Goal: Task Accomplishment & Management: Manage account settings

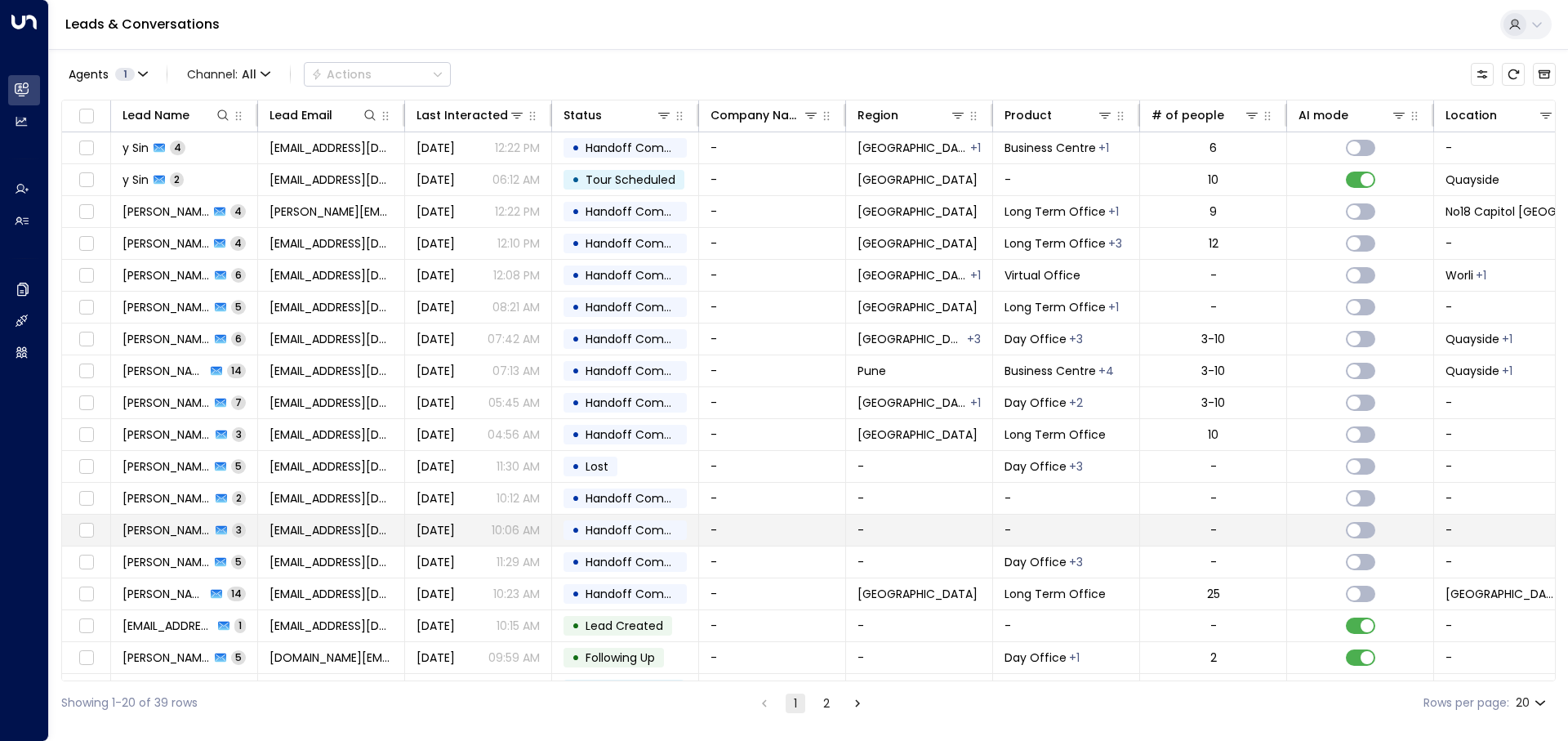
click at [339, 530] on span "[EMAIL_ADDRESS][DOMAIN_NAME]" at bounding box center [331, 530] width 123 height 17
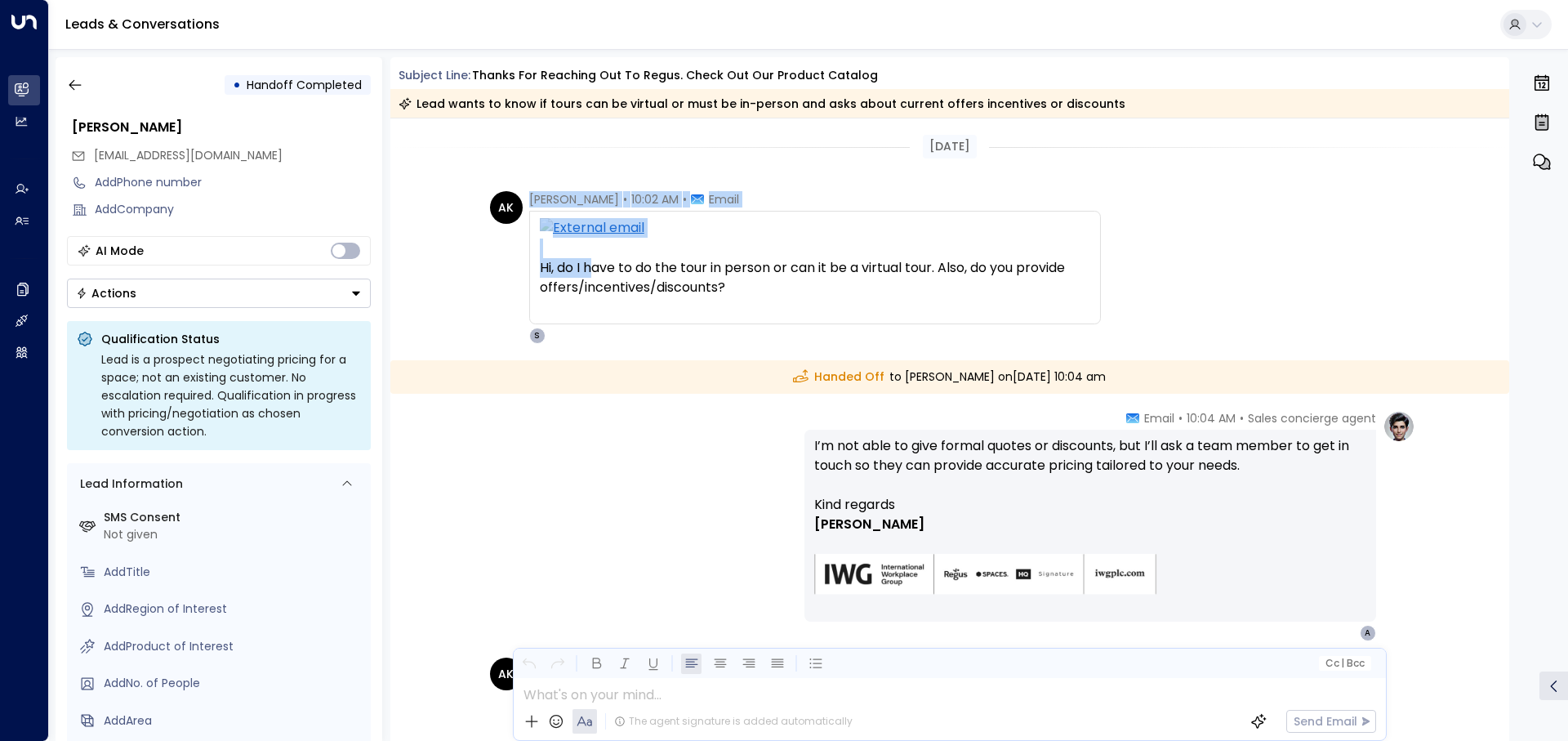
drag, startPoint x: 528, startPoint y: 200, endPoint x: 593, endPoint y: 190, distance: 65.8
click at [593, 190] on div "Yesterday AK Arshia Khan • 10:02 AM • Email Hi, do I have to do the tour in per…" at bounding box center [950, 546] width 1120 height 855
drag, startPoint x: 527, startPoint y: 196, endPoint x: 593, endPoint y: 194, distance: 66.0
click at [598, 197] on div "Arshia Khan • 10:02 AM • Email" at bounding box center [633, 199] width 210 height 17
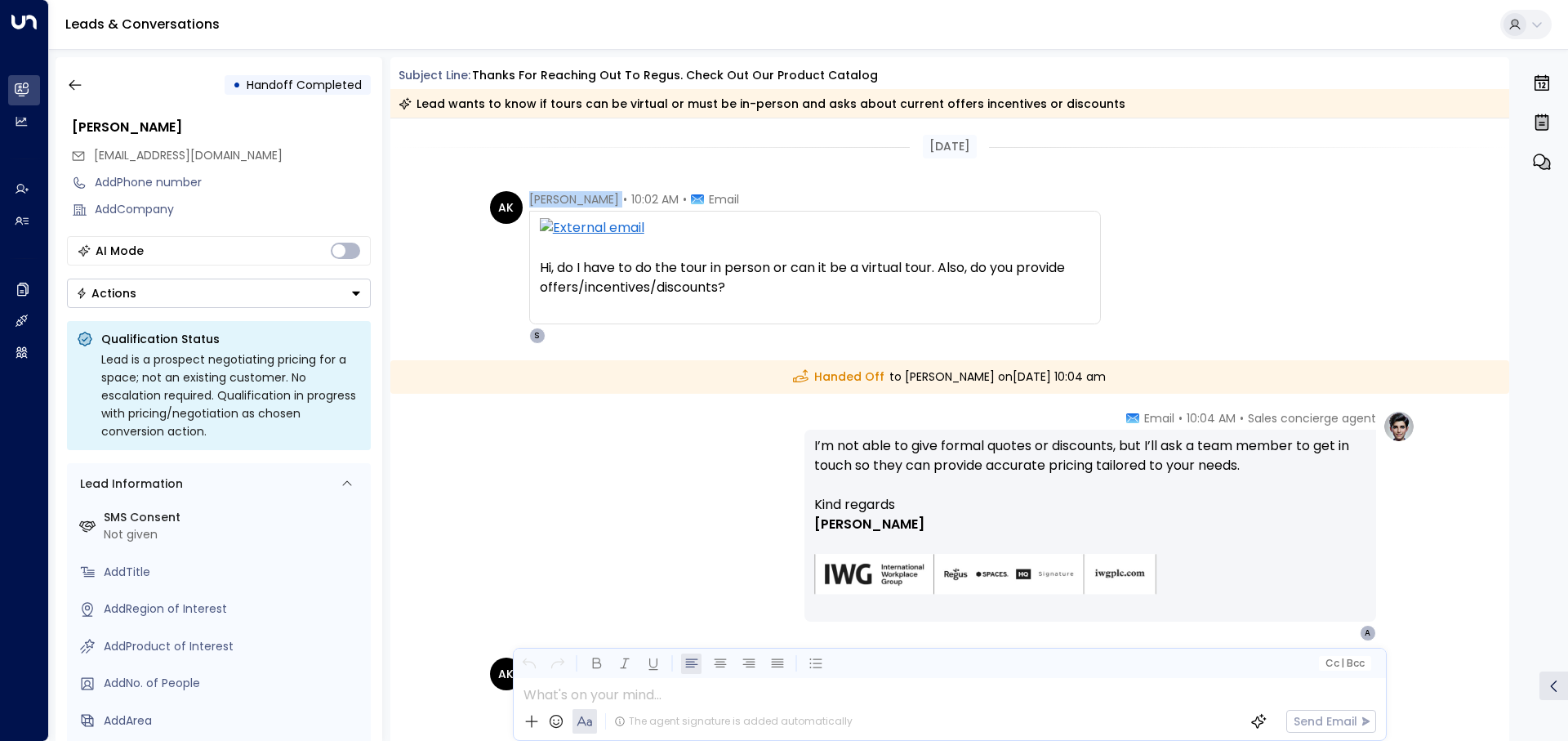
copy span "[PERSON_NAME]"
click at [80, 85] on icon "button" at bounding box center [74, 85] width 12 height 10
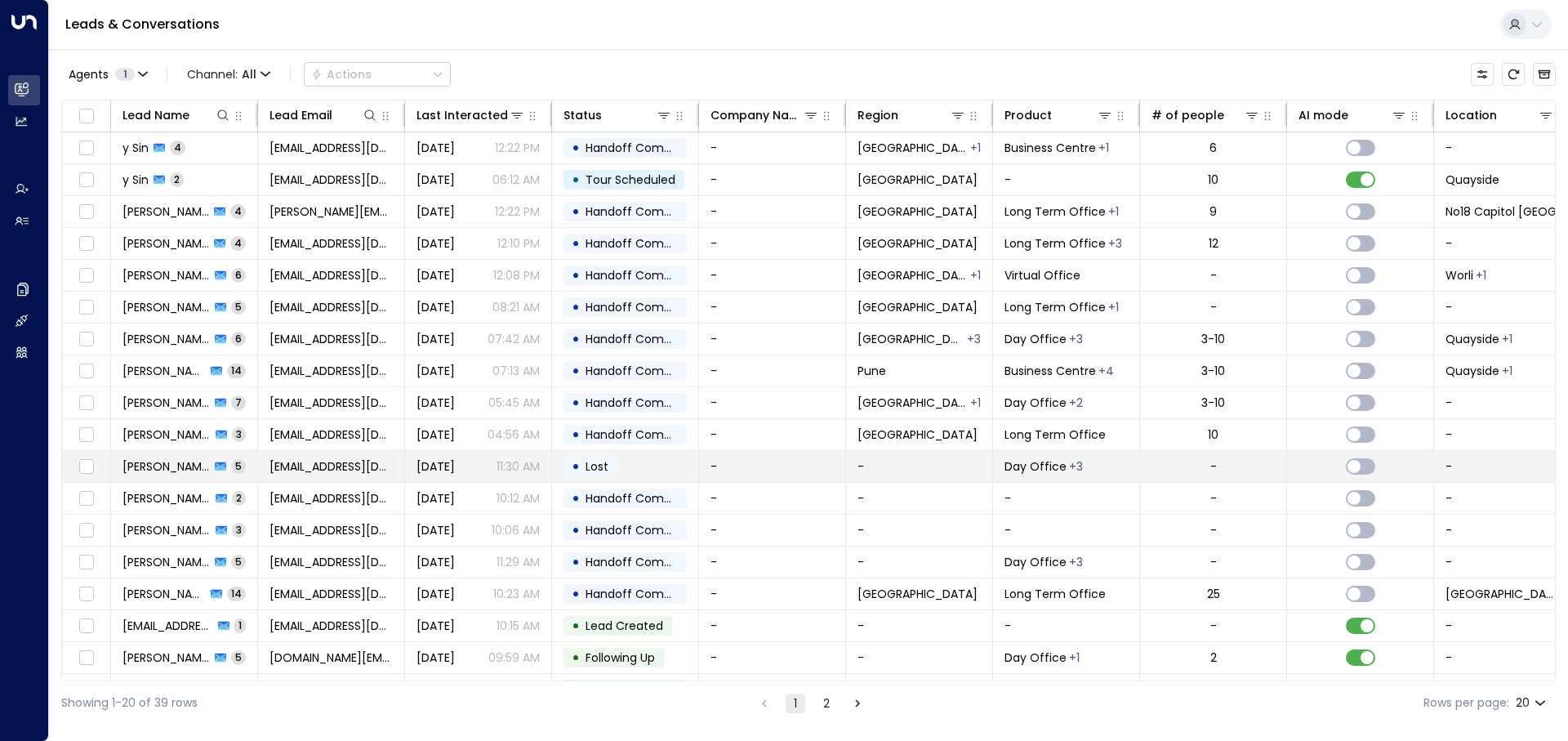
click at [182, 470] on span "[PERSON_NAME]" at bounding box center [167, 466] width 88 height 17
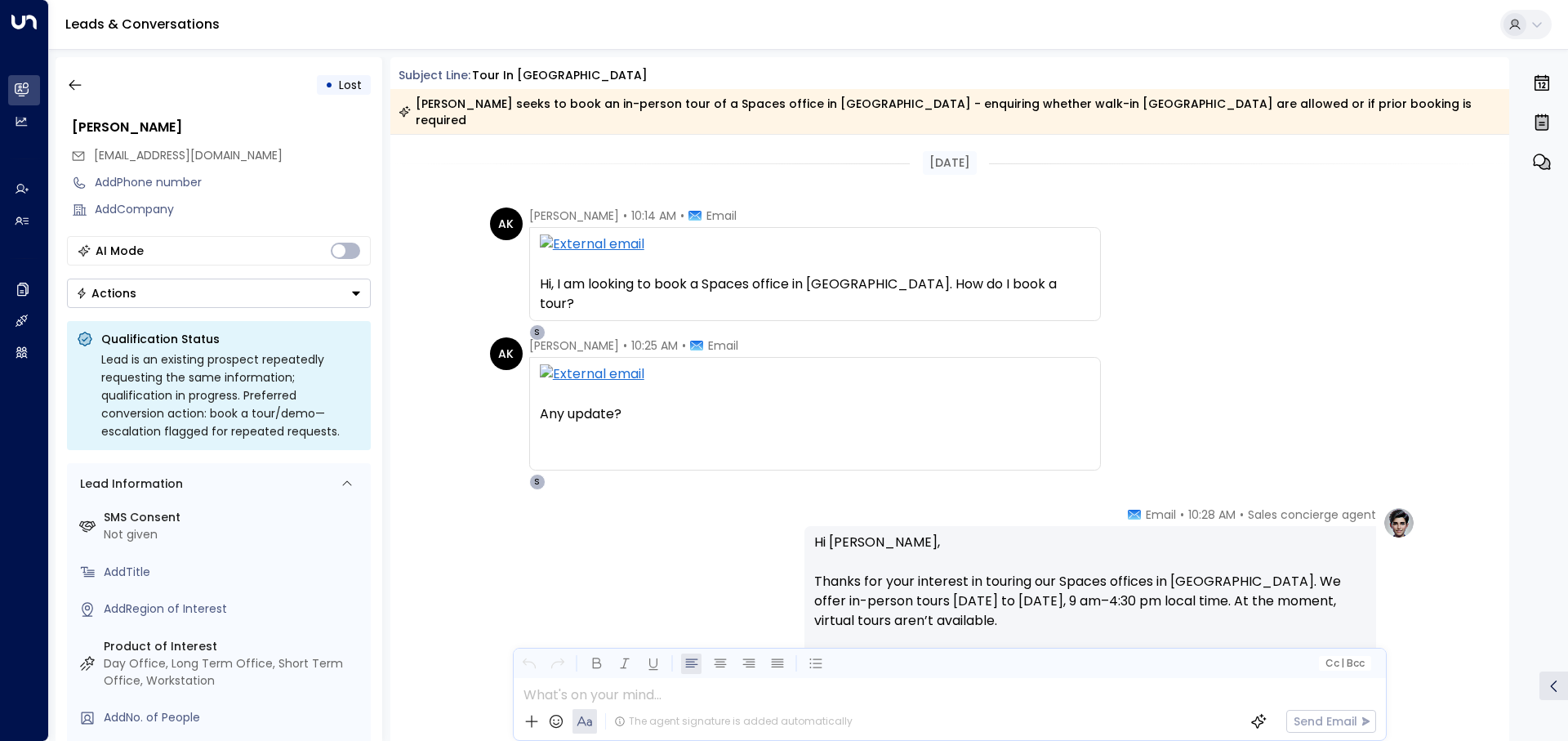
click at [624, 506] on div "Sales concierge agent • 10:28 AM • Email Hi Arshia, Thanks for your interest in…" at bounding box center [950, 739] width 931 height 466
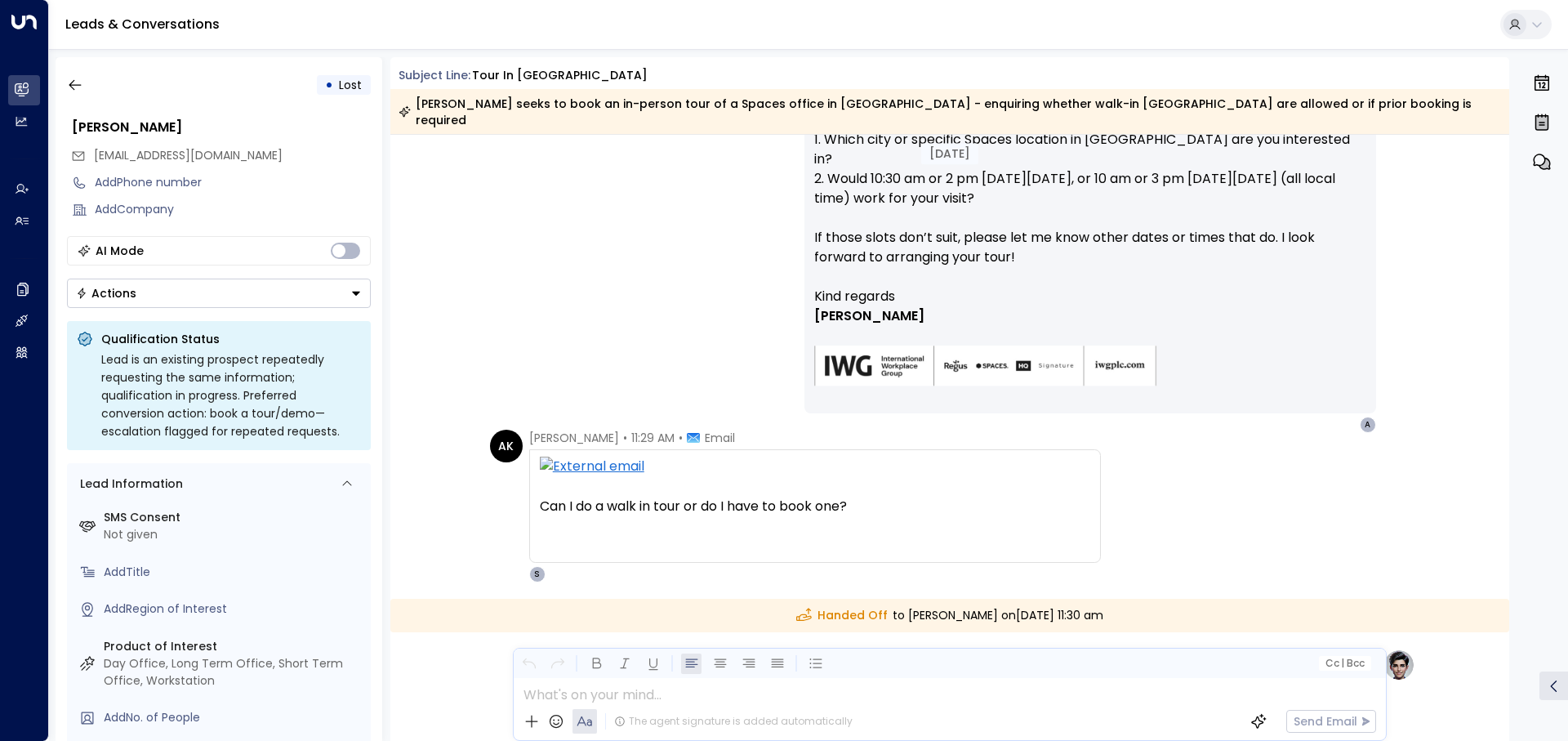
scroll to position [499, 0]
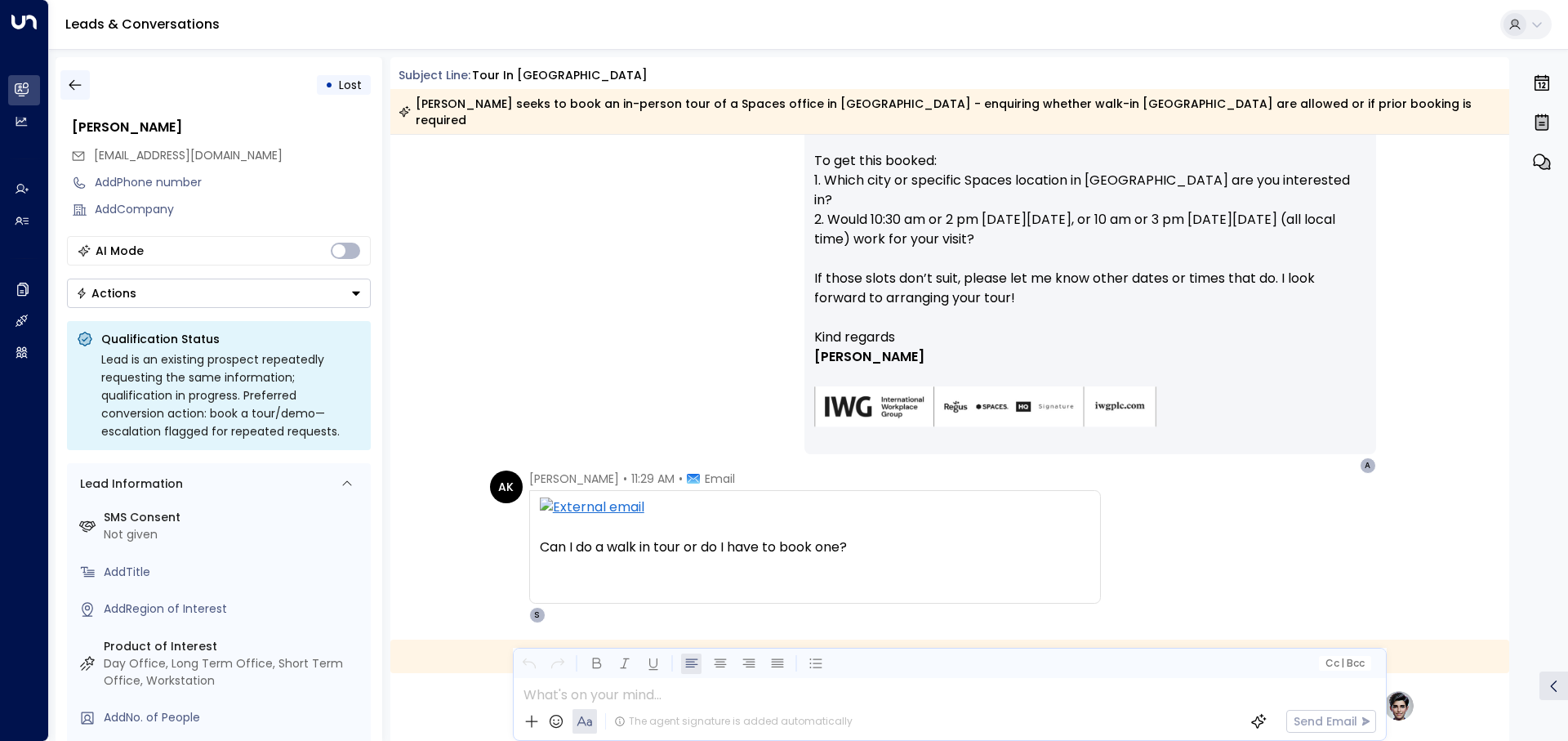
click at [73, 87] on icon "button" at bounding box center [75, 85] width 17 height 17
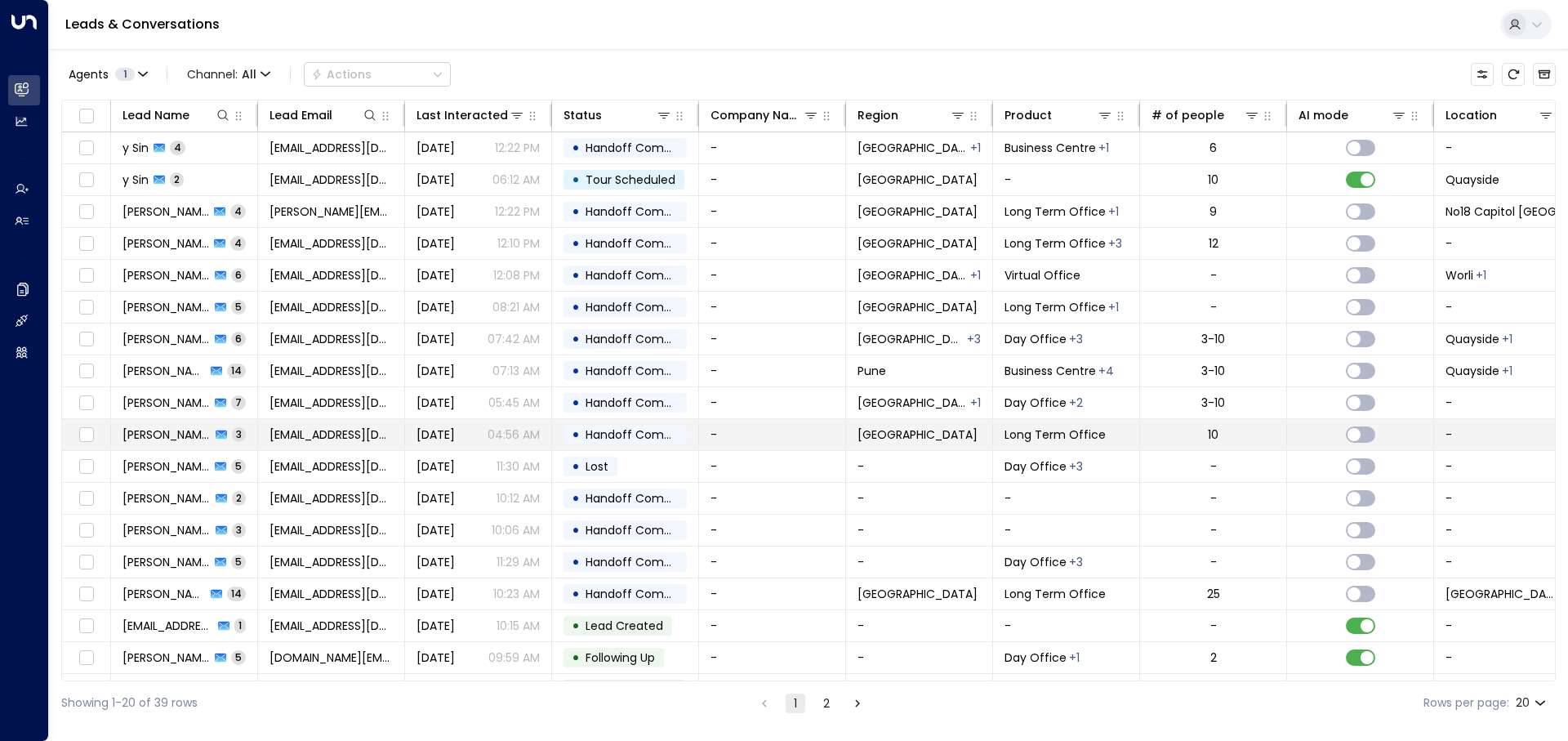
scroll to position [94, 0]
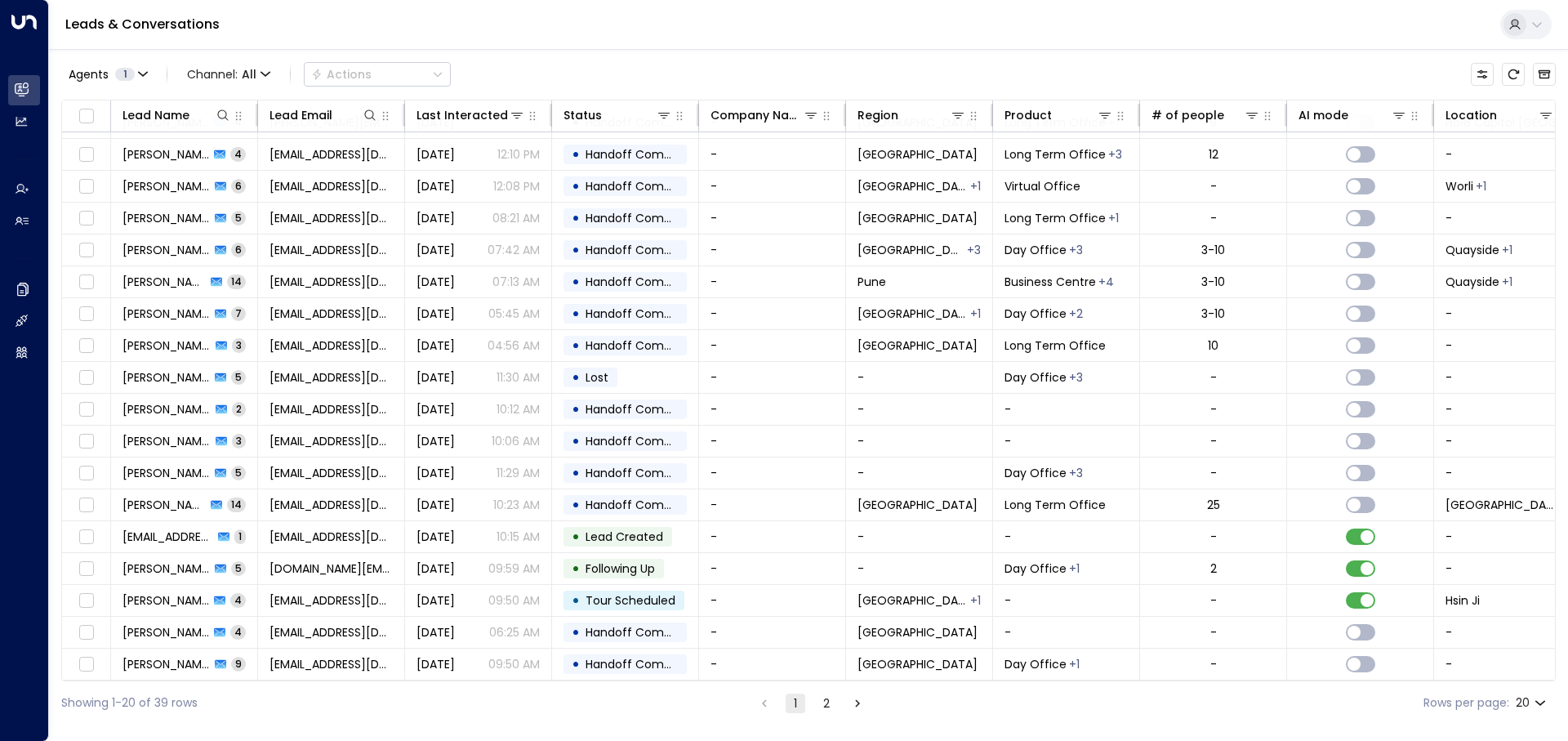
click at [613, 79] on div "Agents 1 Channel: All Actions" at bounding box center [808, 74] width 1494 height 34
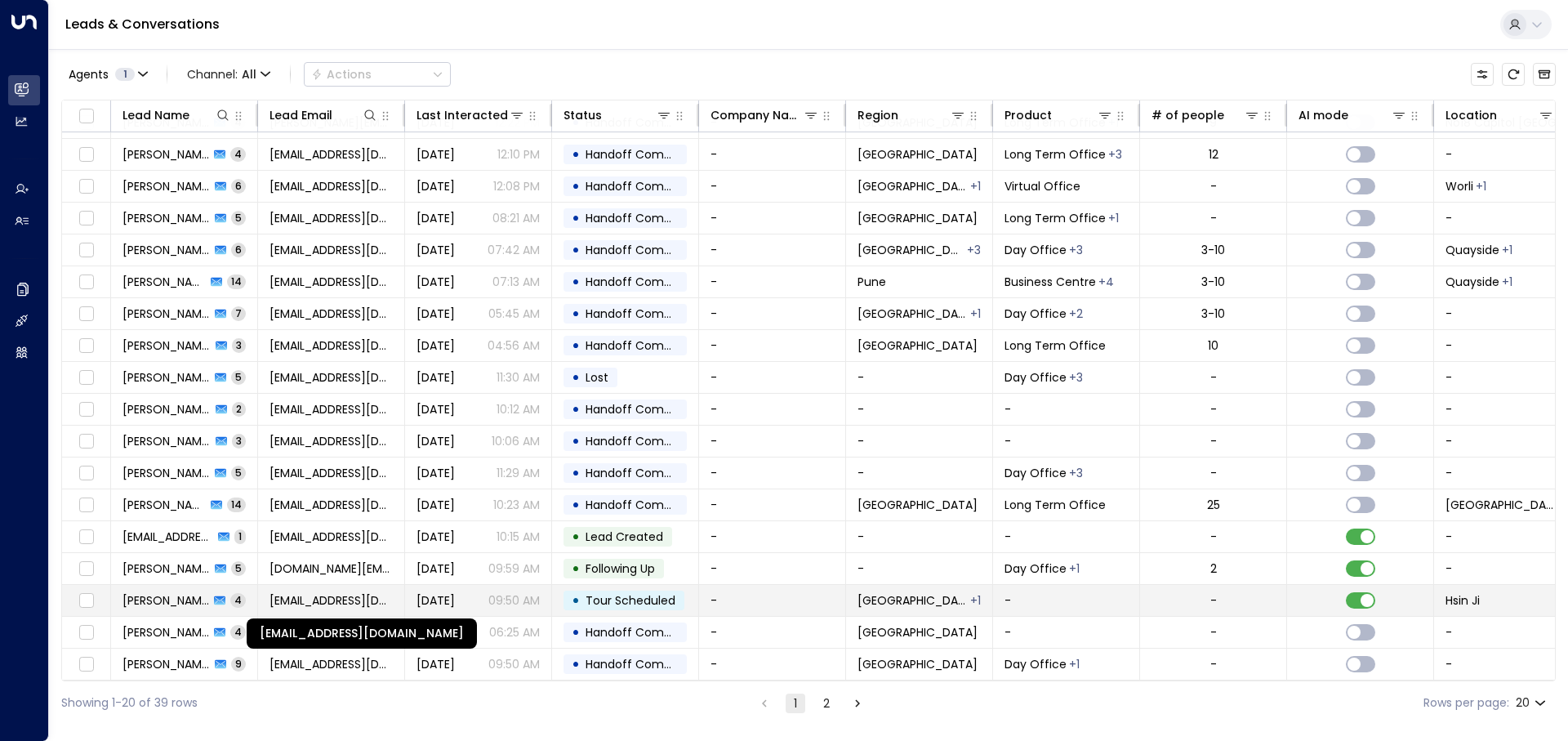
click at [320, 592] on span "[EMAIL_ADDRESS][DOMAIN_NAME]" at bounding box center [331, 600] width 123 height 17
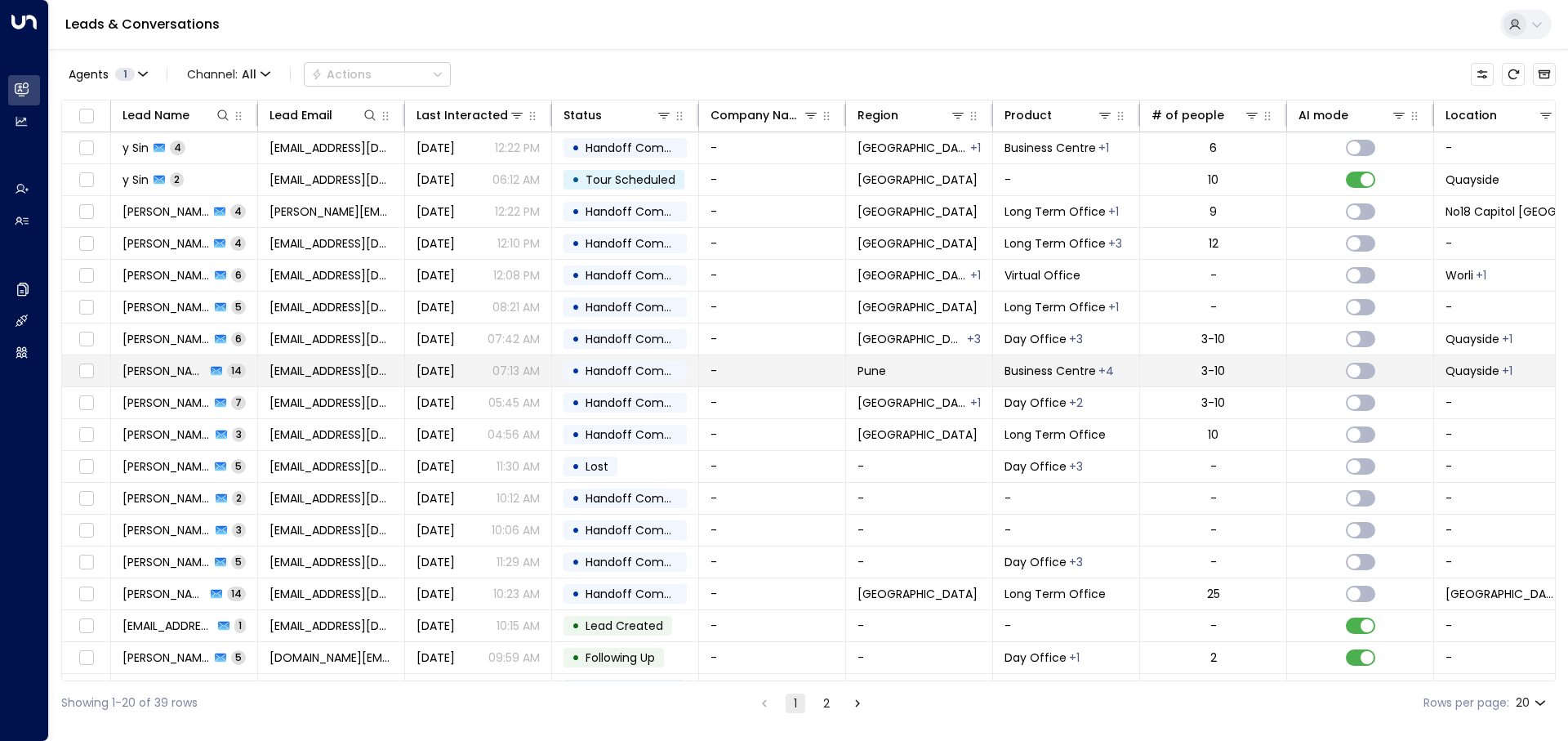
scroll to position [94, 0]
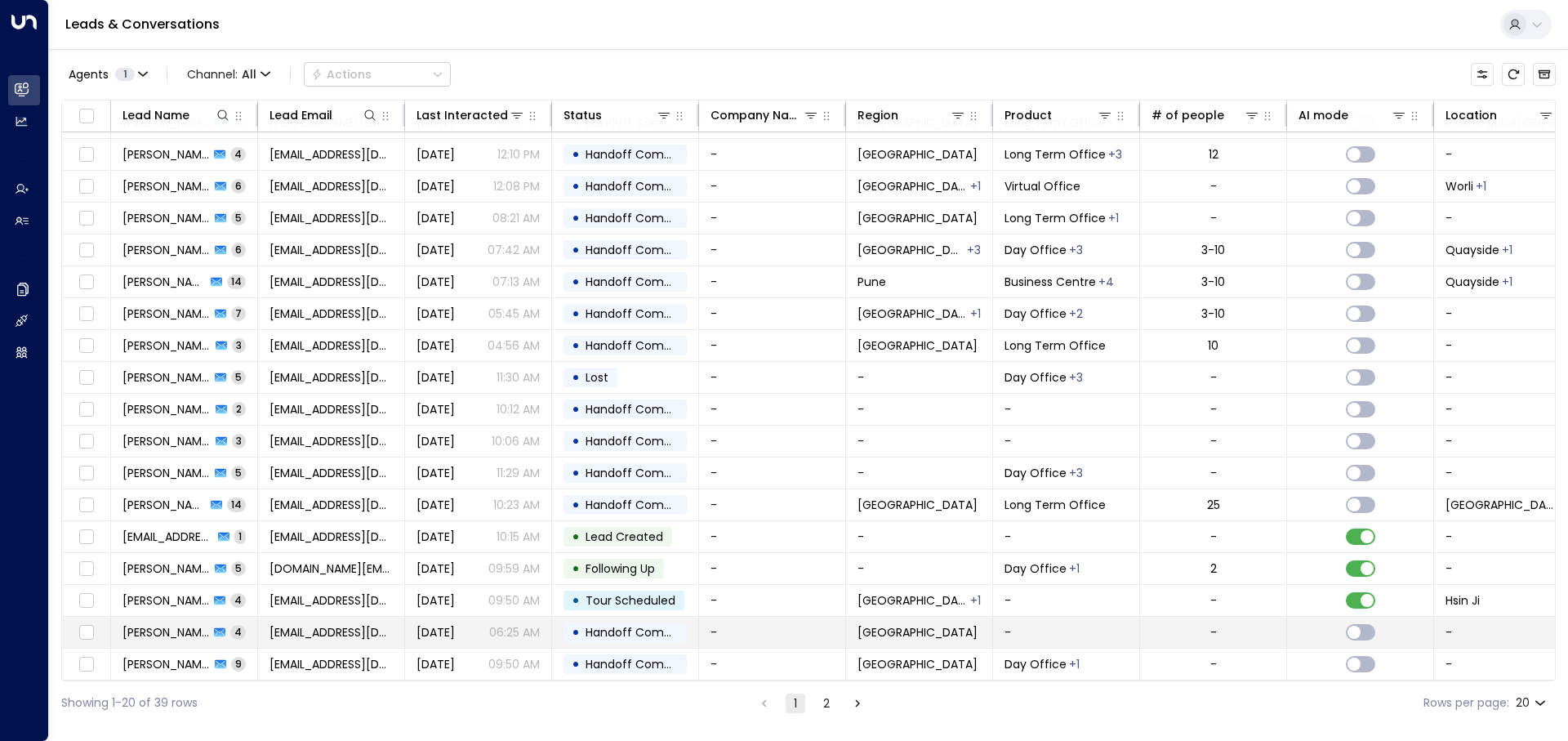
click at [355, 624] on span "tiffany66135@gmail.com" at bounding box center [331, 632] width 123 height 17
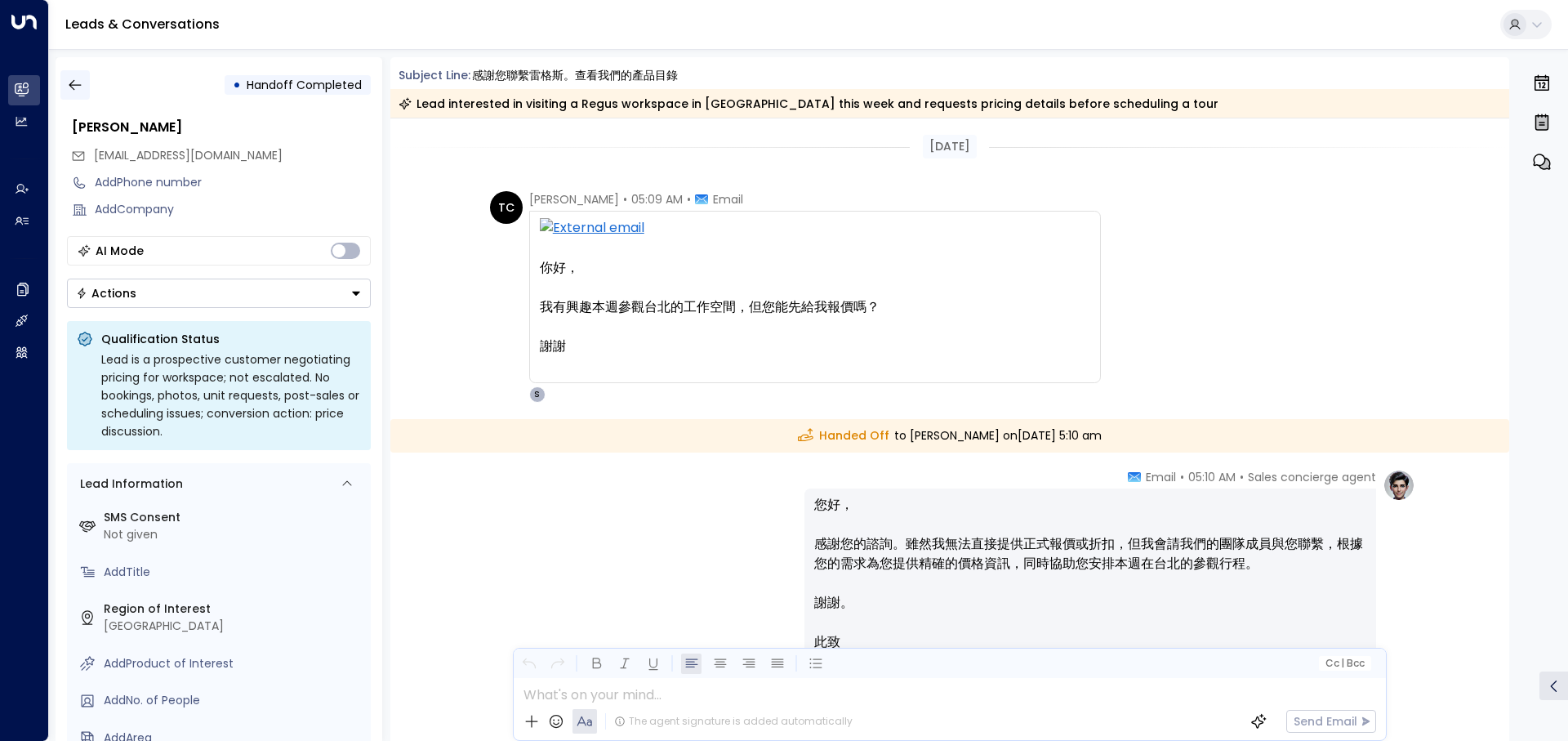
click at [79, 86] on icon "button" at bounding box center [75, 85] width 17 height 17
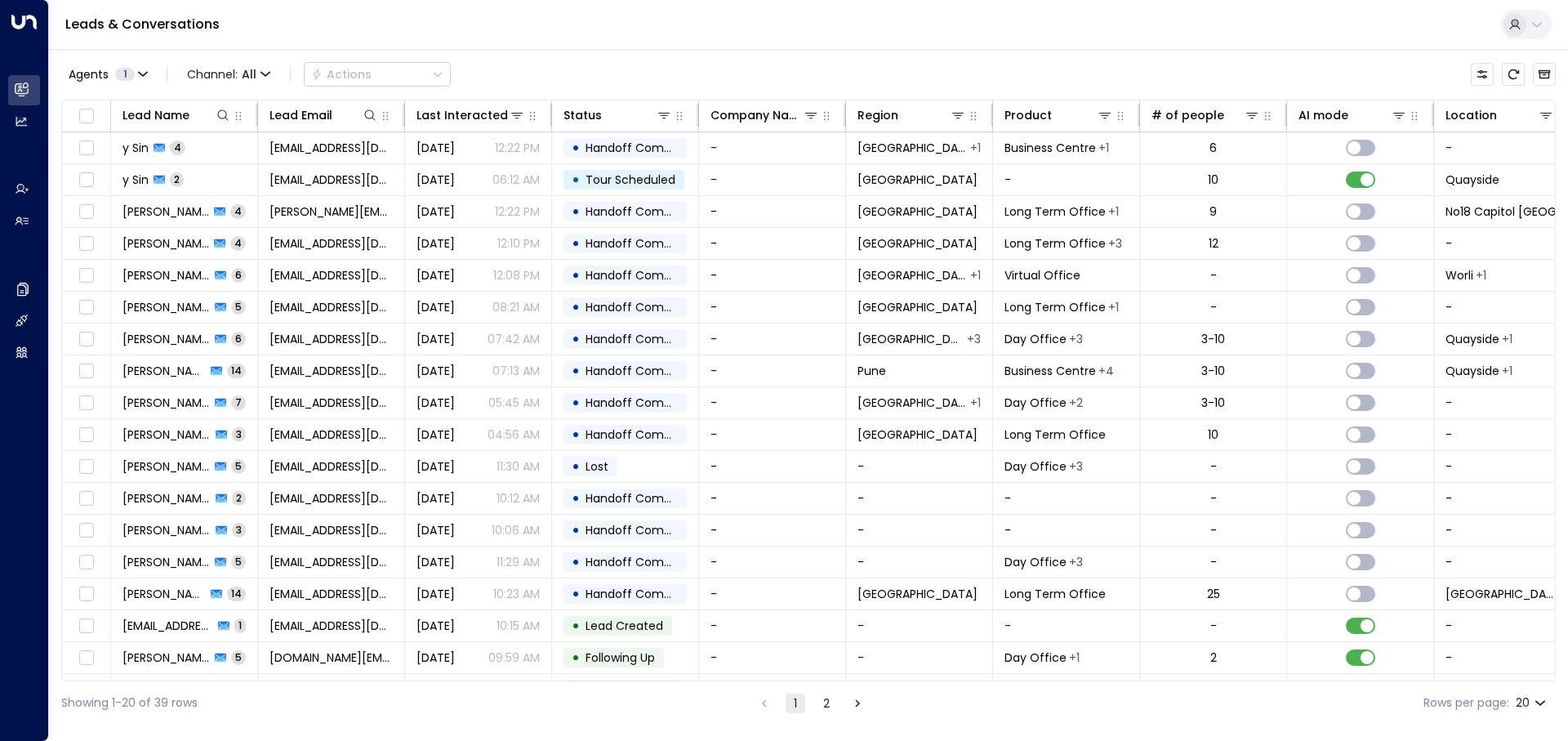
click at [798, 54] on div "Agents 1 Channel: All Actions Lead Name Lead Email Last Interacted Status Compa…" at bounding box center [808, 386] width 1494 height 675
click at [837, 68] on div "Agents 1 Channel: All Actions" at bounding box center [808, 74] width 1494 height 34
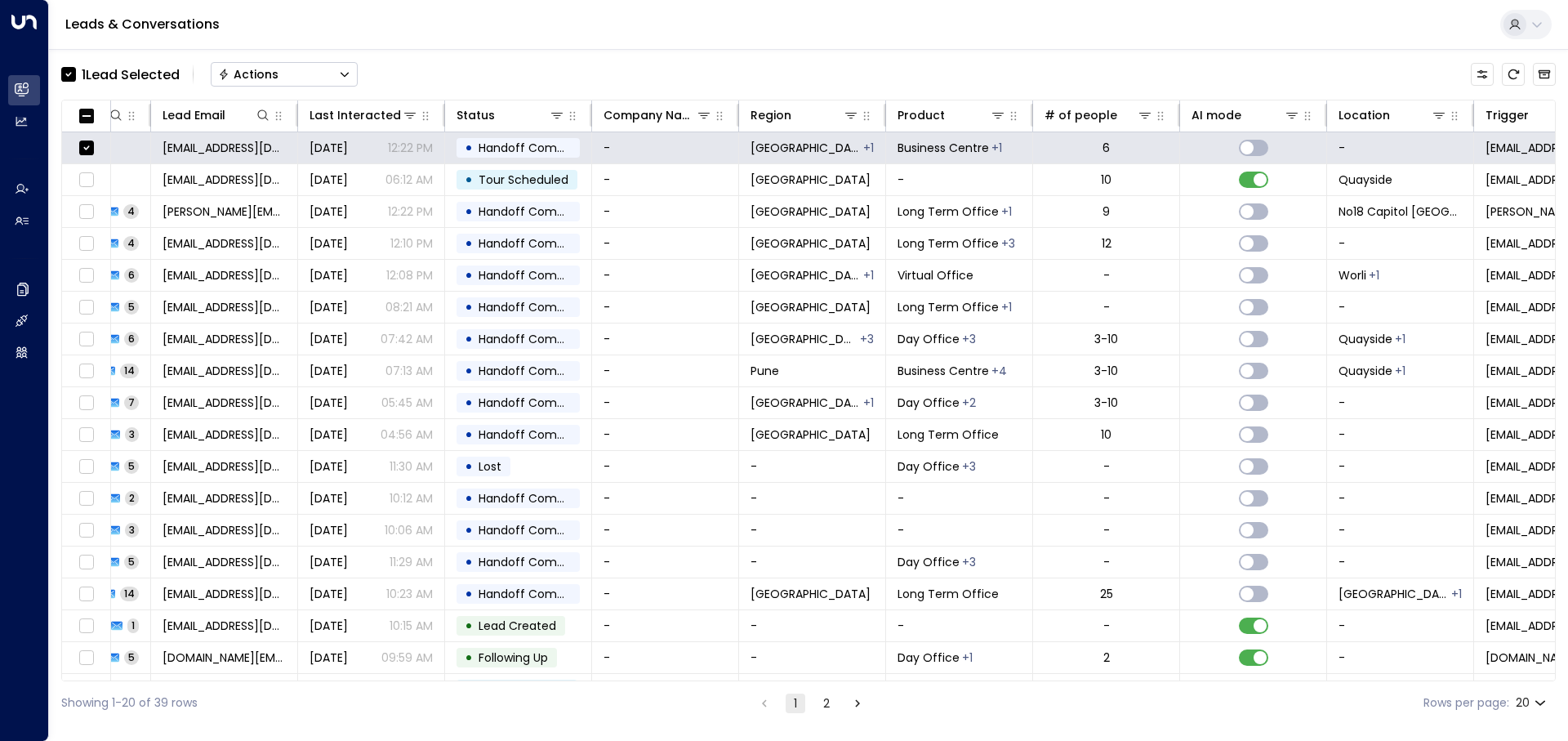
scroll to position [0, 36]
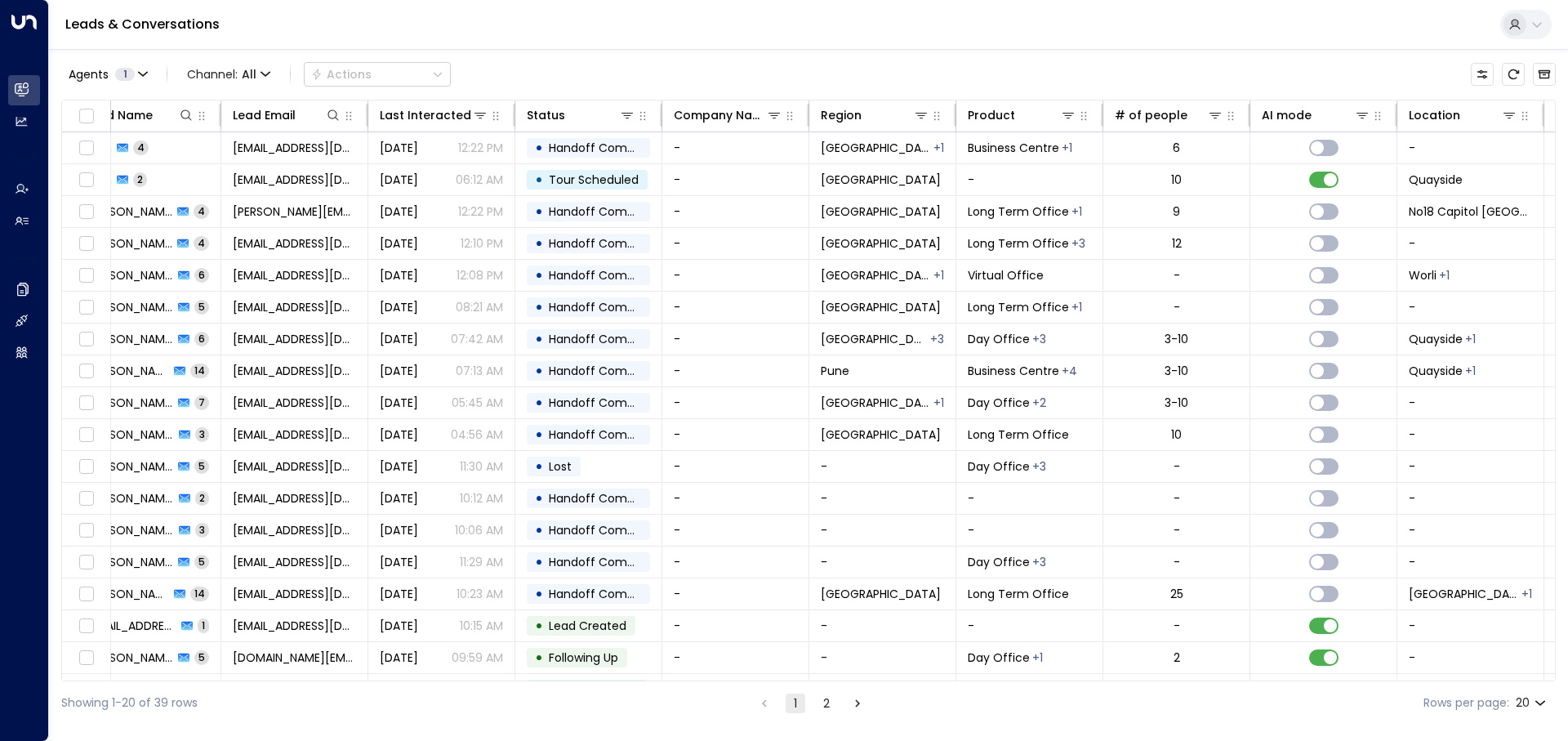
click at [323, 25] on div "Leads & Conversations" at bounding box center [808, 25] width 1519 height 50
drag, startPoint x: 58, startPoint y: 35, endPoint x: 474, endPoint y: 75, distance: 417.9
click at [473, 74] on div "Leads & Conversations Agents 1 Channel: All Actions Lead Name Lead Email Last I…" at bounding box center [808, 362] width 1519 height 724
click at [501, 75] on div "Agents 1 Channel: All Actions" at bounding box center [808, 74] width 1494 height 34
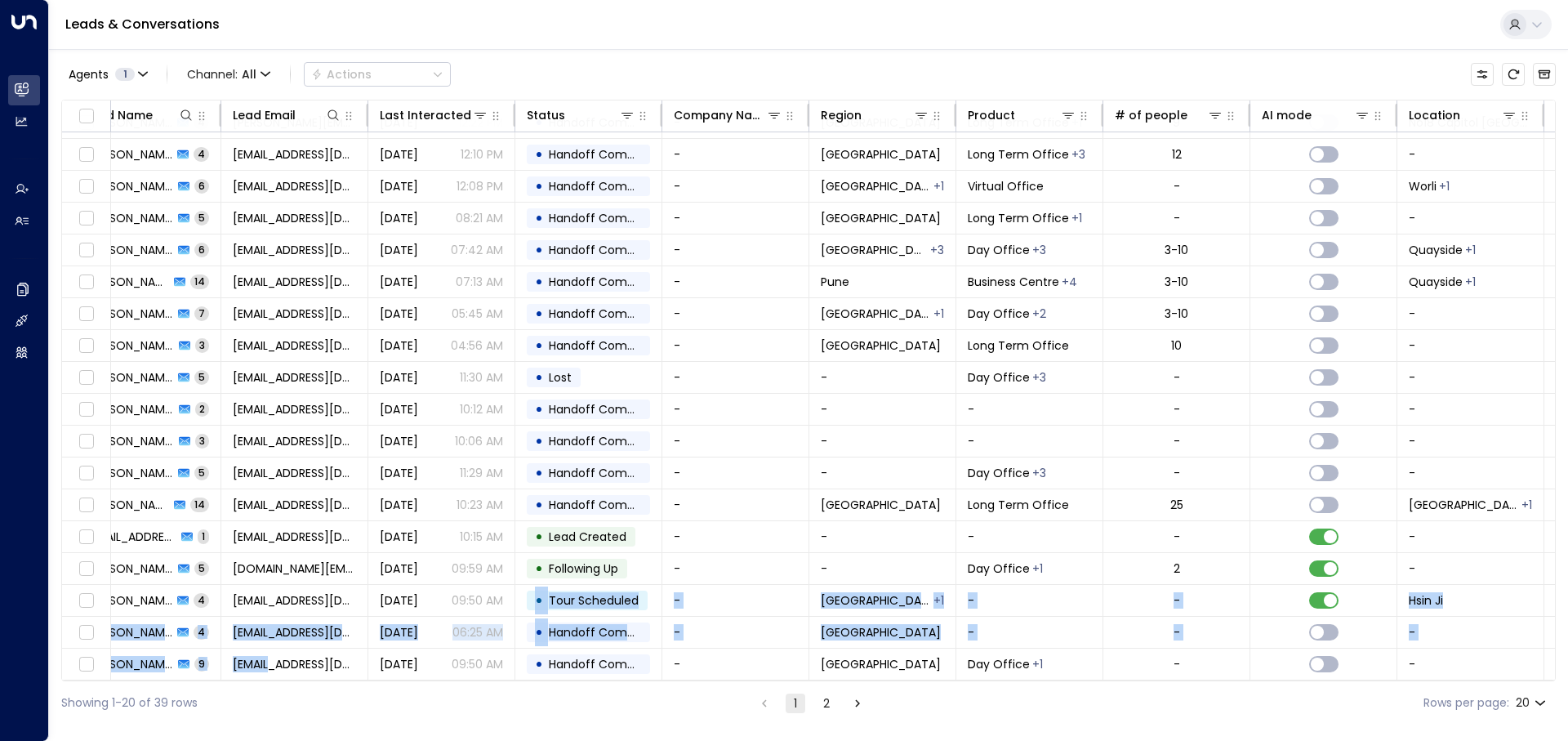
drag, startPoint x: 515, startPoint y: 680, endPoint x: 271, endPoint y: 680, distance: 244.0
click at [271, 680] on div "Lead Name Lead Email Last Interacted Status Company Name Region Product # of pe…" at bounding box center [808, 390] width 1494 height 582
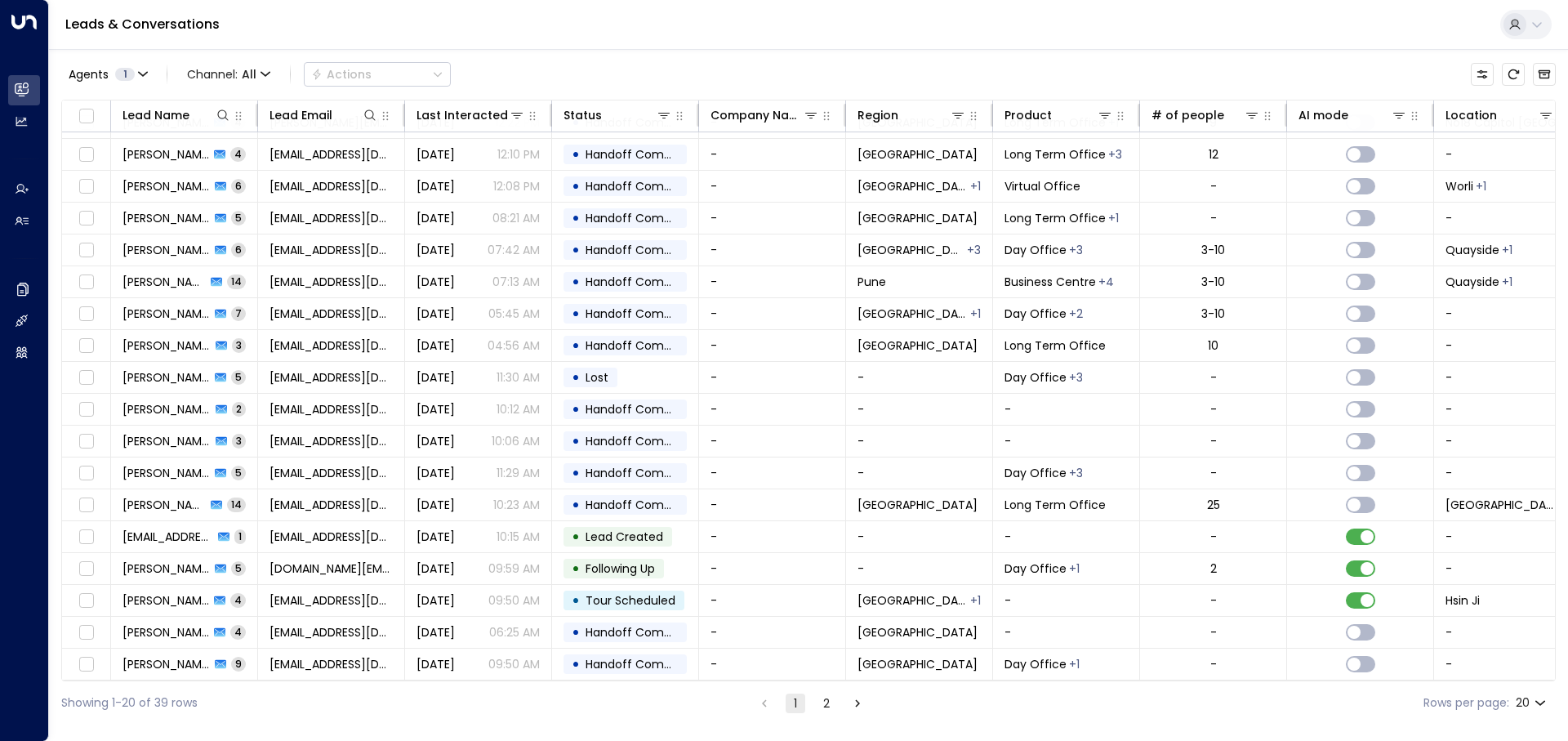
click at [56, 602] on div "Agents 1 Channel: All Actions Lead Name Lead Email Last Interacted Status Compa…" at bounding box center [808, 386] width 1519 height 675
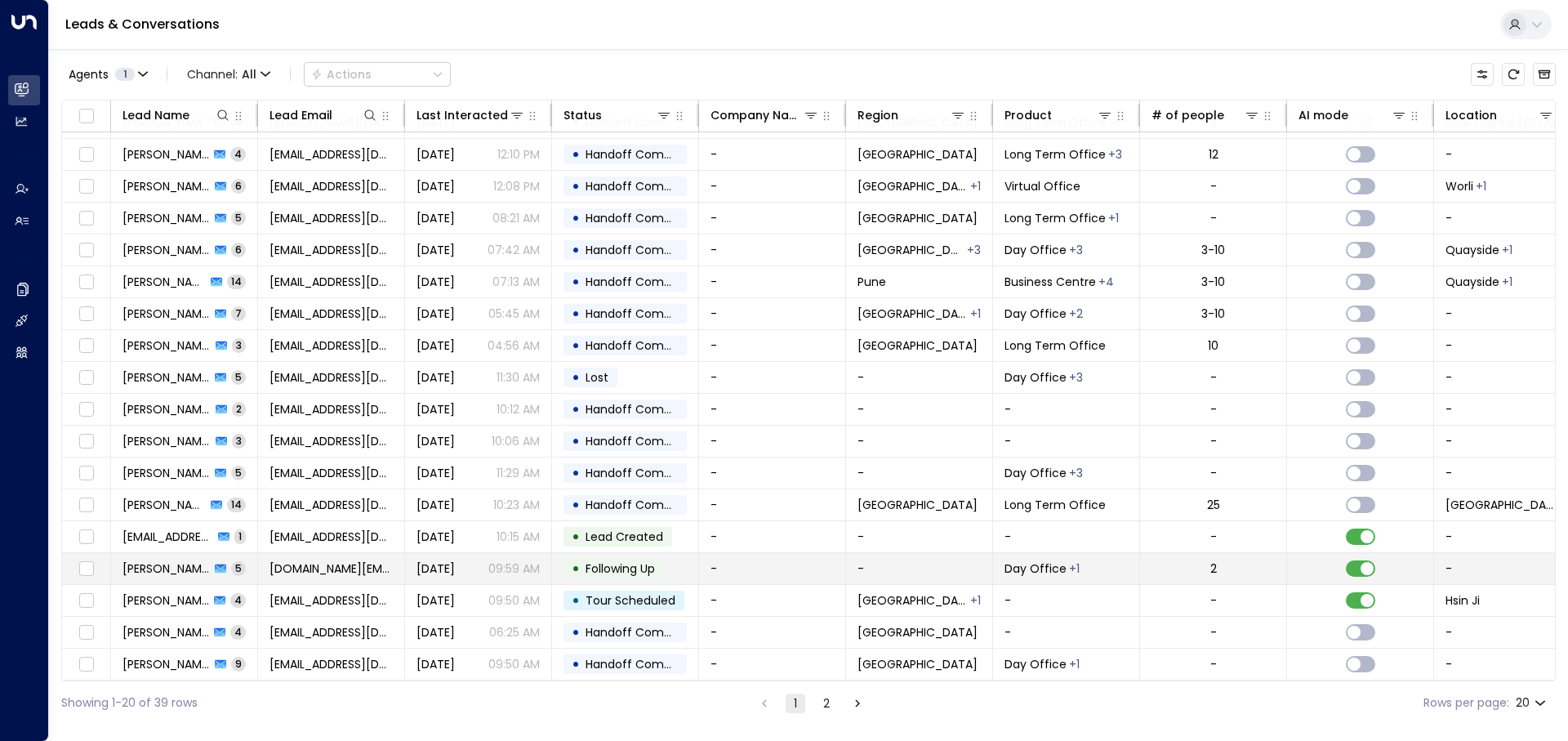
scroll to position [0, 0]
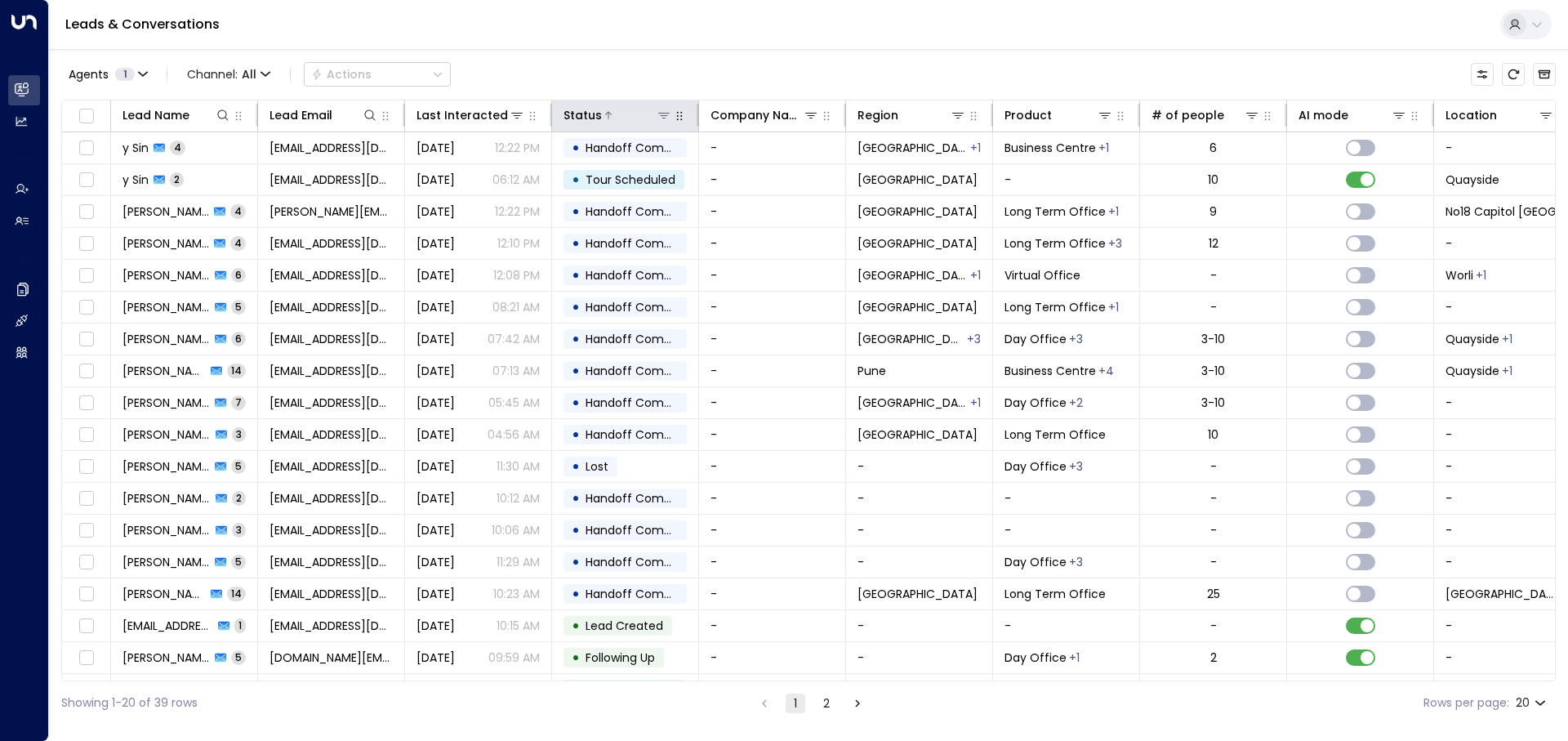
click at [668, 116] on icon at bounding box center [664, 115] width 13 height 13
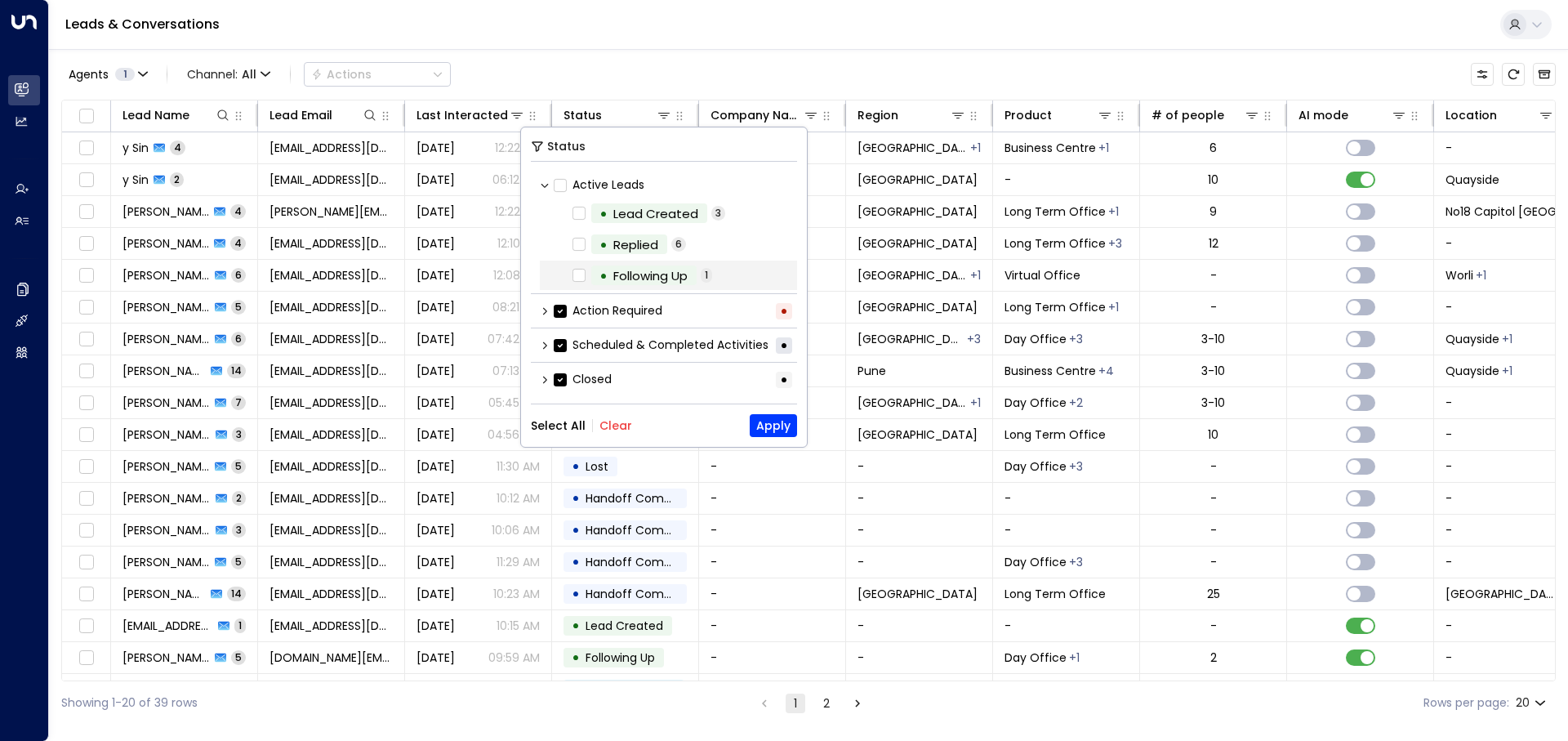
scroll to position [2, 0]
click at [547, 381] on icon at bounding box center [545, 378] width 10 height 10
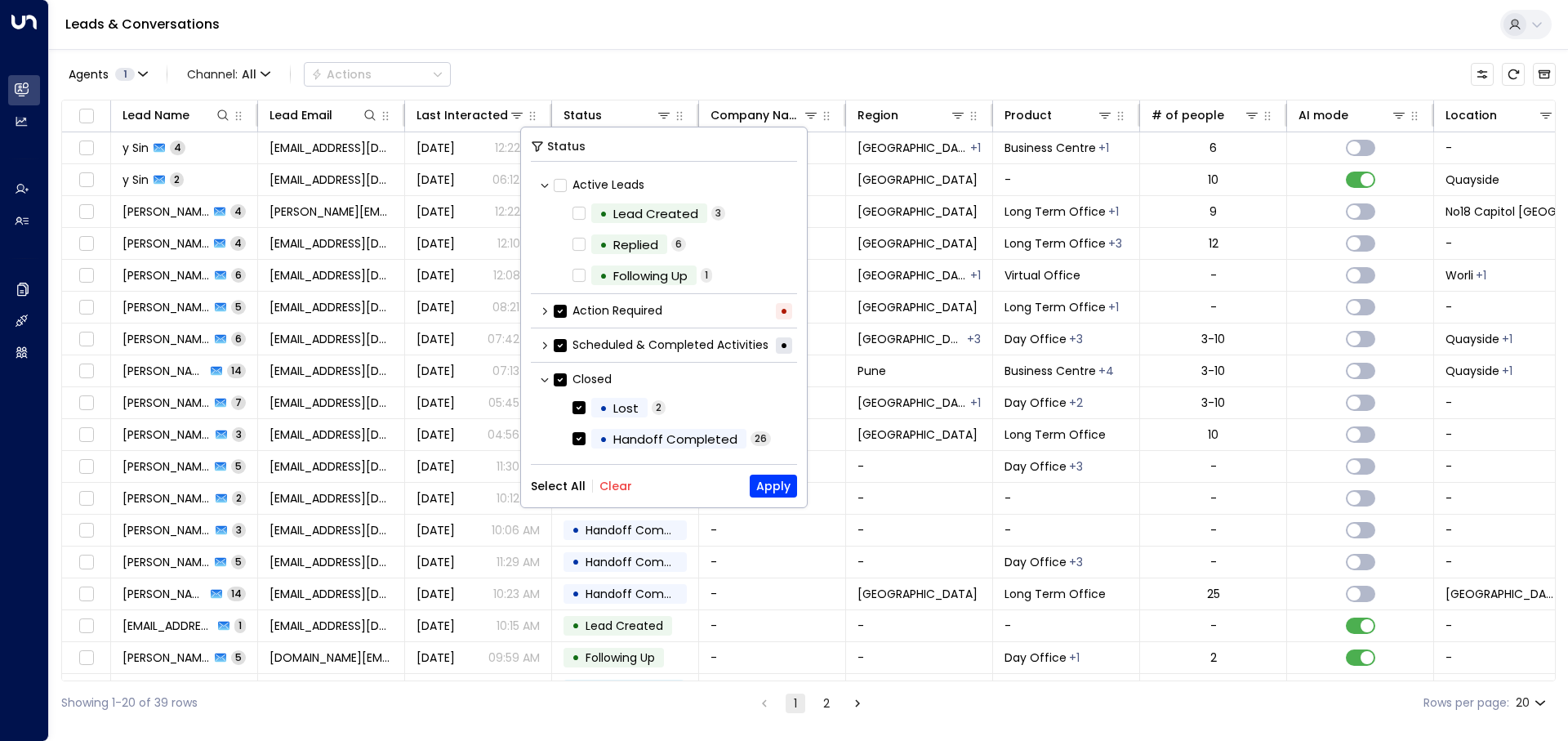
scroll to position [0, 0]
click at [774, 490] on button "Apply" at bounding box center [773, 486] width 47 height 23
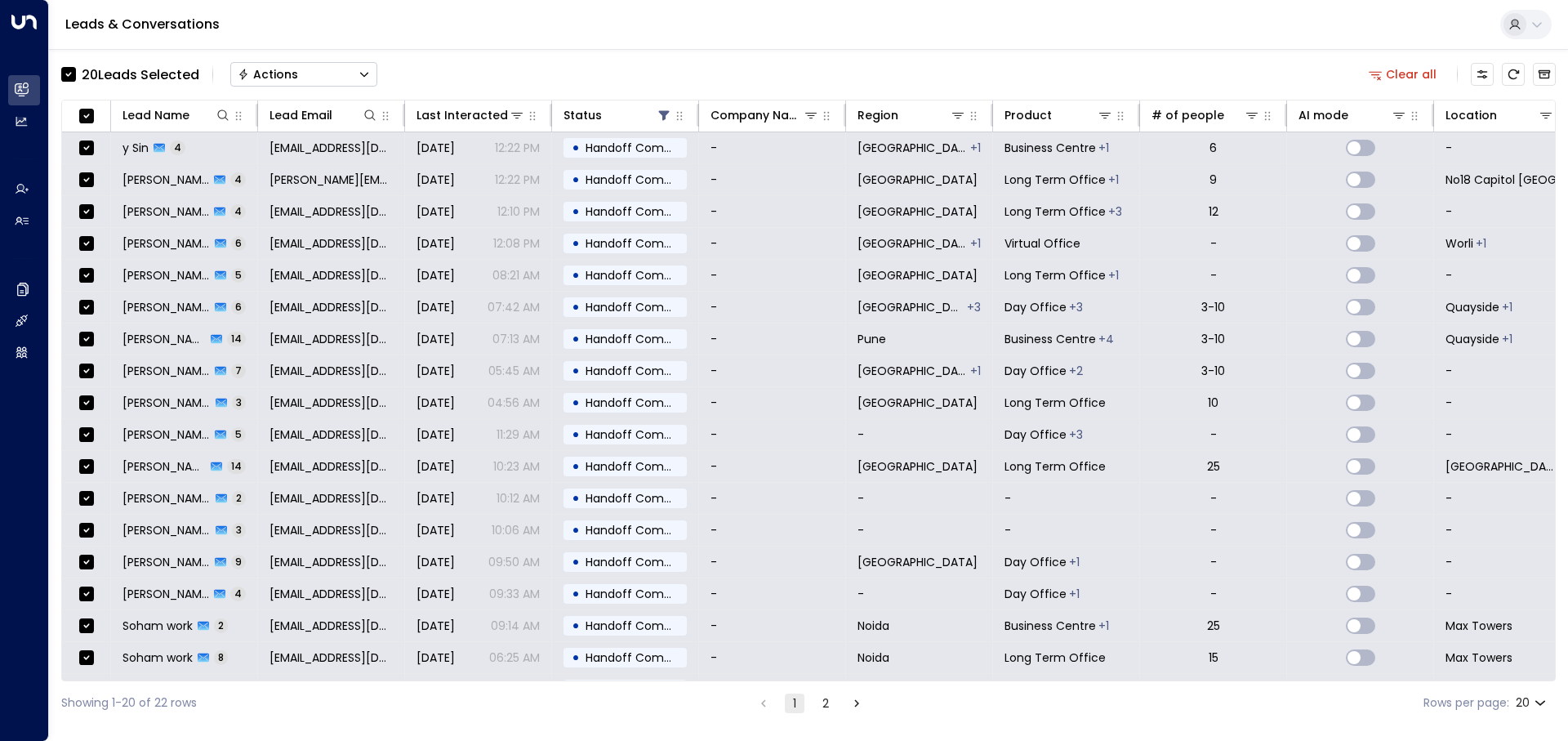
click at [356, 70] on button "Actions" at bounding box center [304, 74] width 147 height 24
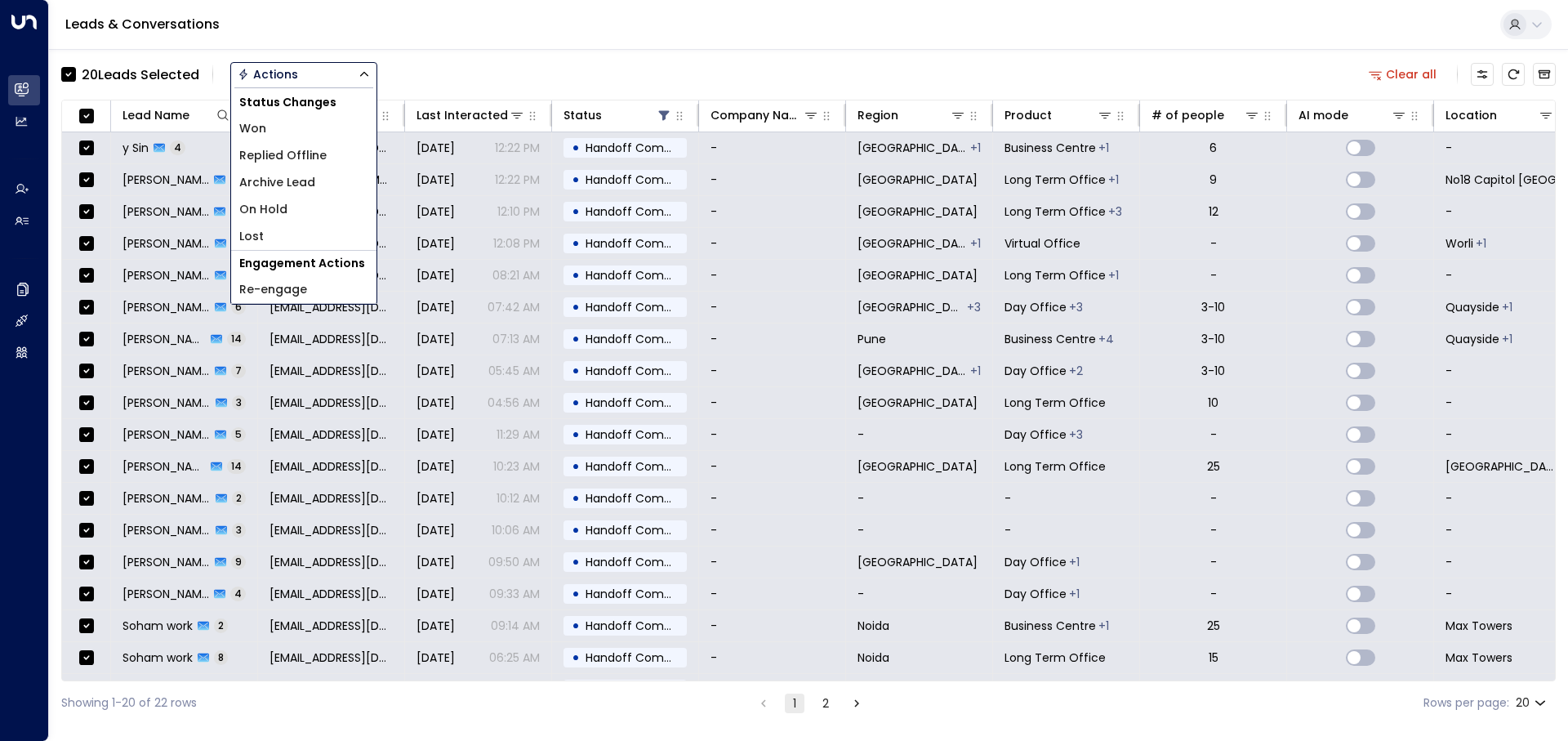
click at [63, 64] on label "20 Lead s Selected" at bounding box center [130, 74] width 138 height 20
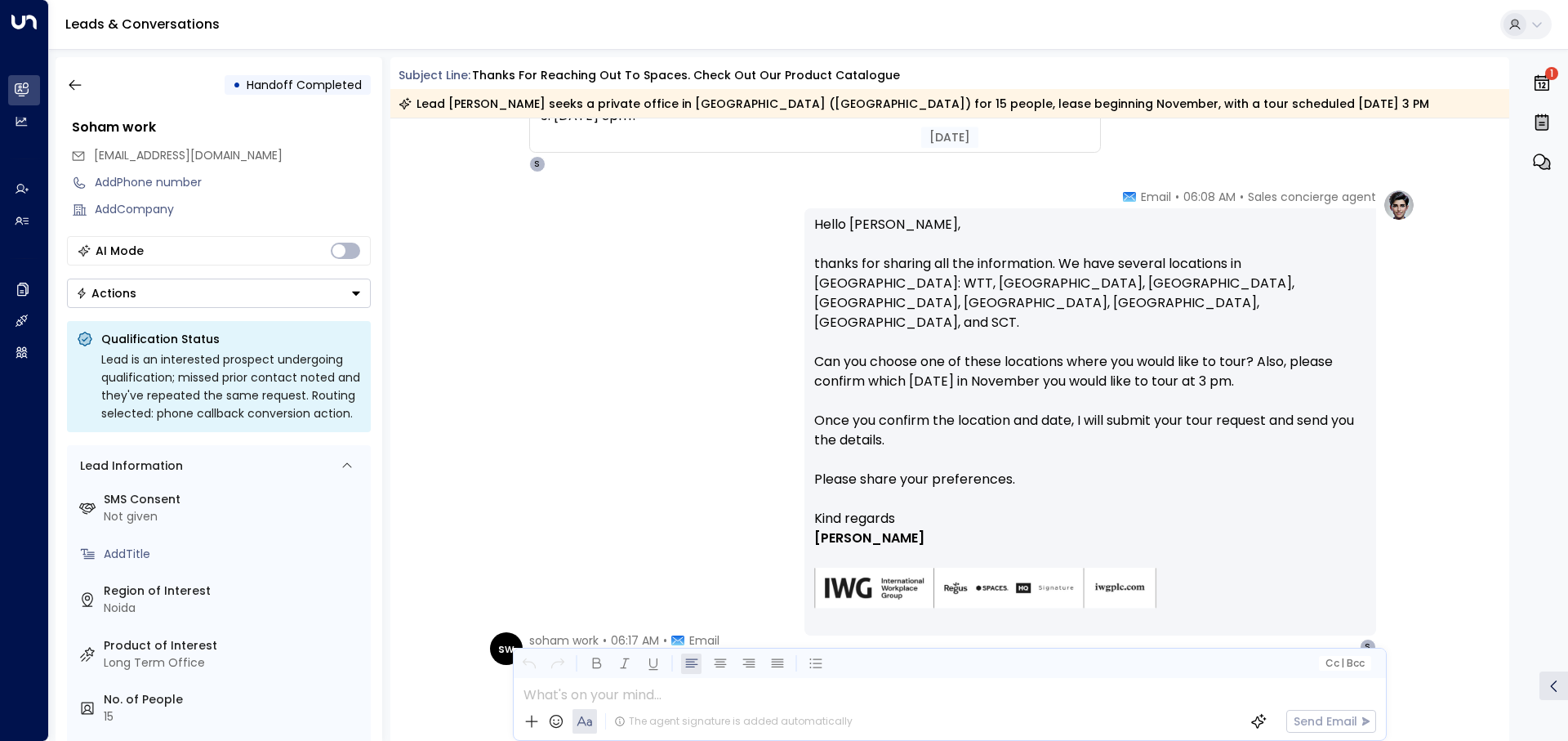
scroll to position [490, 0]
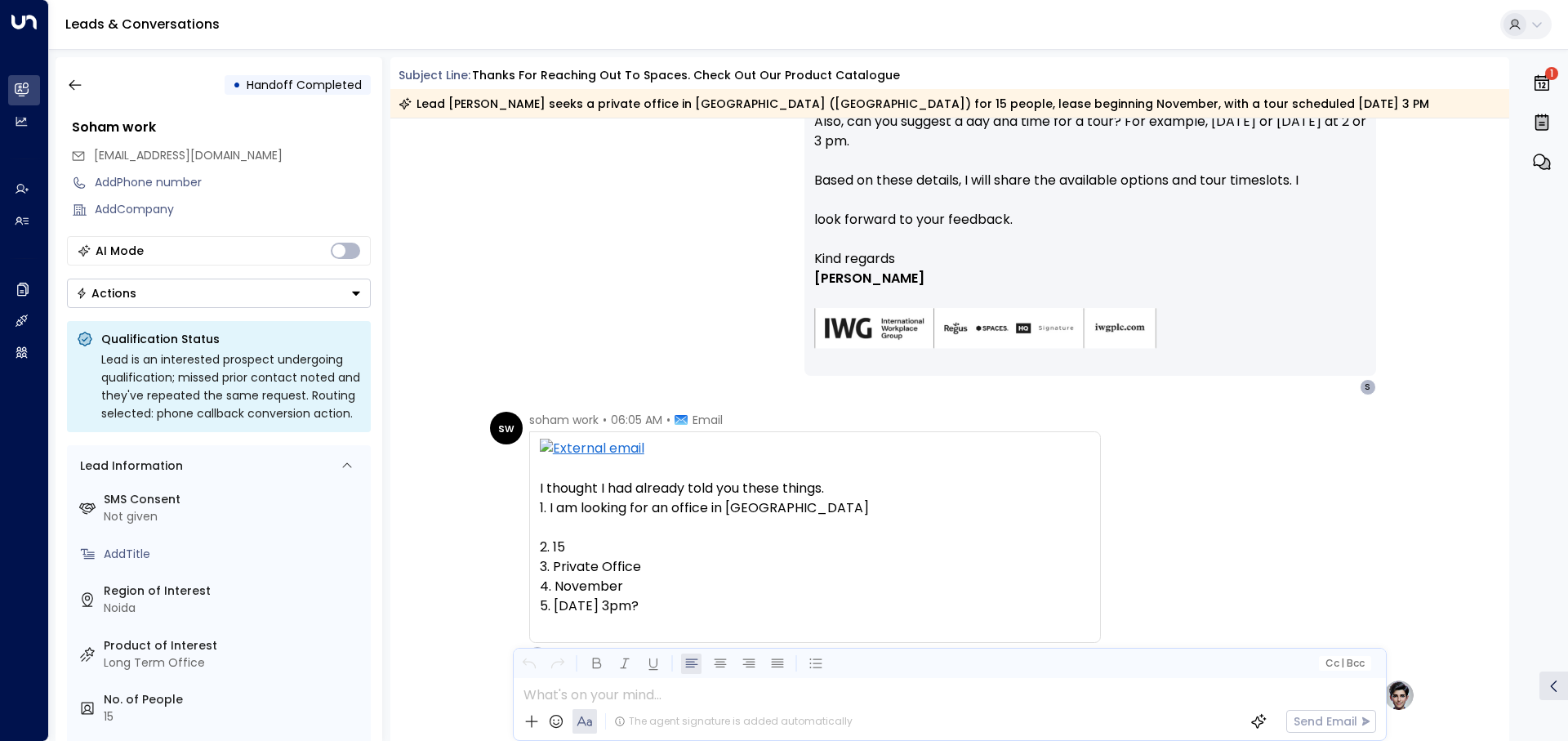
click at [1438, 200] on div "Sales concierge agent • 05:52 AM • Email Hello Soham, thank you for your intere…" at bounding box center [950, 133] width 1120 height 525
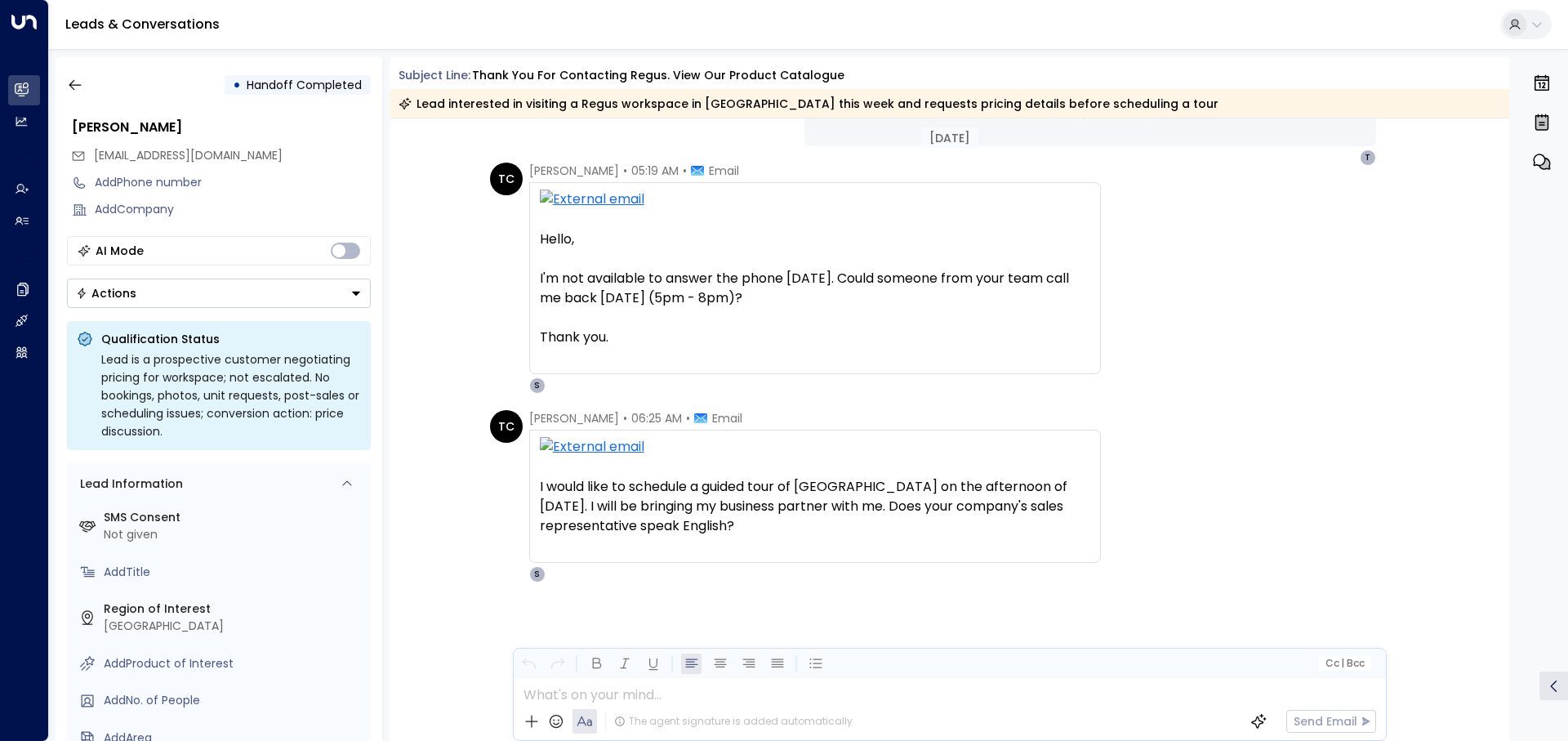
scroll to position [676, 0]
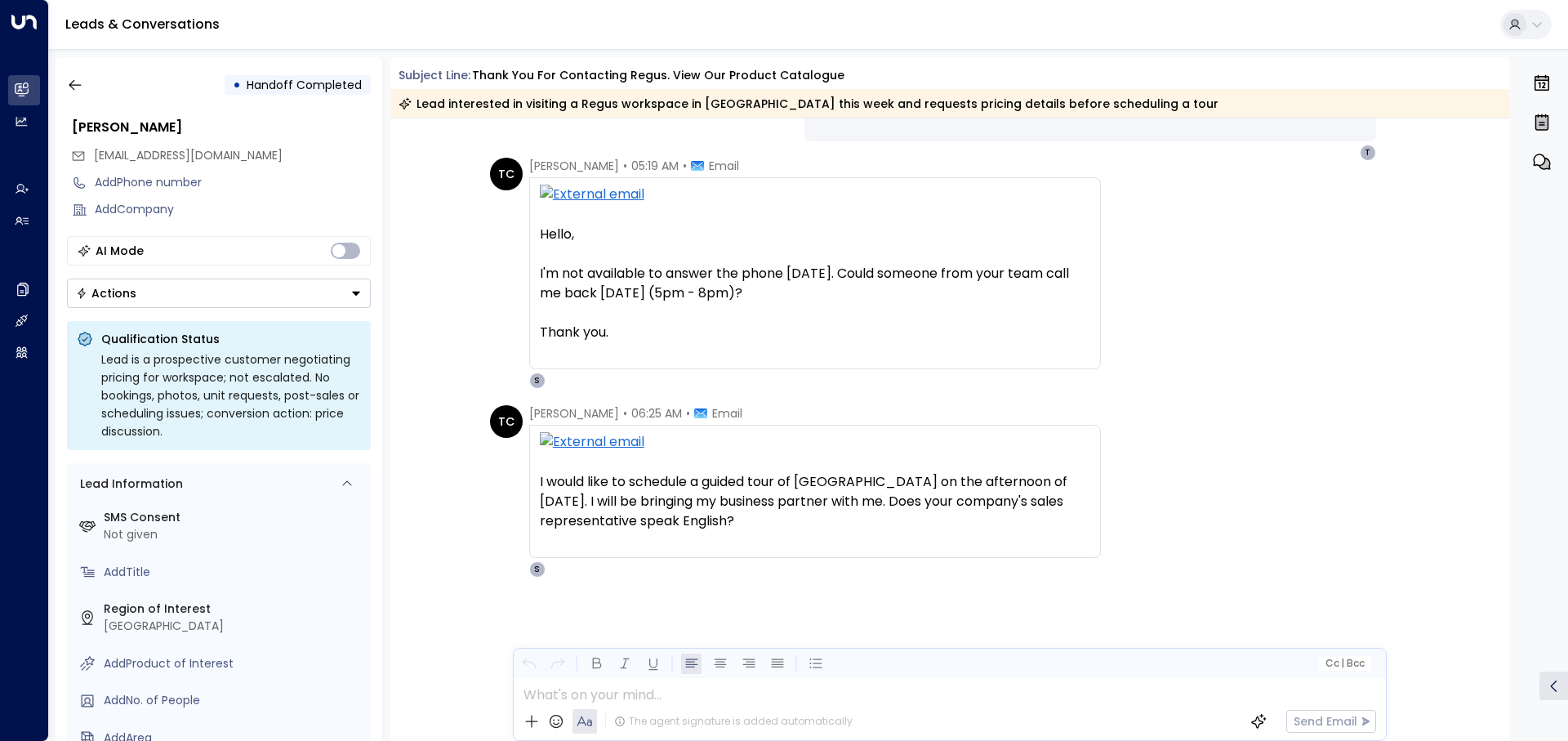
click at [1180, 428] on div "TC Tiffany Chang • 06:25 AM • Email I'd like to schedule a guided tour of Regus…" at bounding box center [953, 491] width 926 height 172
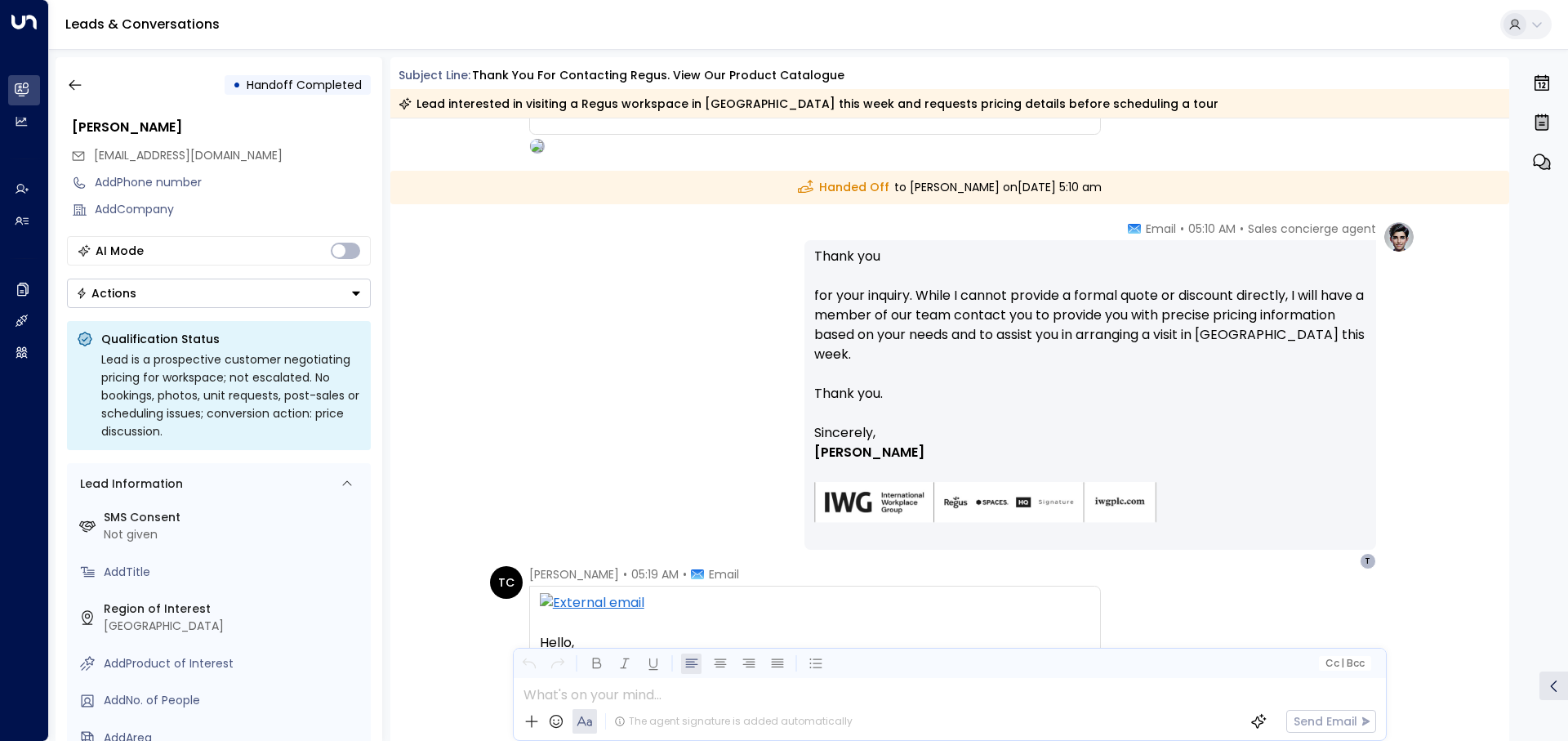
scroll to position [268, 0]
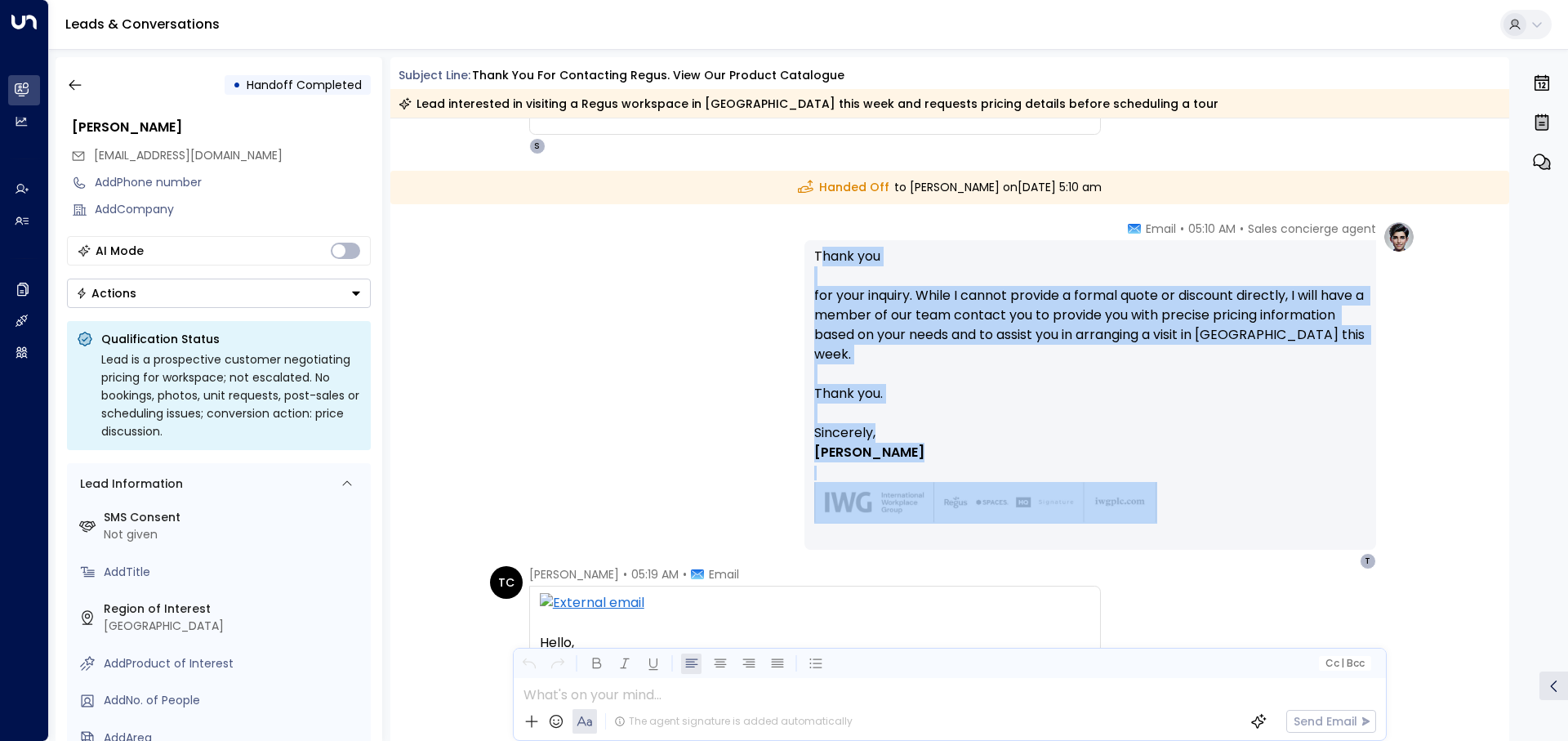
drag, startPoint x: 1216, startPoint y: 490, endPoint x: 817, endPoint y: 255, distance: 463.1
click at [817, 255] on div "Thank you for your inquiry. While I cannot provide a formal quote or discount d…" at bounding box center [1089, 395] width 552 height 296
click at [817, 255] on font "Thank you" at bounding box center [846, 256] width 66 height 19
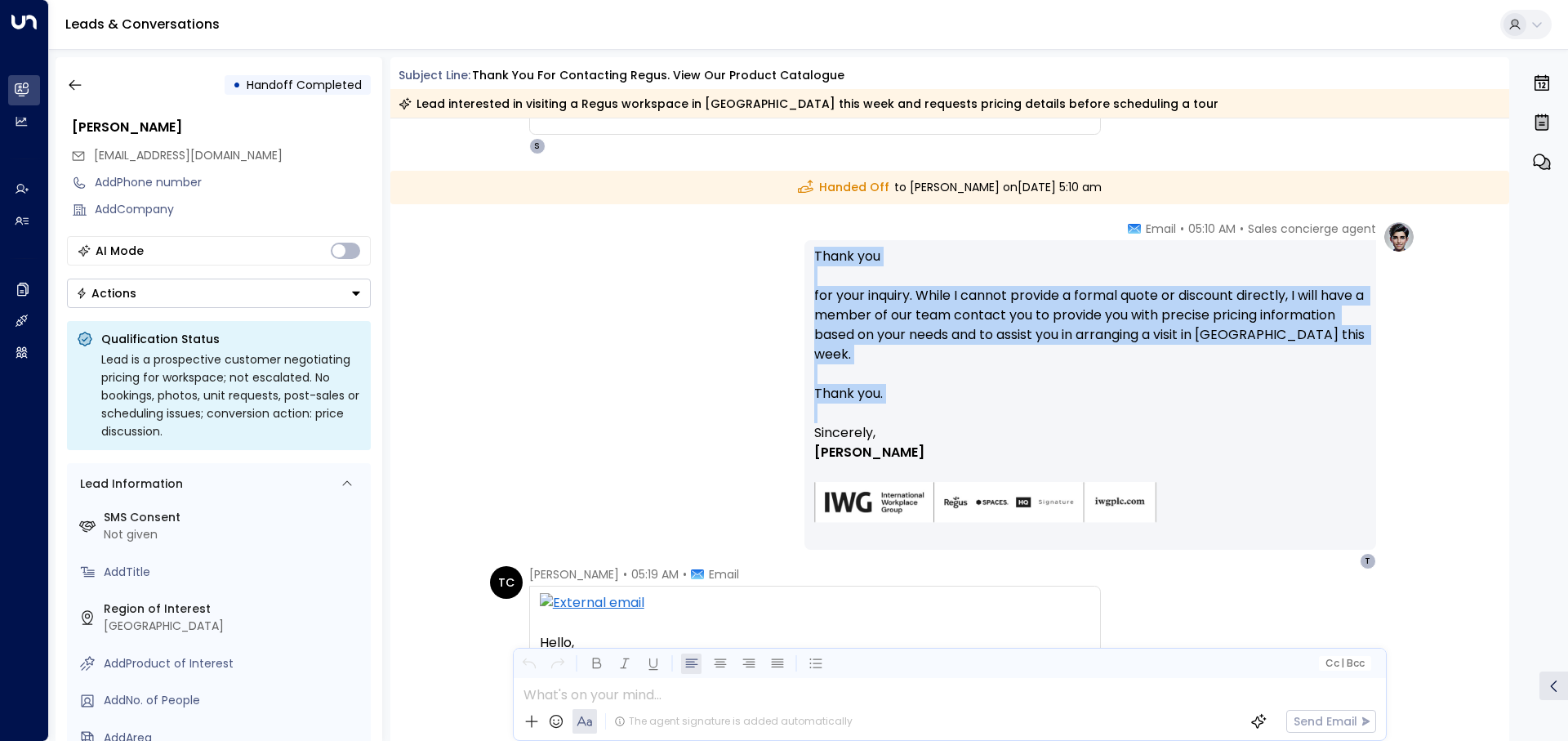
drag, startPoint x: 808, startPoint y: 252, endPoint x: 1108, endPoint y: 539, distance: 415.2
click at [1108, 539] on div "Sales concierge agent • 05:10 AM • Email Thank you for your inquiry. While I ca…" at bounding box center [1090, 395] width 572 height 349
click at [1112, 530] on div "Thank you for your inquiry. While I cannot provide a formal quote or discount d…" at bounding box center [1090, 395] width 572 height 309
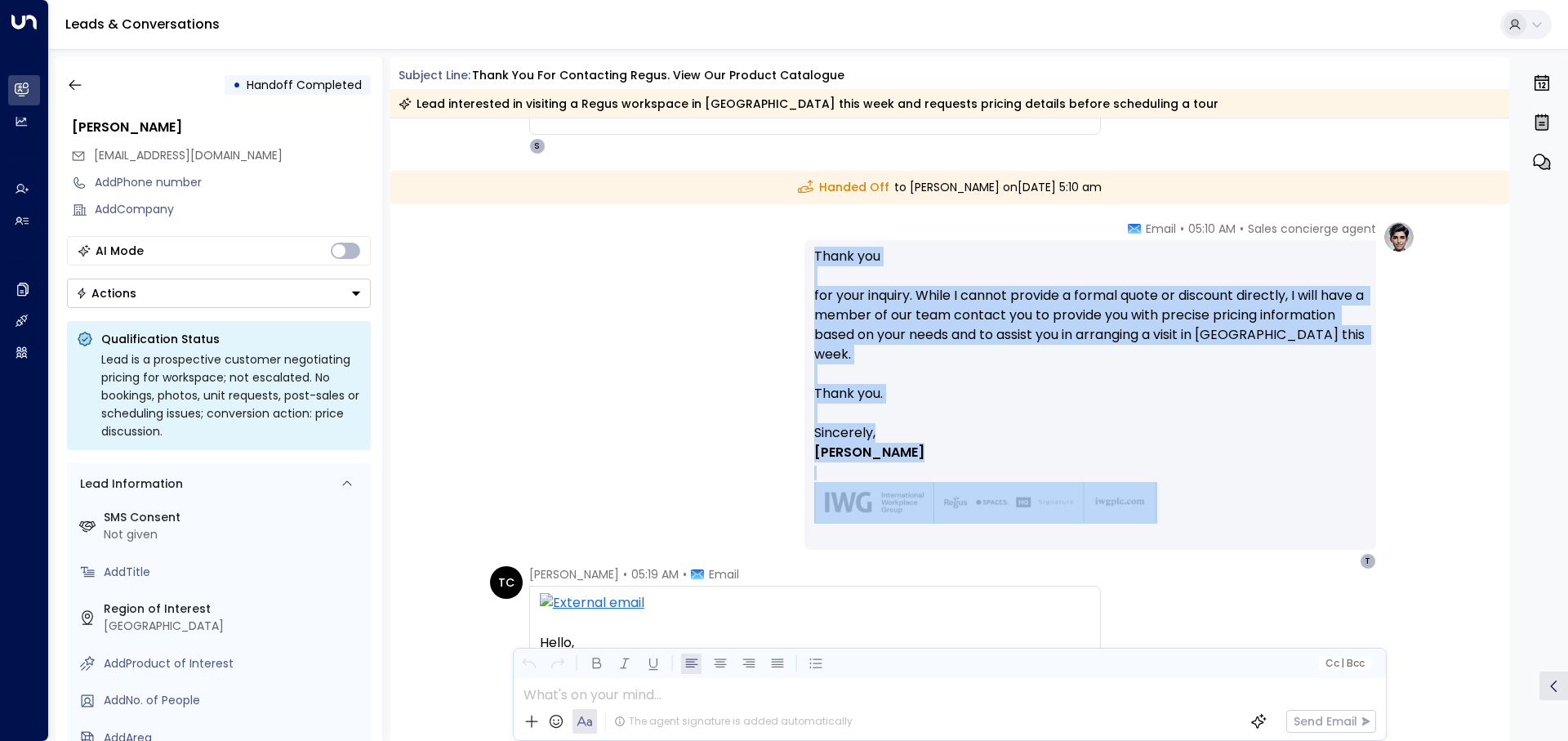
drag, startPoint x: 1162, startPoint y: 521, endPoint x: 777, endPoint y: 258, distance: 466.3
click at [777, 258] on div "Sales concierge agent • 05:10 AM • Email Thank you for your inquiry. While I ca…" at bounding box center [950, 395] width 931 height 349
click at [836, 252] on font "Thank you" at bounding box center [846, 256] width 66 height 19
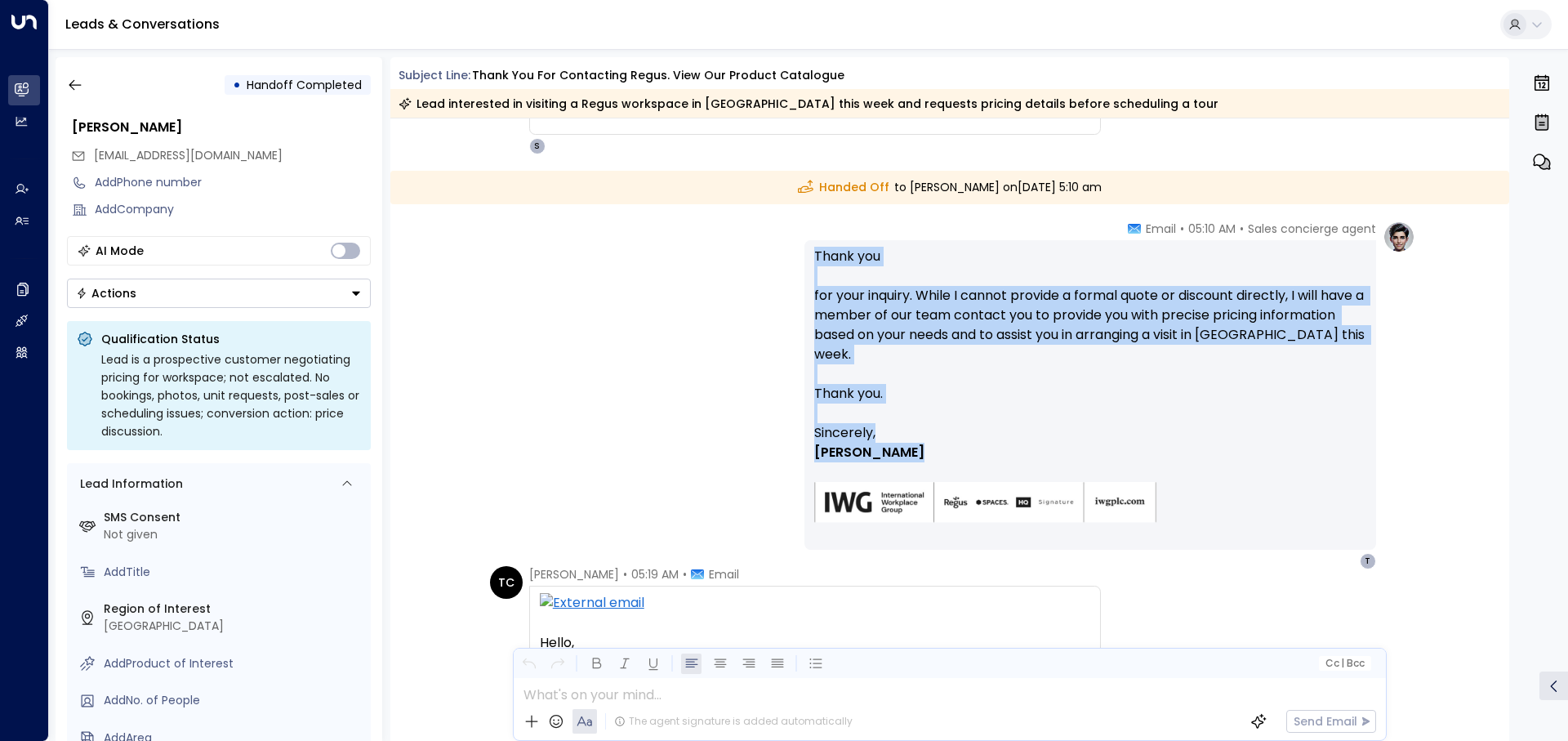
drag, startPoint x: 812, startPoint y: 256, endPoint x: 913, endPoint y: 445, distance: 214.3
click at [913, 445] on div "Thank you for your inquiry. While I cannot provide a formal quote or discount d…" at bounding box center [1089, 395] width 552 height 296
click at [947, 442] on p "Wei-Ling Huang" at bounding box center [1089, 451] width 552 height 20
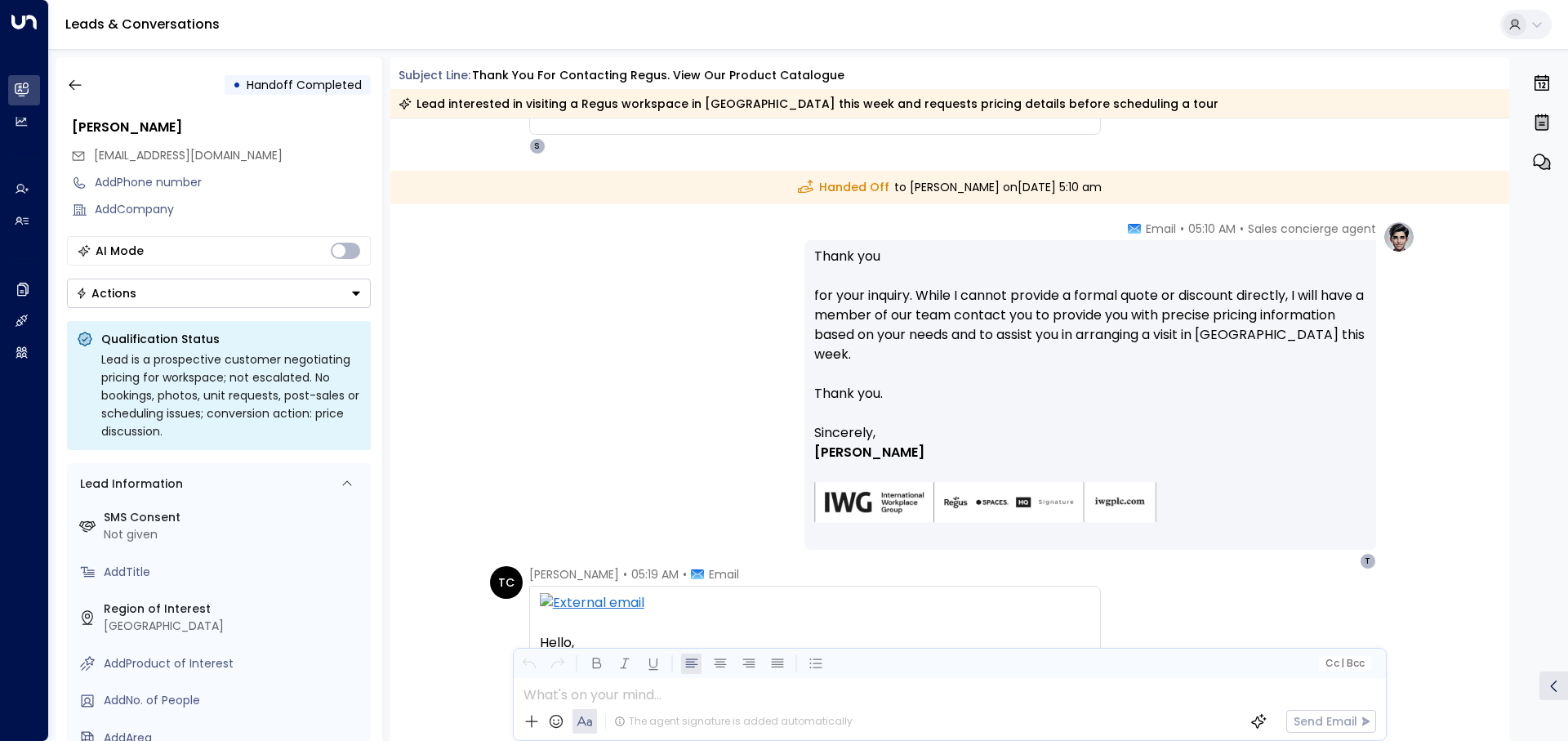
drag, startPoint x: 948, startPoint y: 442, endPoint x: 818, endPoint y: 249, distance: 232.7
click at [818, 249] on div "Thank you for your inquiry. While I cannot provide a formal quote or discount d…" at bounding box center [1089, 395] width 552 height 296
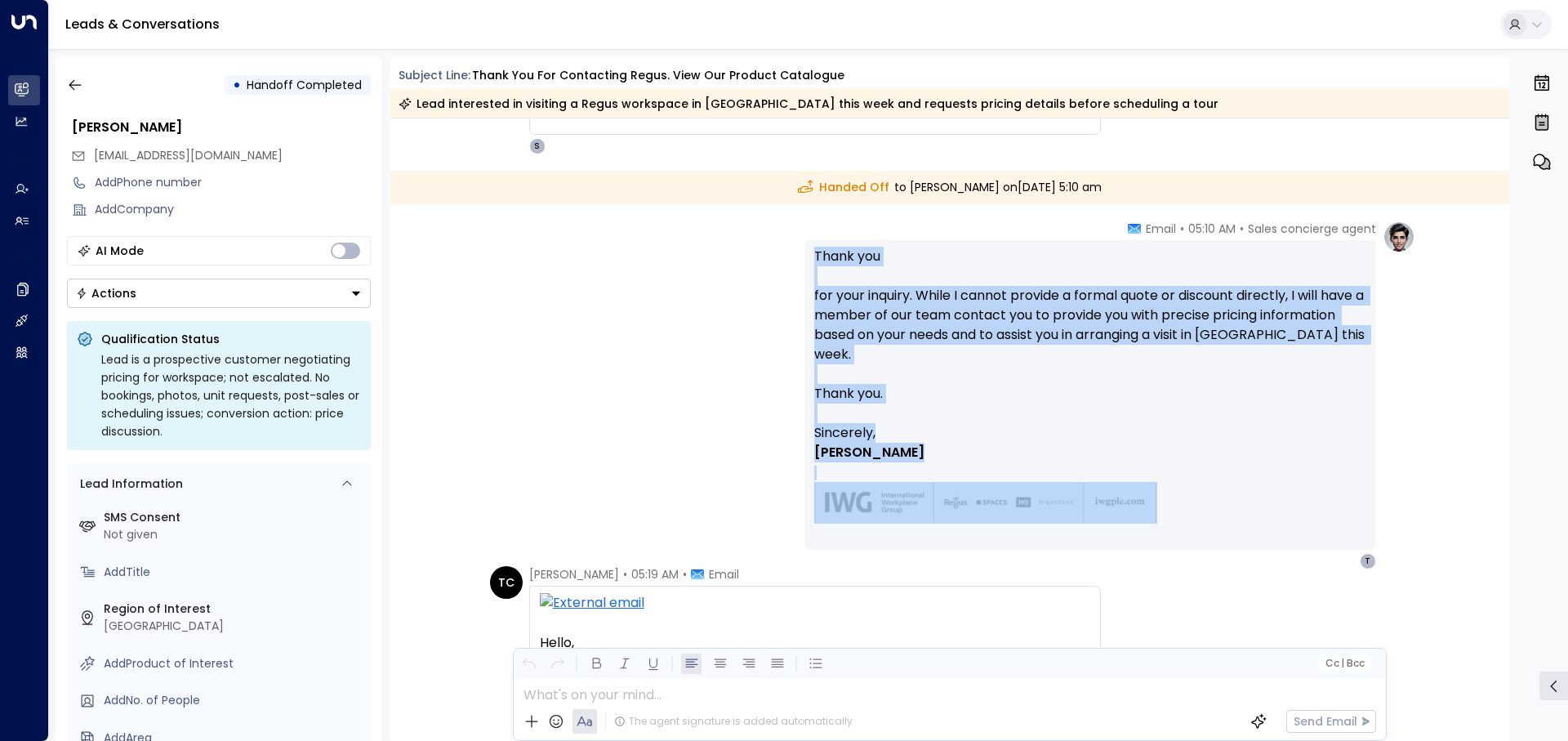
drag, startPoint x: 810, startPoint y: 249, endPoint x: 1140, endPoint y: 518, distance: 425.7
click at [1140, 518] on div "Thank you for your inquiry. While I cannot provide a formal quote or discount d…" at bounding box center [1090, 395] width 572 height 309
click at [1140, 518] on p "Signature" at bounding box center [1089, 512] width 552 height 61
drag, startPoint x: 1144, startPoint y: 518, endPoint x: 810, endPoint y: 244, distance: 432.0
click at [810, 244] on div "Thank you for your inquiry. While I cannot provide a formal quote or discount d…" at bounding box center [1090, 395] width 572 height 309
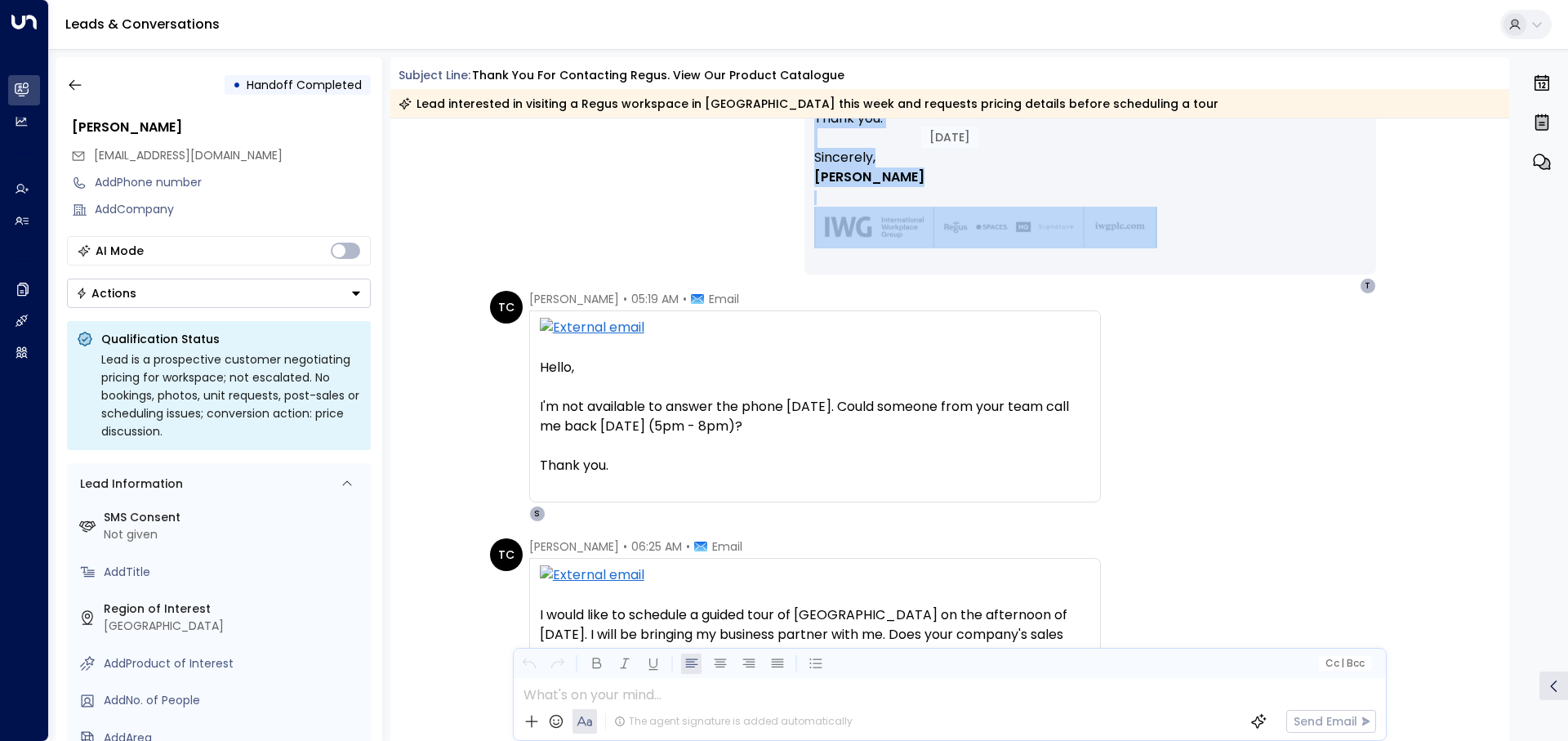
scroll to position [676, 0]
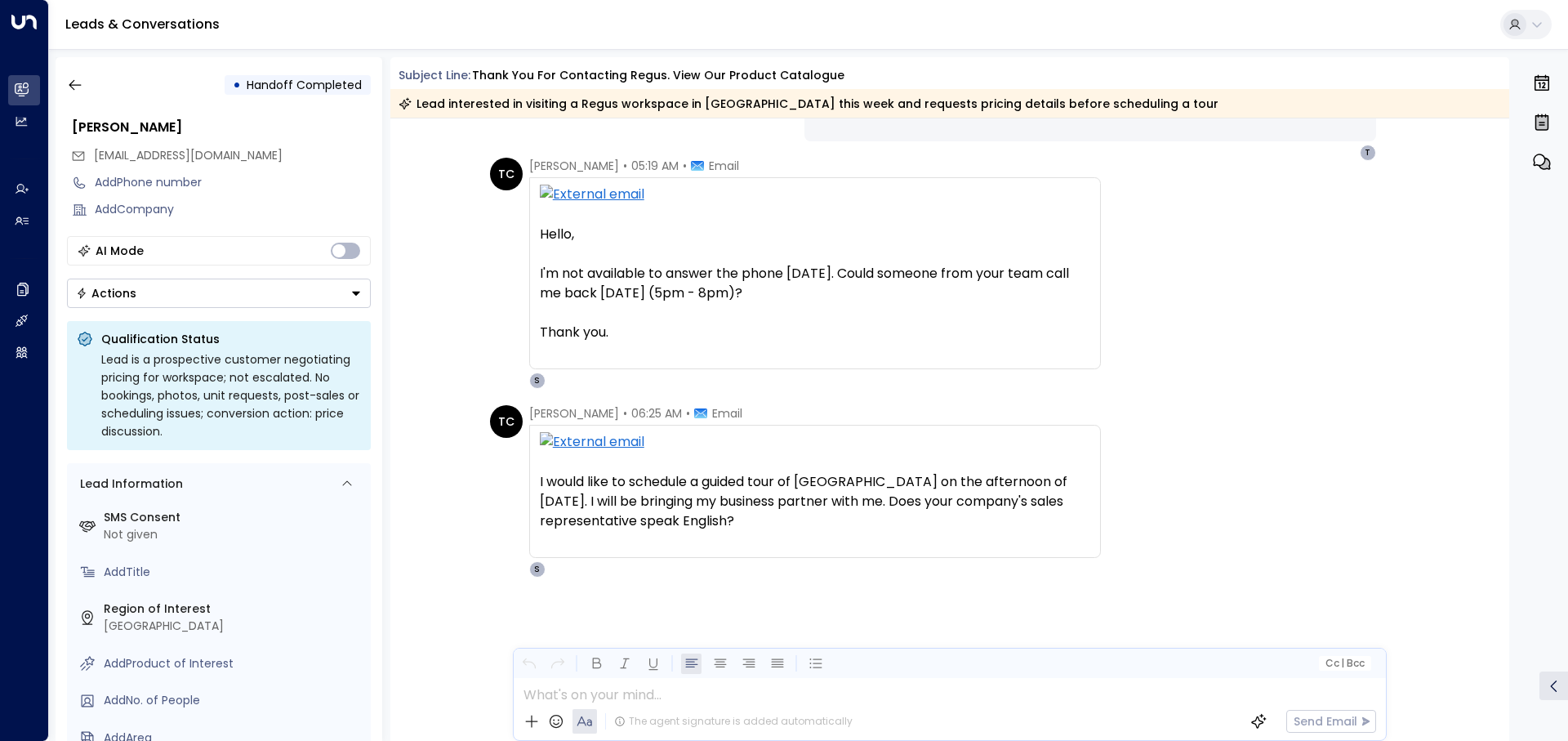
click at [1197, 432] on div "TC Tiffany Chang • 06:25 AM • Email I'd like to schedule a guided tour of Regus…" at bounding box center [953, 491] width 926 height 172
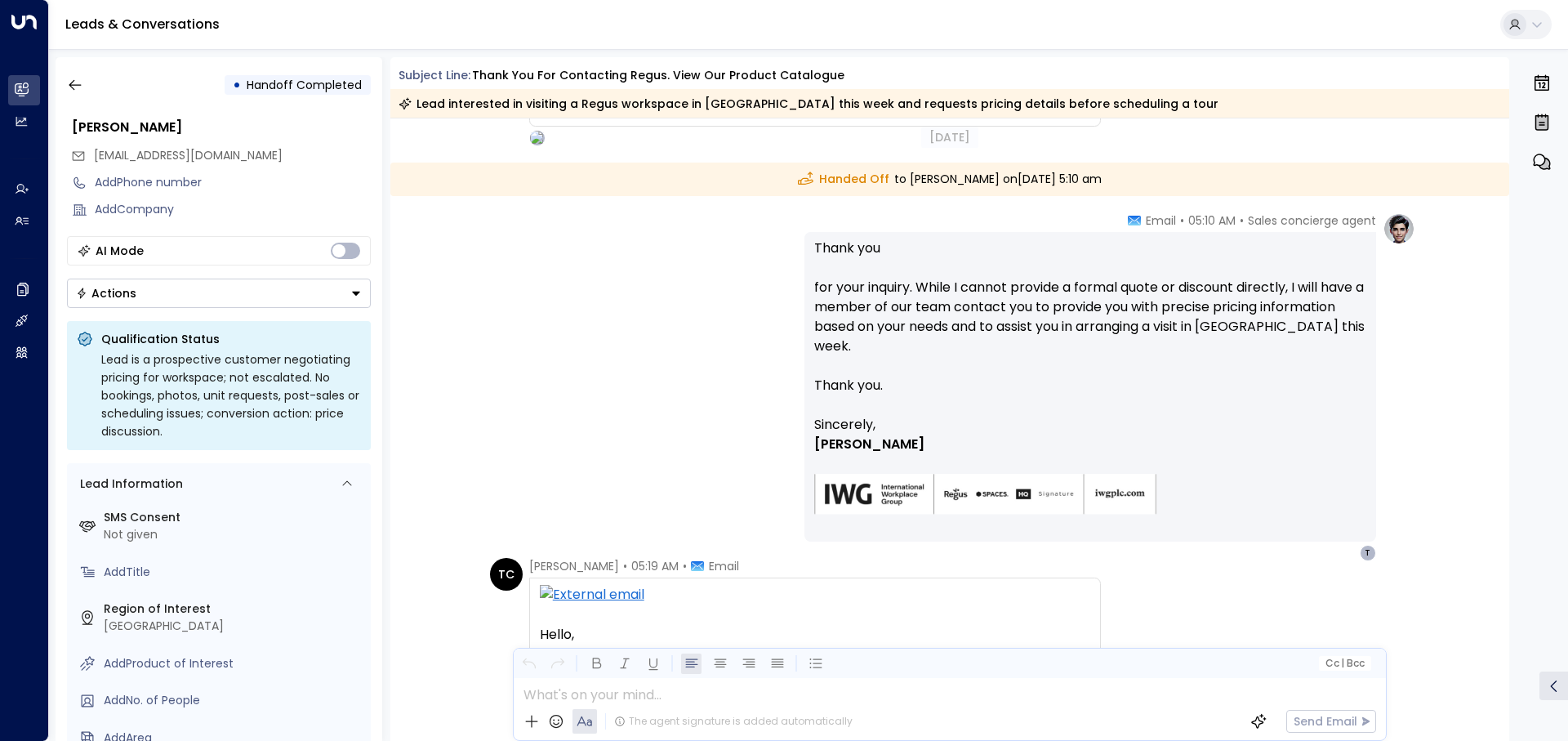
scroll to position [268, 0]
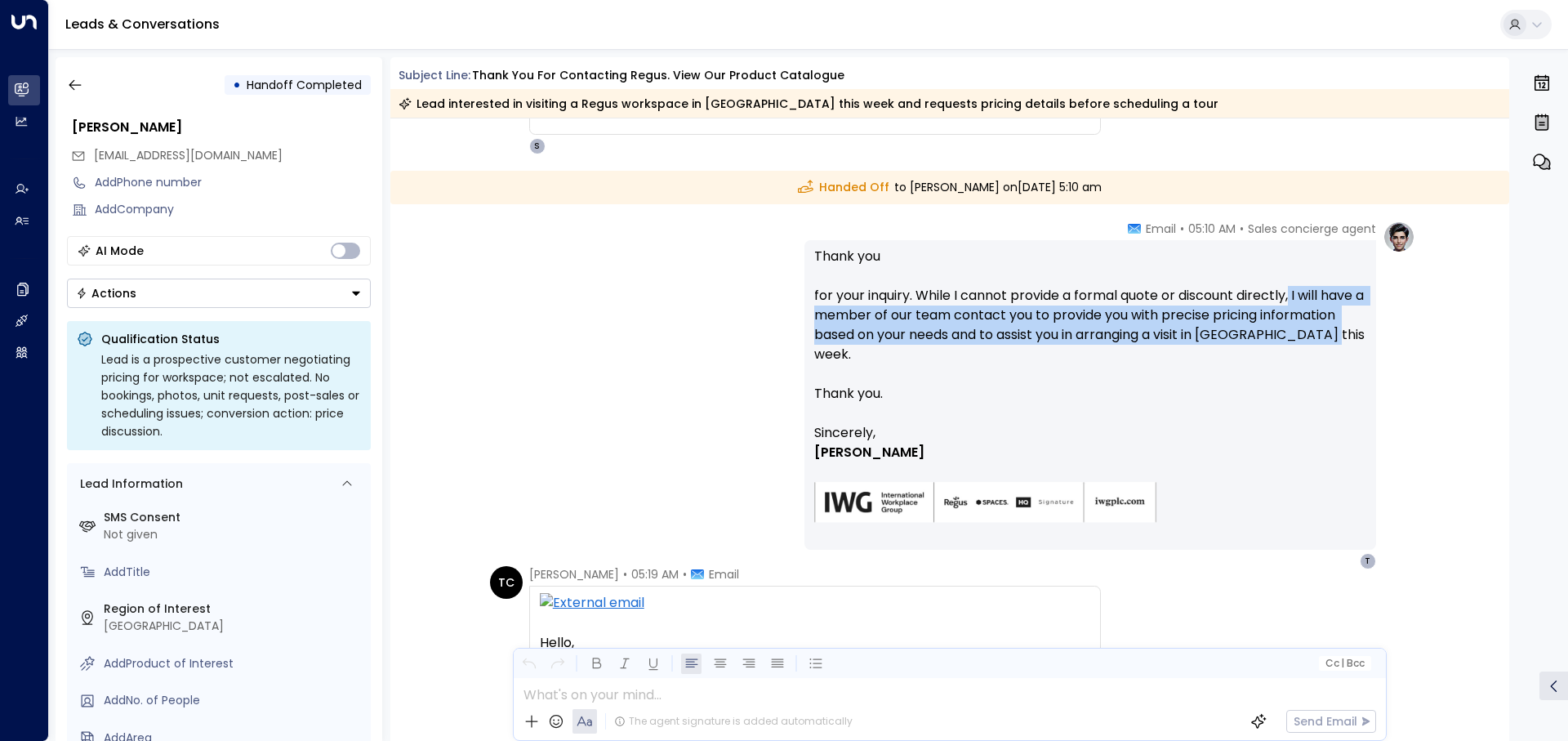
drag, startPoint x: 1294, startPoint y: 295, endPoint x: 1316, endPoint y: 340, distance: 50.1
click at [1316, 340] on font "for your inquiry. While I cannot provide a formal quote or discount directly, I…" at bounding box center [1090, 324] width 554 height 77
drag, startPoint x: 1335, startPoint y: 345, endPoint x: 1298, endPoint y: 296, distance: 61.4
click at [1298, 296] on p "Thank you for your inquiry. While I cannot provide a formal quote or discount d…" at bounding box center [1089, 334] width 552 height 176
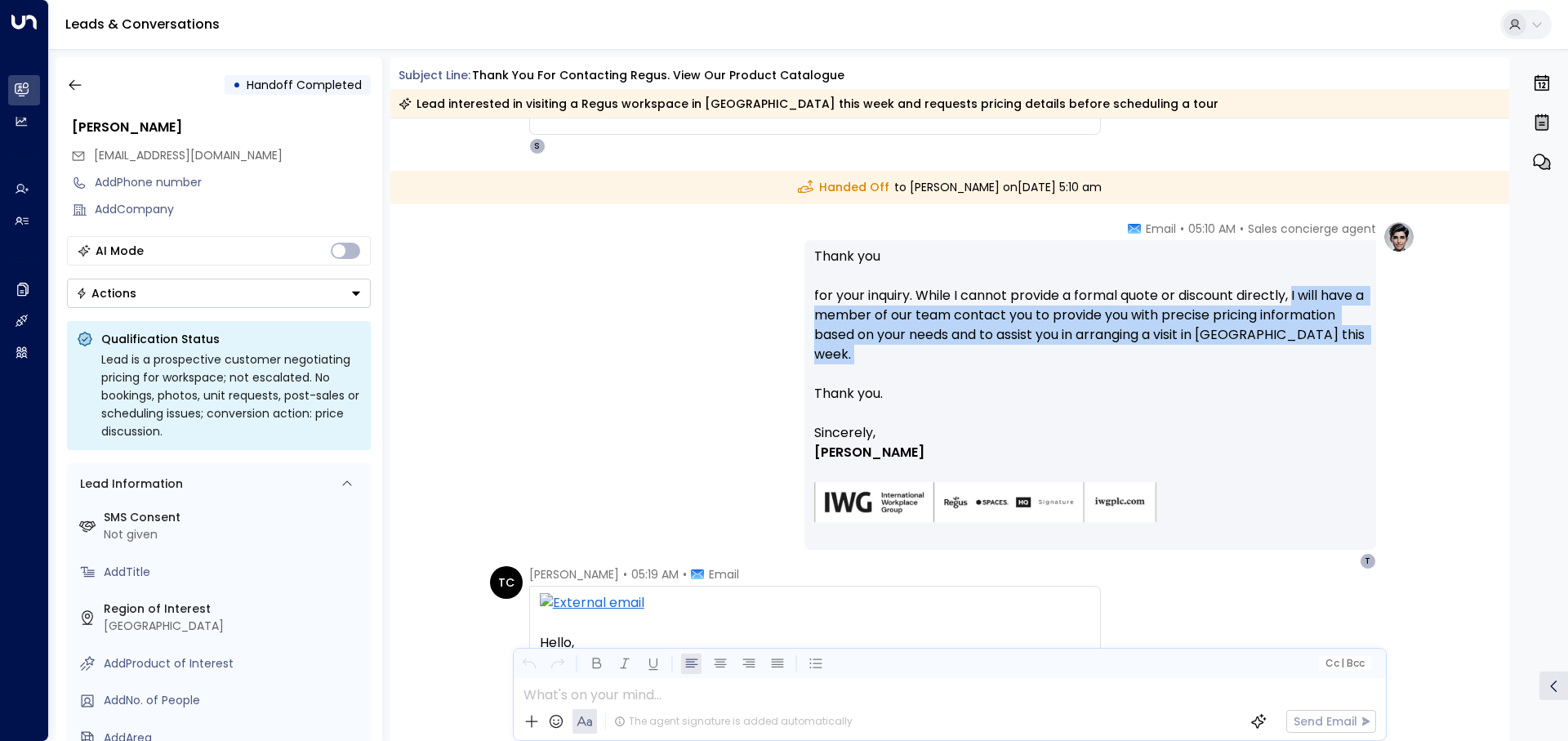
click at [1326, 340] on p "Thank you for your inquiry. While I cannot provide a formal quote or discount d…" at bounding box center [1089, 334] width 552 height 176
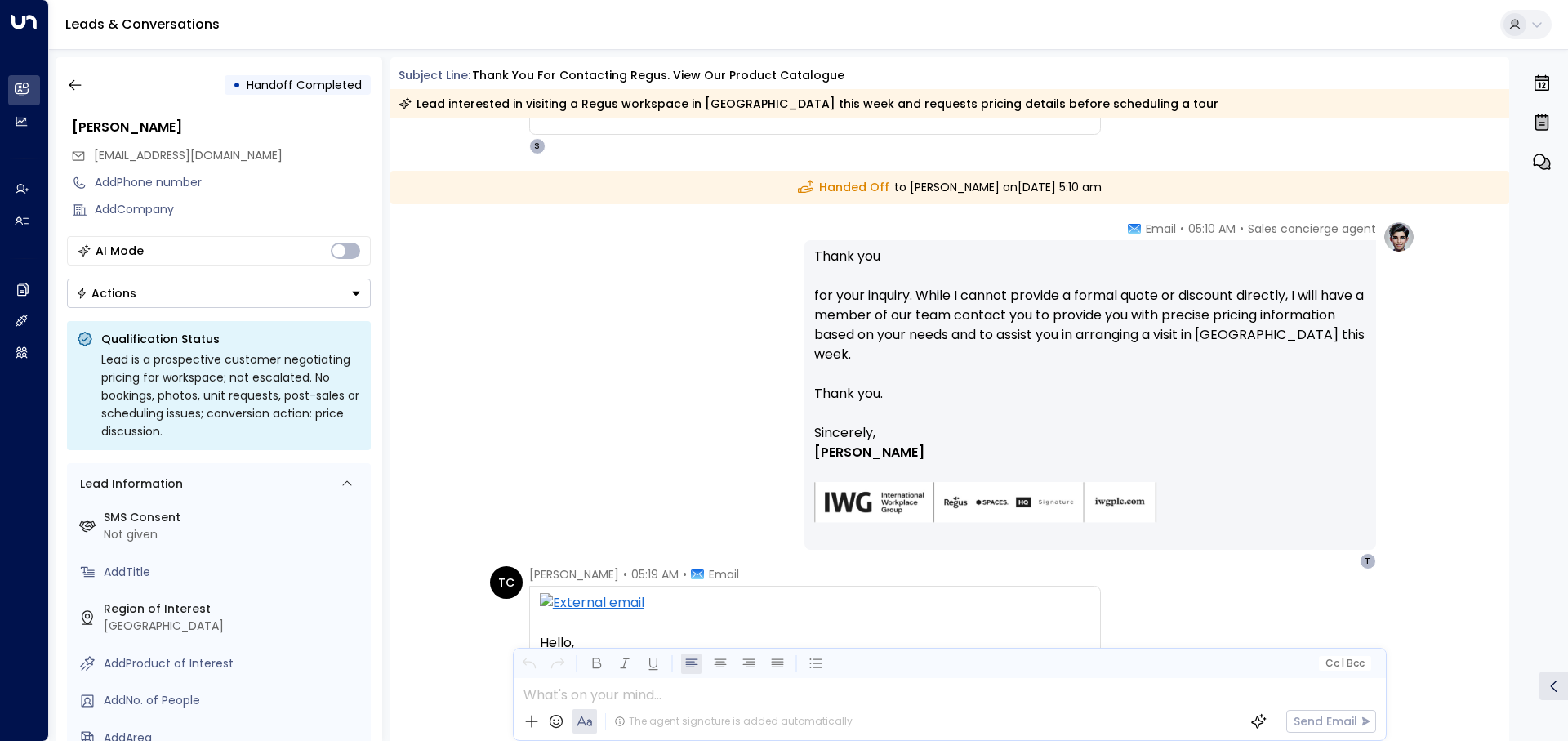
drag, startPoint x: 1212, startPoint y: 428, endPoint x: 808, endPoint y: 254, distance: 439.9
click at [808, 254] on div "Thank you for your inquiry. While I cannot provide a formal quote or discount d…" at bounding box center [1090, 395] width 572 height 309
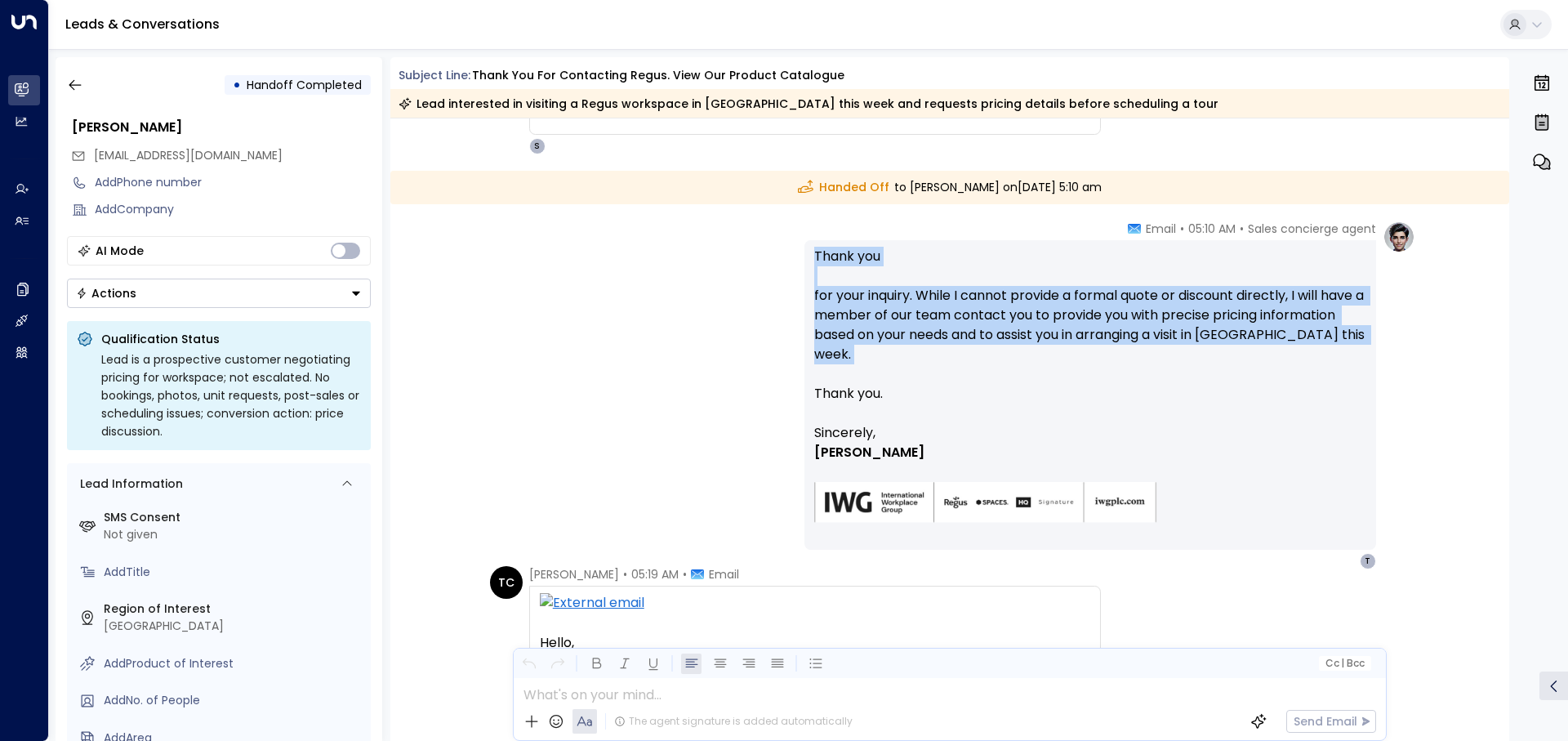
drag, startPoint x: 812, startPoint y: 256, endPoint x: 1246, endPoint y: 346, distance: 443.2
click at [1246, 346] on p "Thank you for your inquiry. While I cannot provide a formal quote or discount d…" at bounding box center [1089, 334] width 552 height 176
click at [1261, 342] on font "for your inquiry. While I cannot provide a formal quote or discount directly, I…" at bounding box center [1090, 324] width 554 height 77
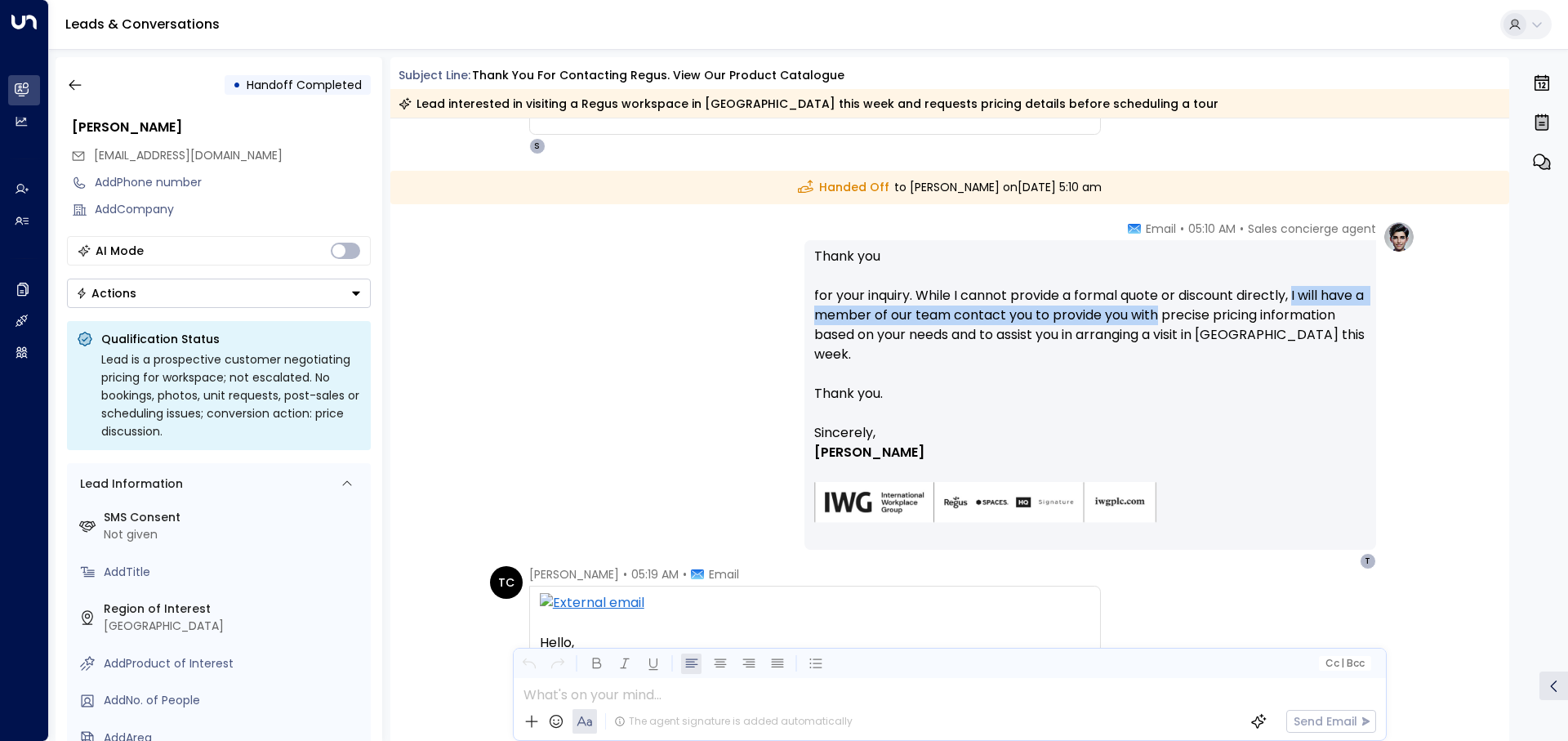
drag, startPoint x: 1295, startPoint y: 291, endPoint x: 1192, endPoint y: 330, distance: 110.1
click at [1201, 316] on font "for your inquiry. While I cannot provide a formal quote or discount directly, I…" at bounding box center [1090, 324] width 554 height 77
click at [1182, 392] on p "Thank you for your inquiry. While I cannot provide a formal quote or discount d…" at bounding box center [1089, 334] width 552 height 176
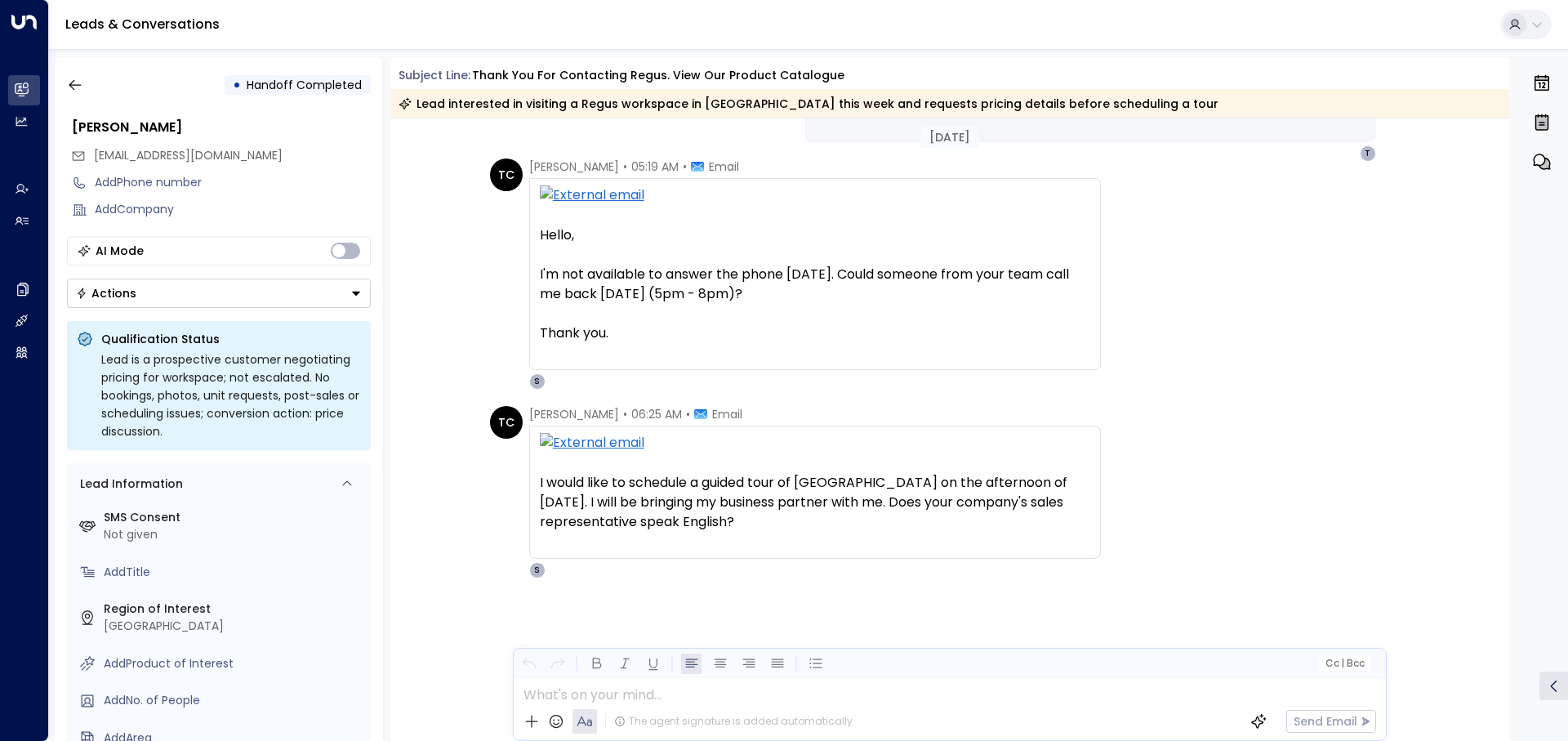
scroll to position [676, 0]
drag, startPoint x: 744, startPoint y: 520, endPoint x: 490, endPoint y: 287, distance: 344.7
click at [492, 289] on div "Yesterday Handed Off to Tiffany Chang on Wednesday, Oct 08 2025 at 5:10 am Sale…" at bounding box center [950, 91] width 1120 height 1299
click at [485, 279] on div "TC Tiffany Chang • 05:19 AM • Email Hello, I'm not available to answer the phon…" at bounding box center [950, 273] width 931 height 231
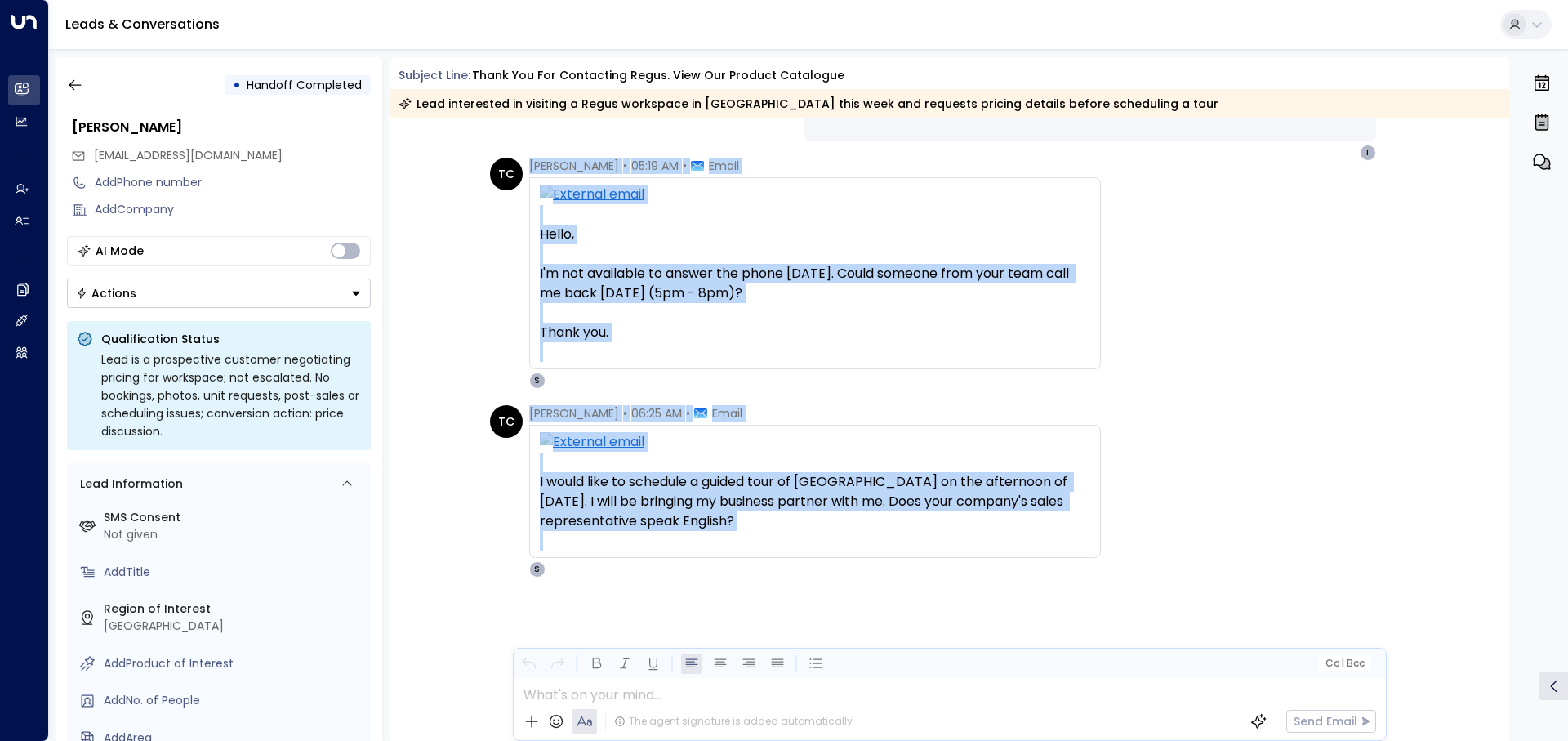
drag, startPoint x: 479, startPoint y: 152, endPoint x: 515, endPoint y: 168, distance: 39.4
click at [515, 168] on div "Yesterday Handed Off to Tiffany Chang on Wednesday, Oct 08 2025 at 5:10 am Sale…" at bounding box center [950, 91] width 1120 height 1299
click at [523, 163] on div "TC Tiffany Chang • 05:19 AM • Email Hello, I'm not available to answer the phon…" at bounding box center [795, 273] width 611 height 231
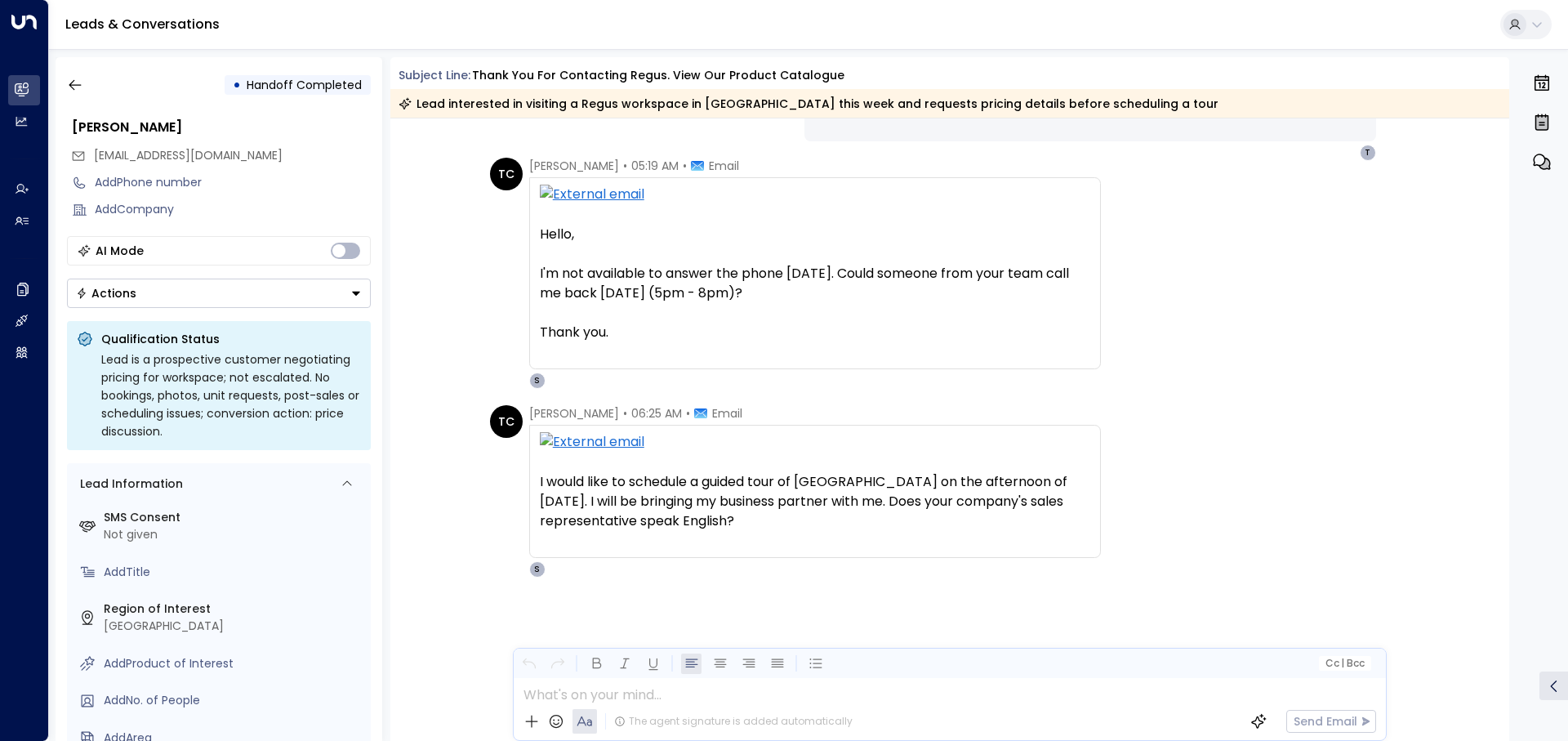
drag, startPoint x: 528, startPoint y: 163, endPoint x: 794, endPoint y: 526, distance: 450.0
click at [794, 526] on div "Yesterday Handed Off to Tiffany Chang on Wednesday, Oct 08 2025 at 5:10 am Sale…" at bounding box center [950, 91] width 1120 height 1299
click at [794, 526] on p "I would like to schedule a guided tour of Regus Taipei on the afternoon of Octo…" at bounding box center [815, 501] width 550 height 59
click at [1181, 203] on div "TC Tiffany Chang • 05:19 AM • Email Hello, I'm not available to answer the phon…" at bounding box center [953, 273] width 926 height 231
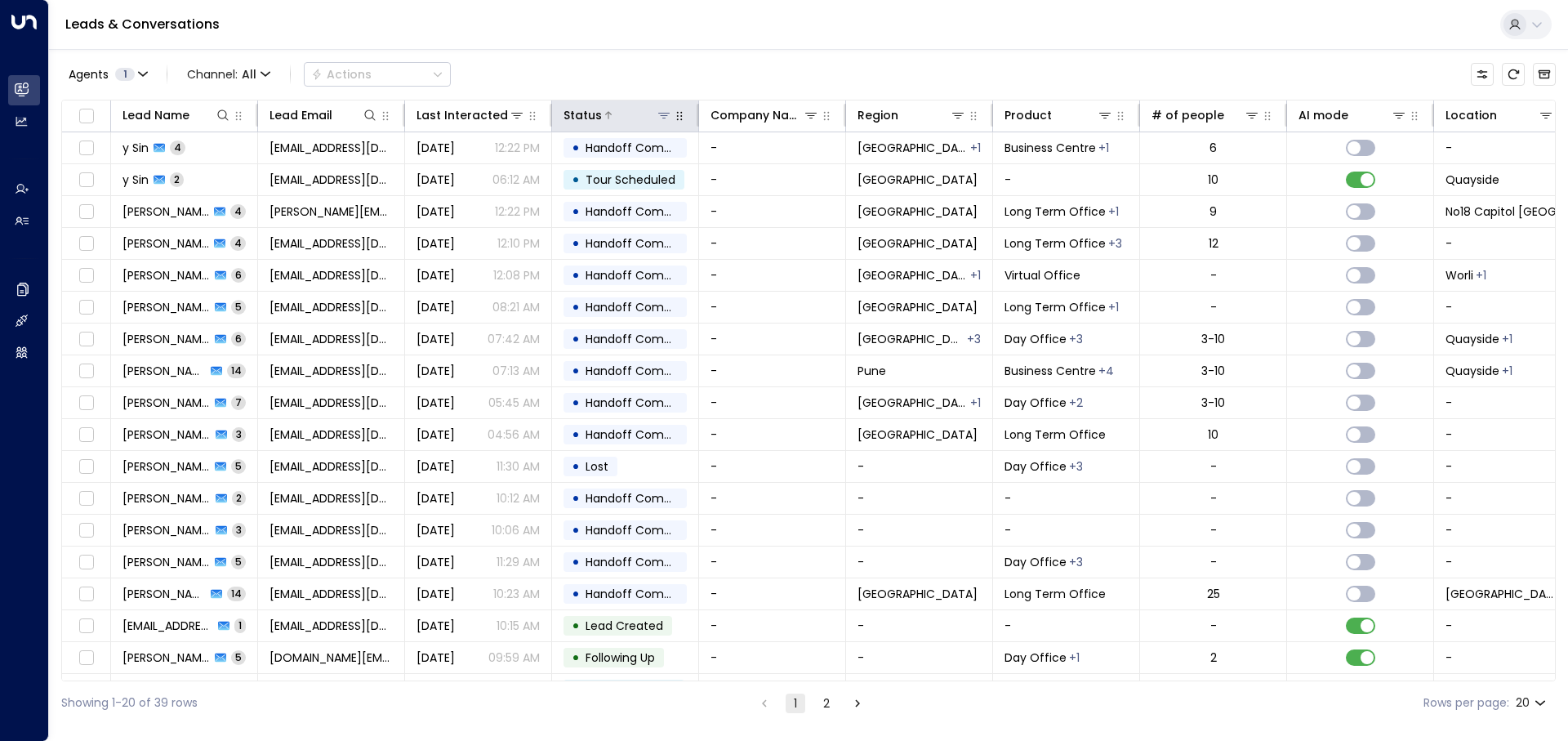
click at [615, 123] on div "Status" at bounding box center [617, 115] width 109 height 20
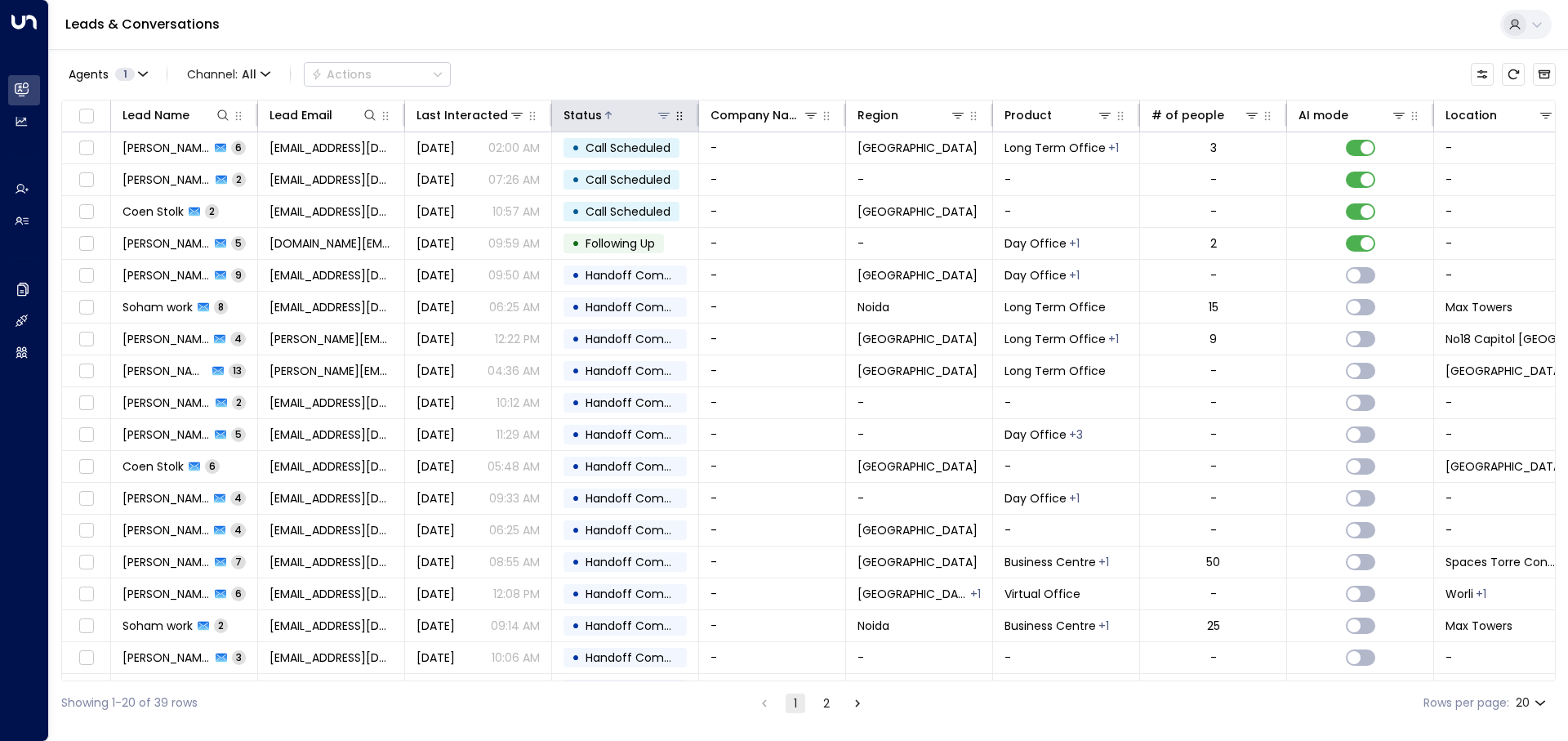
click at [615, 123] on div "Status" at bounding box center [617, 115] width 109 height 20
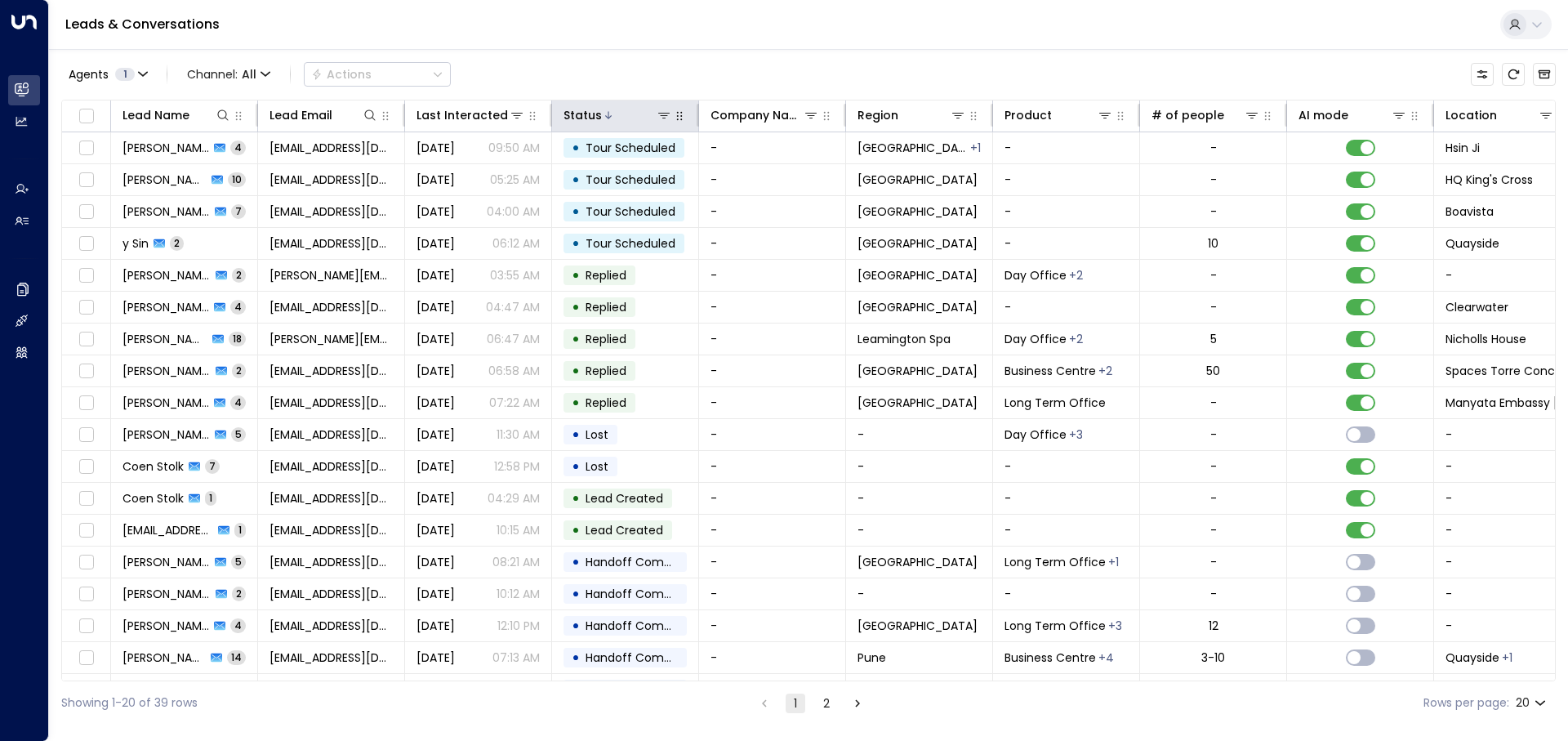
click at [673, 118] on icon "button" at bounding box center [680, 116] width 13 height 13
click at [680, 117] on icon "button" at bounding box center [680, 116] width 13 height 13
click at [682, 121] on icon "button" at bounding box center [680, 116] width 13 height 13
click at [664, 119] on icon at bounding box center [664, 115] width 13 height 13
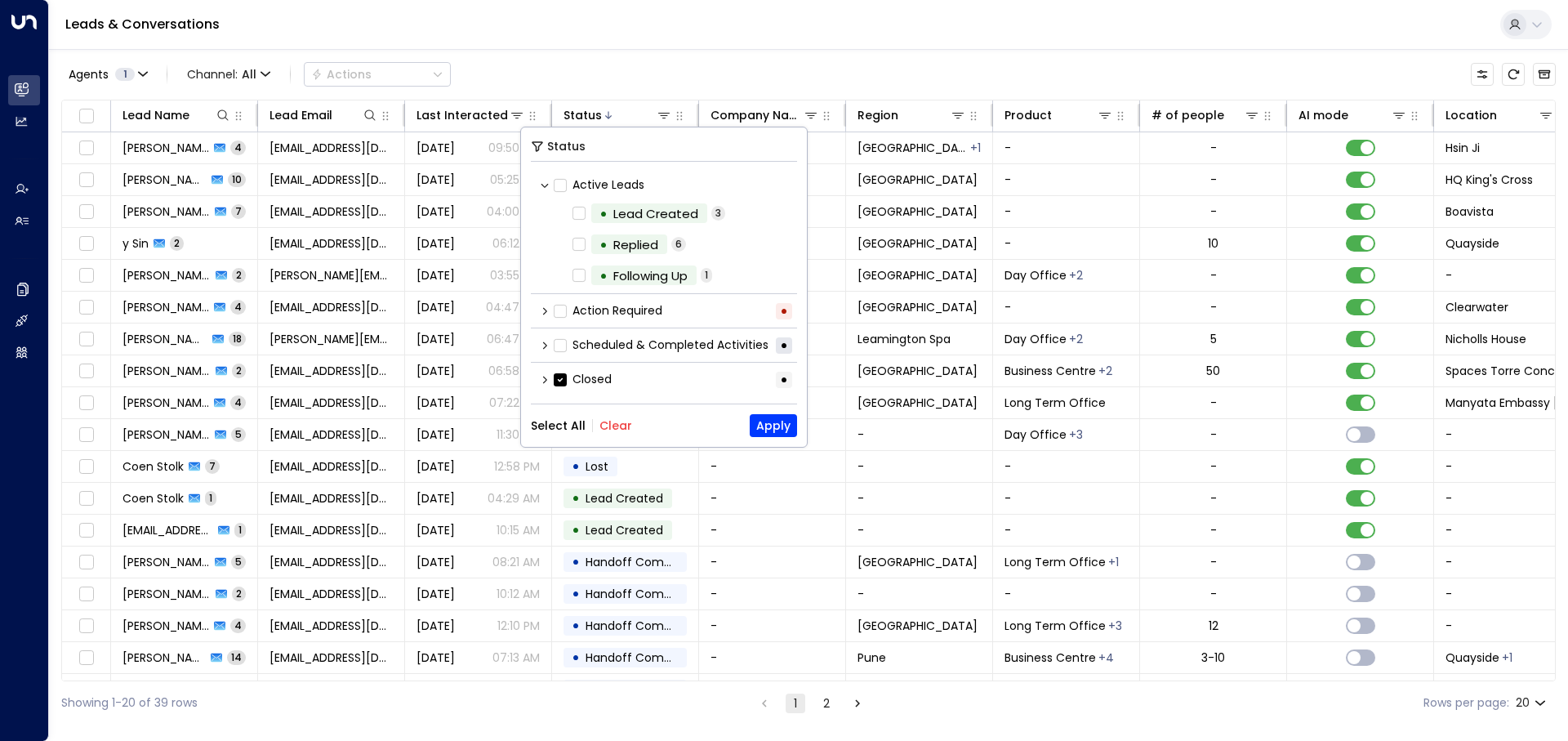
click at [541, 375] on icon at bounding box center [545, 380] width 10 height 10
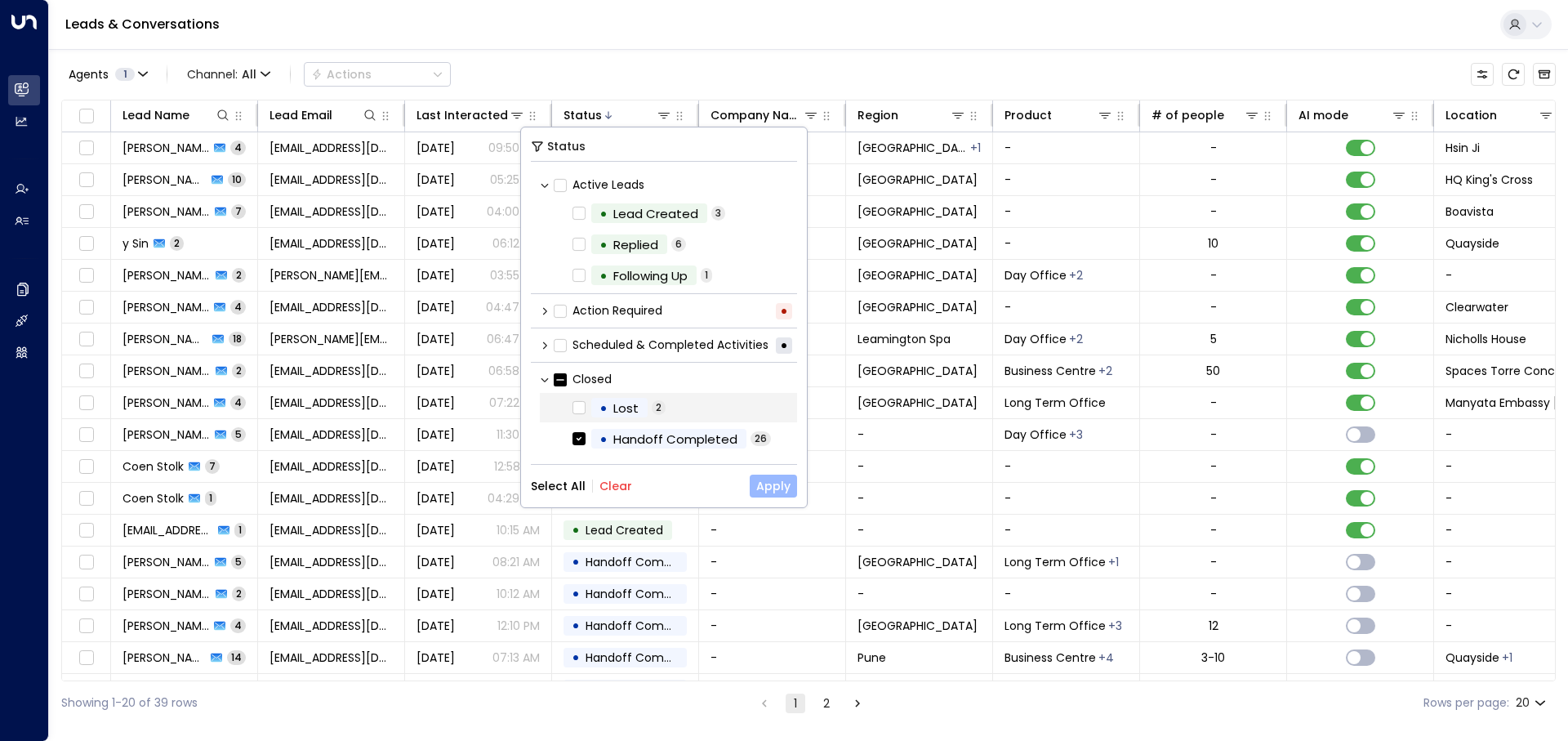
click at [771, 486] on button "Apply" at bounding box center [773, 486] width 47 height 23
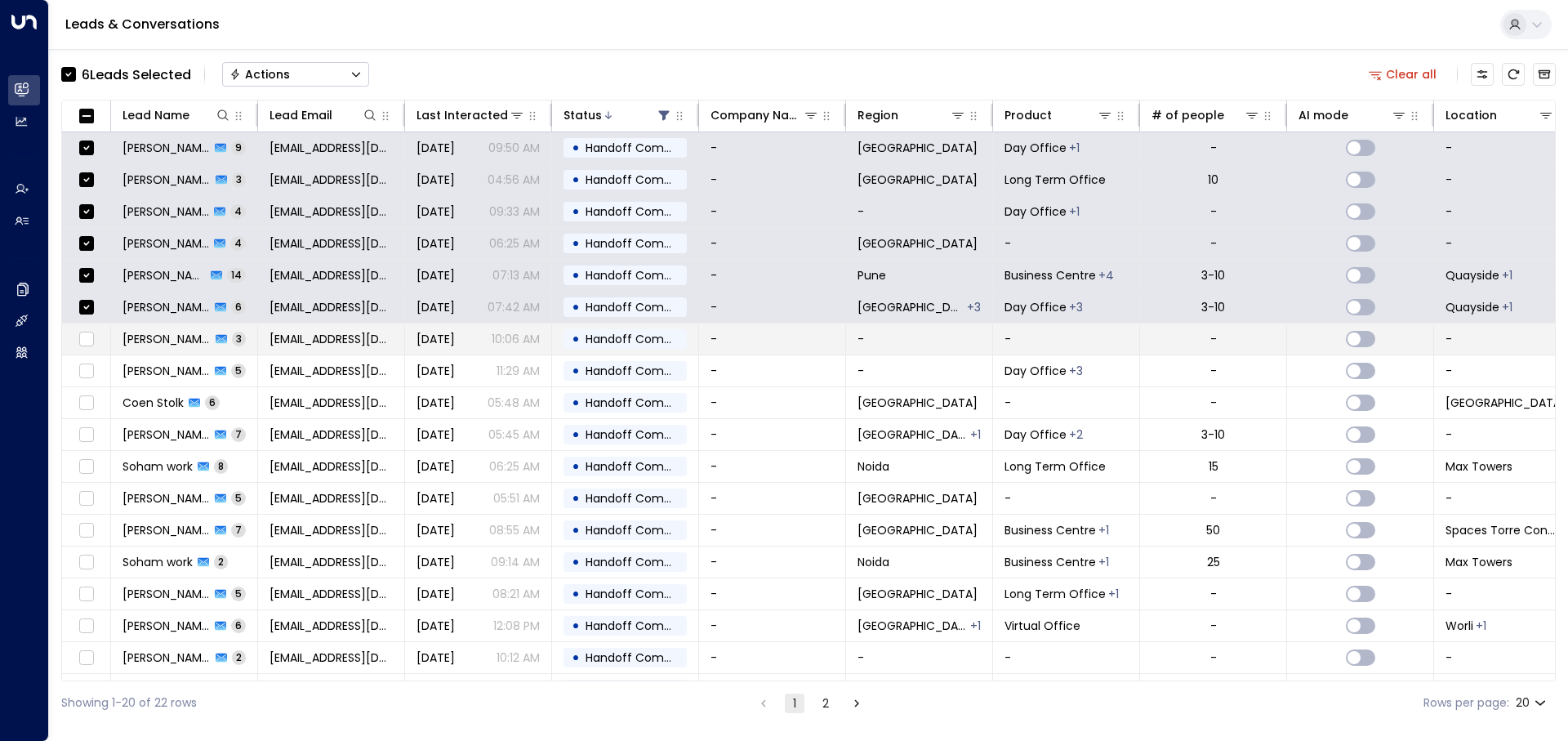
click at [98, 332] on td at bounding box center [87, 338] width 49 height 31
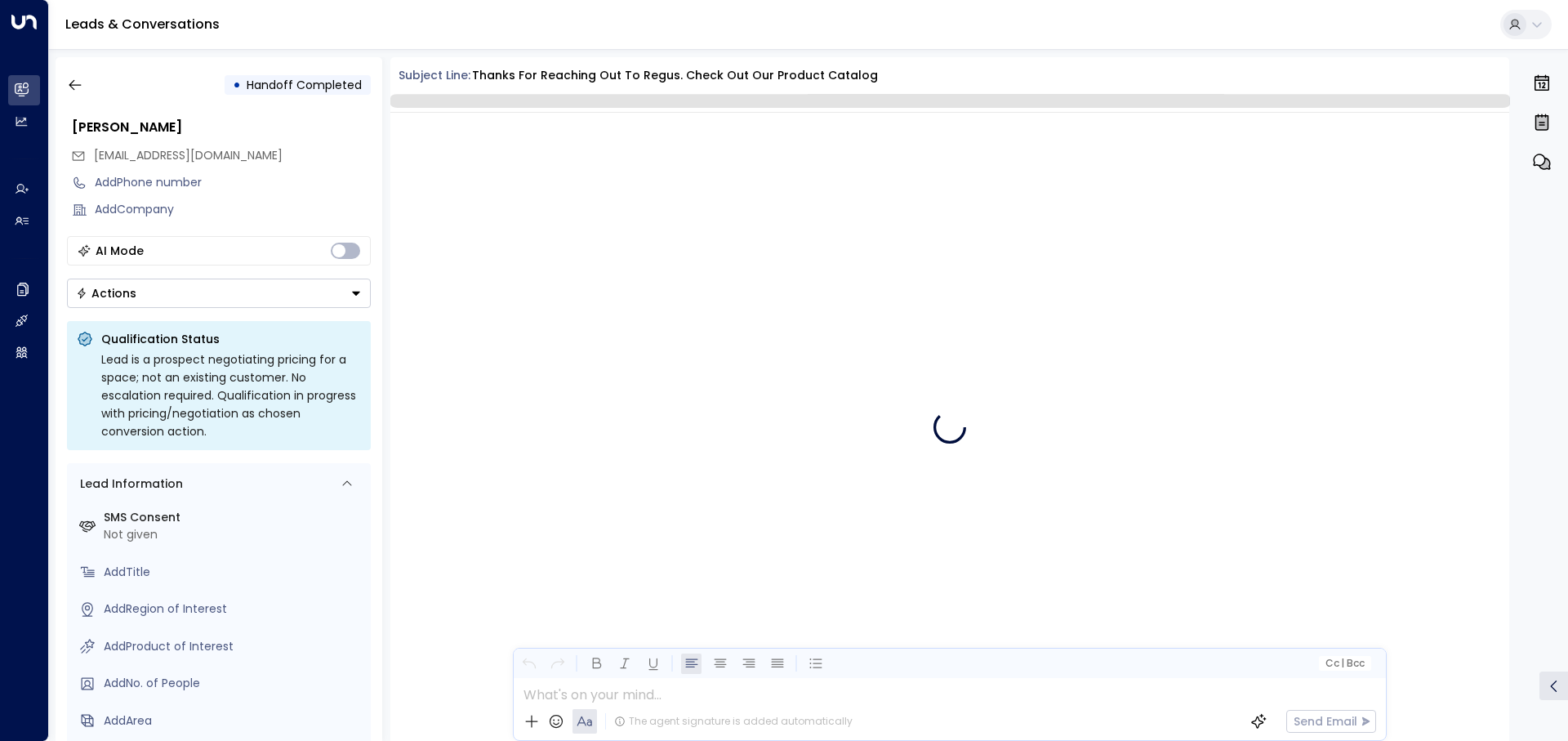
scroll to position [227, 0]
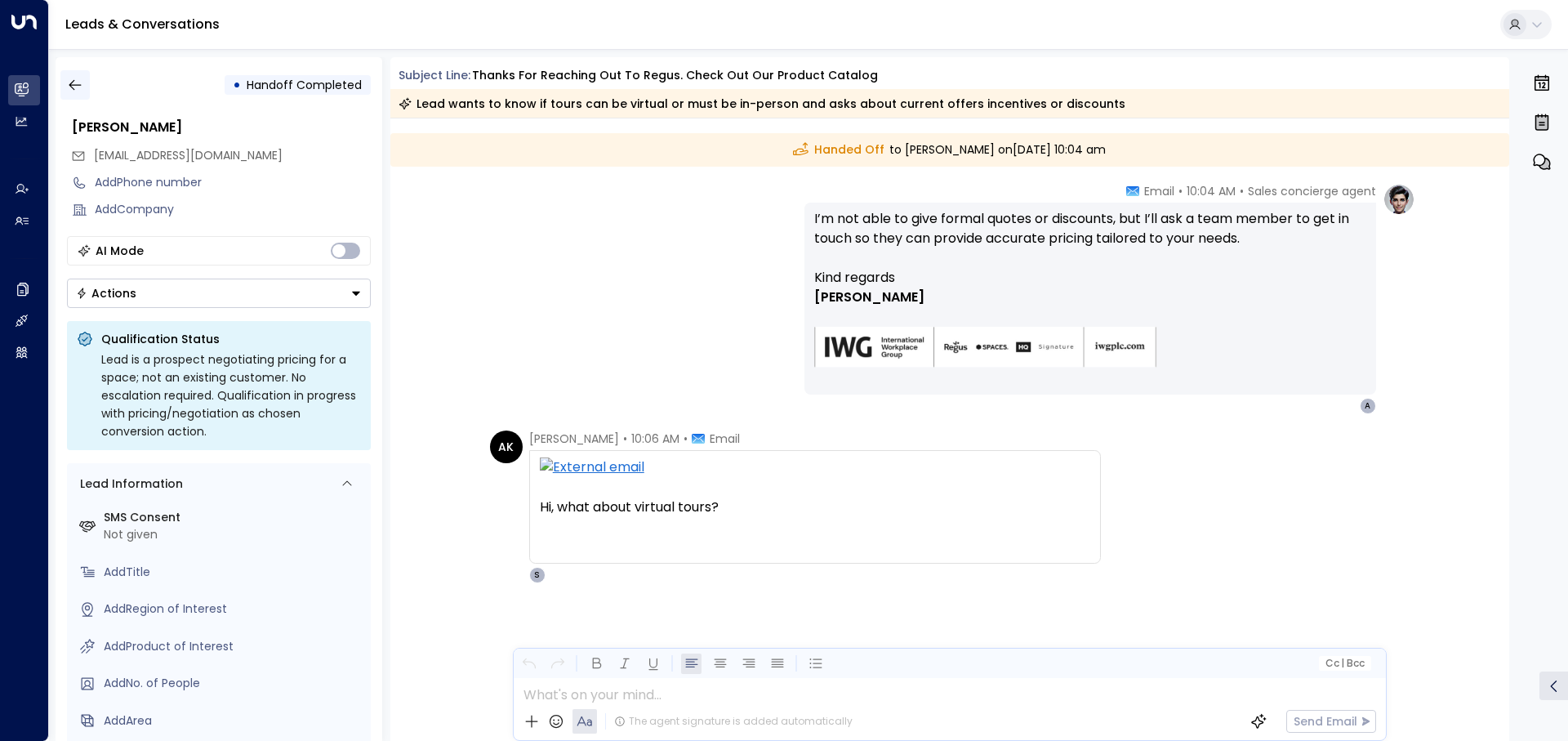
click at [78, 94] on button "button" at bounding box center [75, 85] width 30 height 30
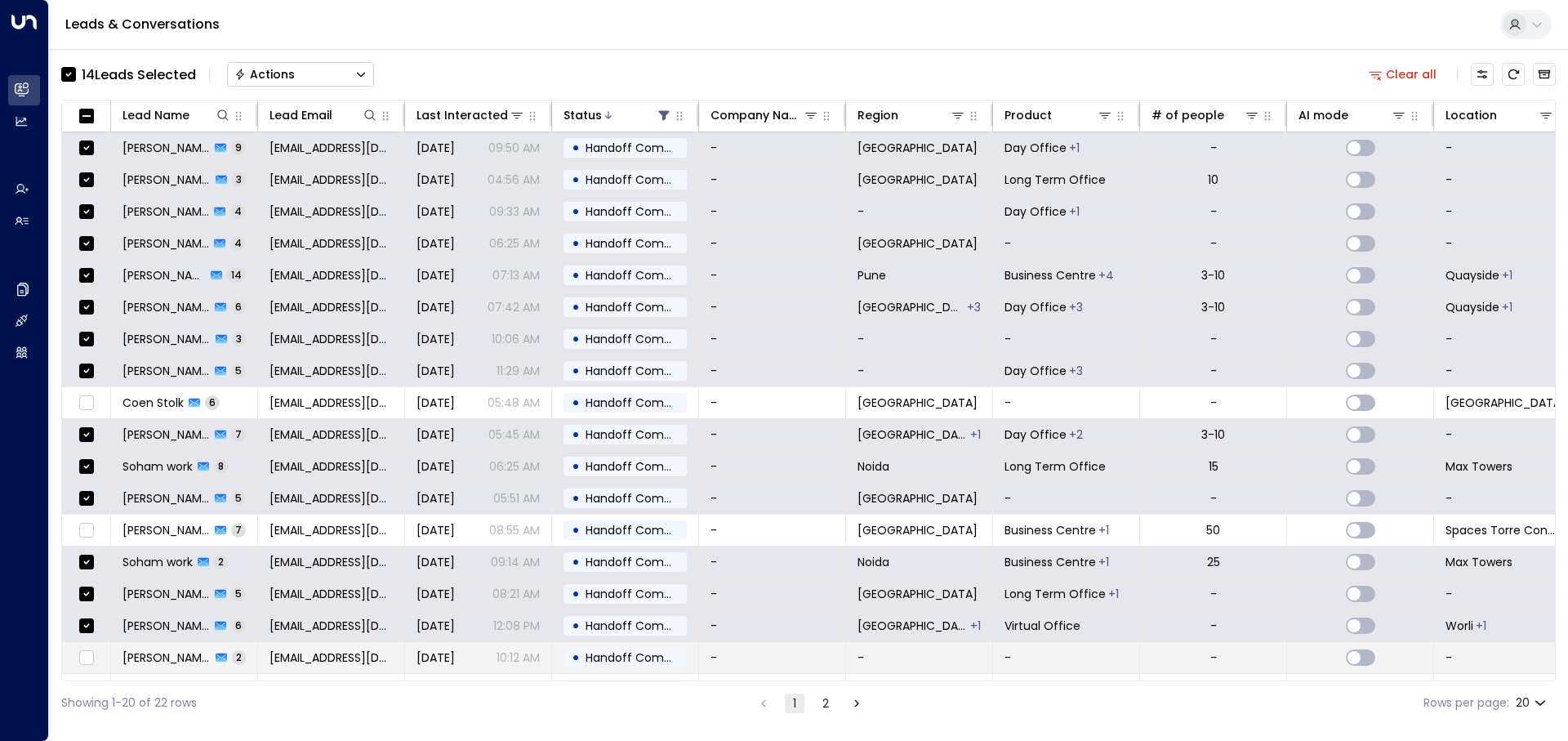
click at [99, 666] on td at bounding box center [87, 656] width 49 height 31
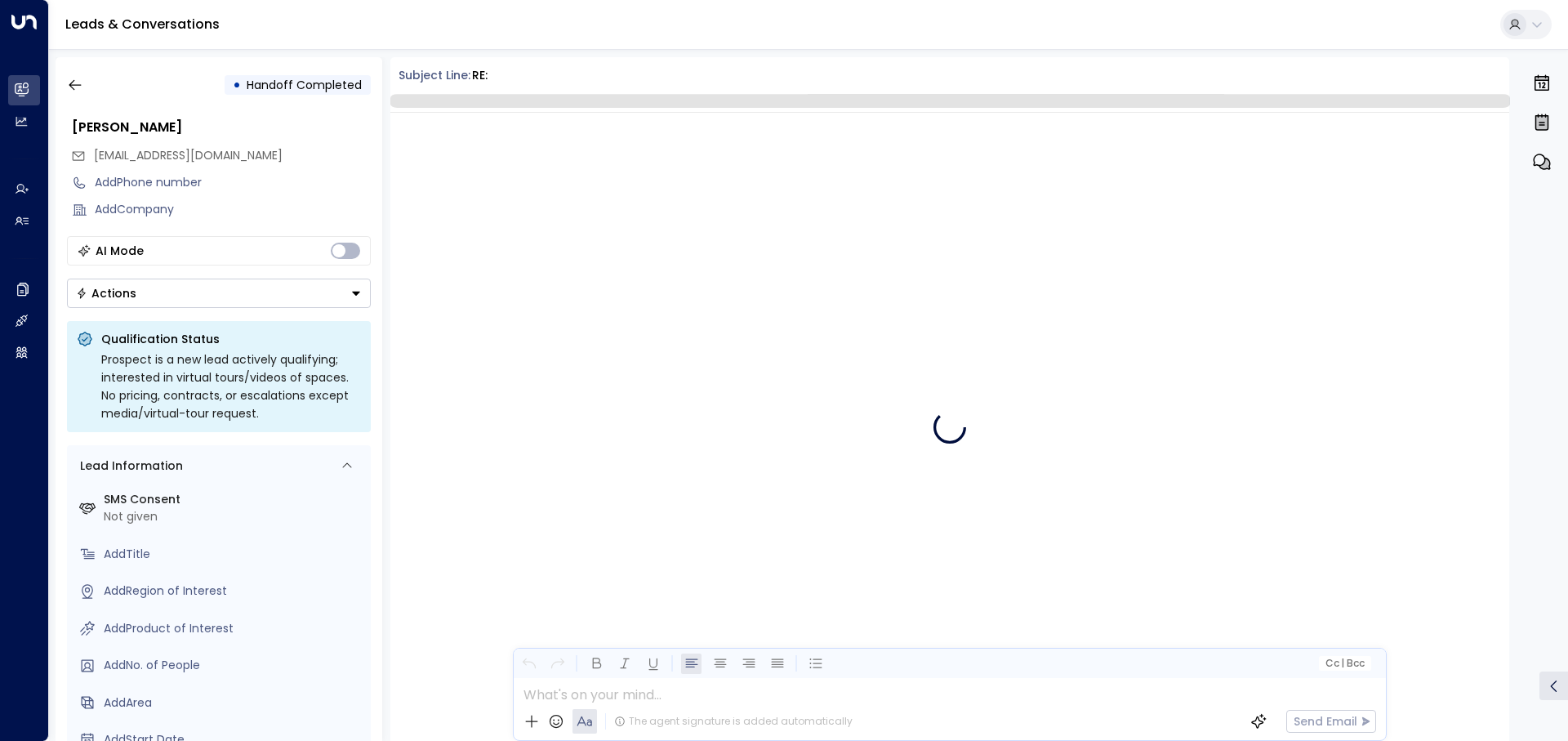
scroll to position [136, 0]
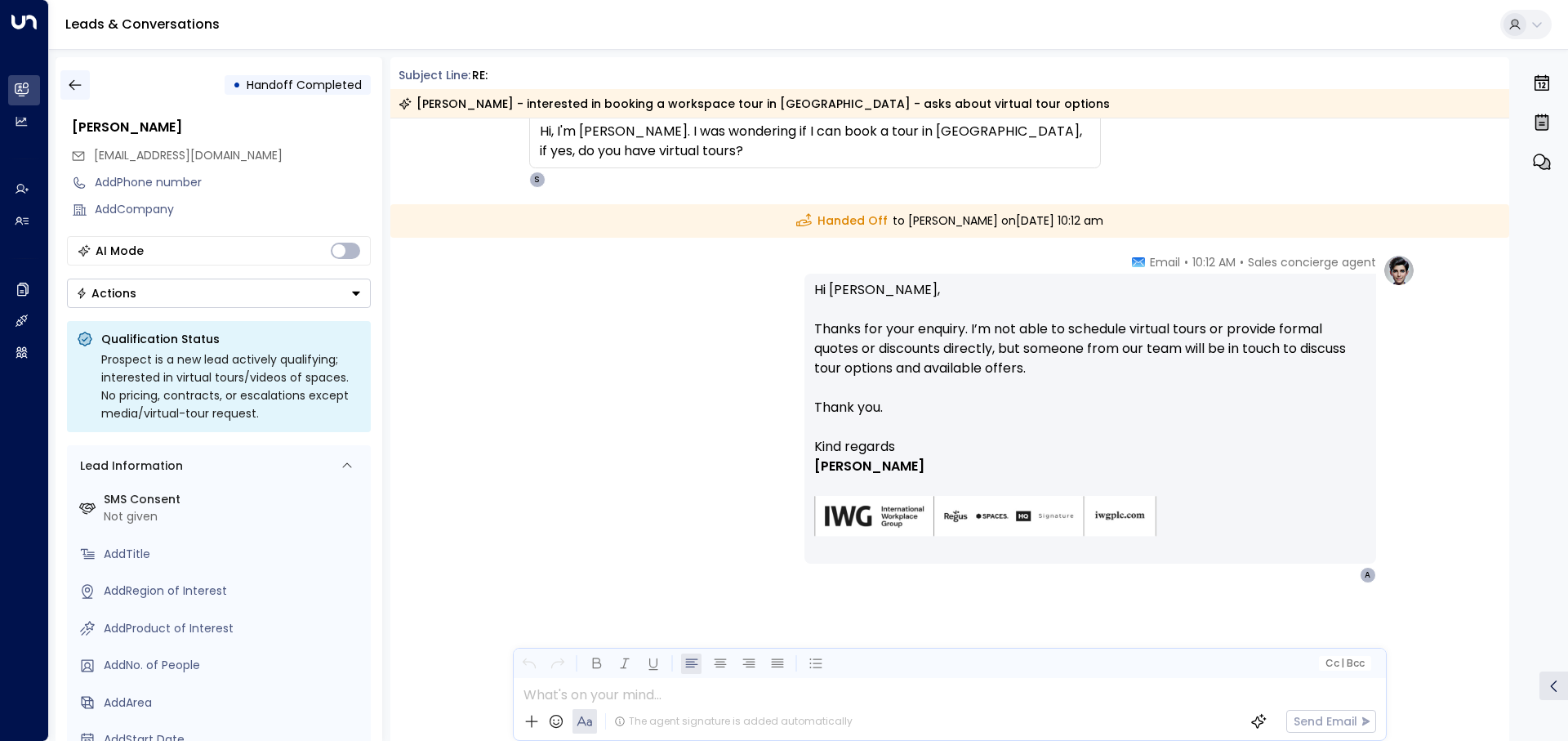
click at [72, 89] on icon "button" at bounding box center [75, 85] width 17 height 17
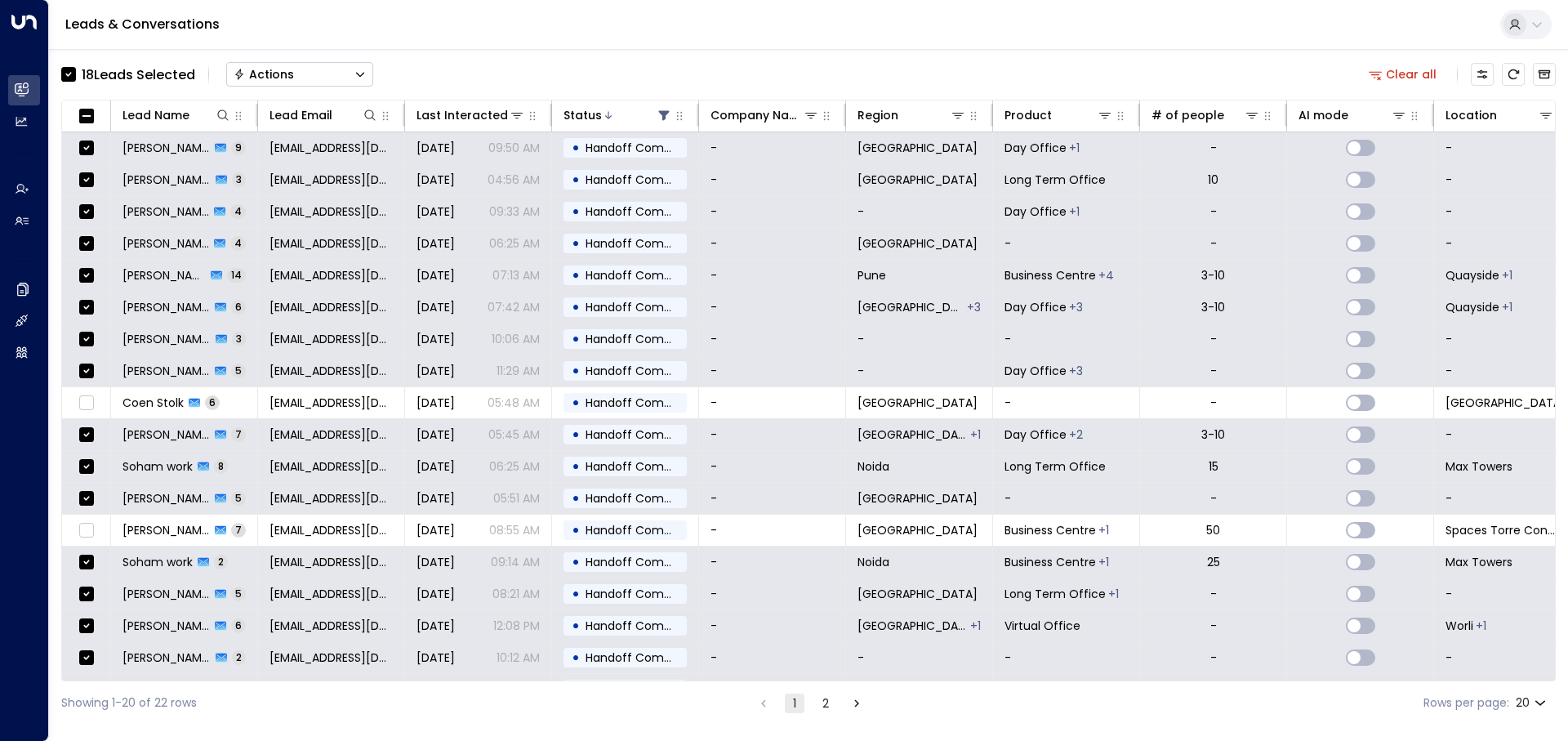
click at [265, 81] on div "Actions" at bounding box center [264, 74] width 61 height 15
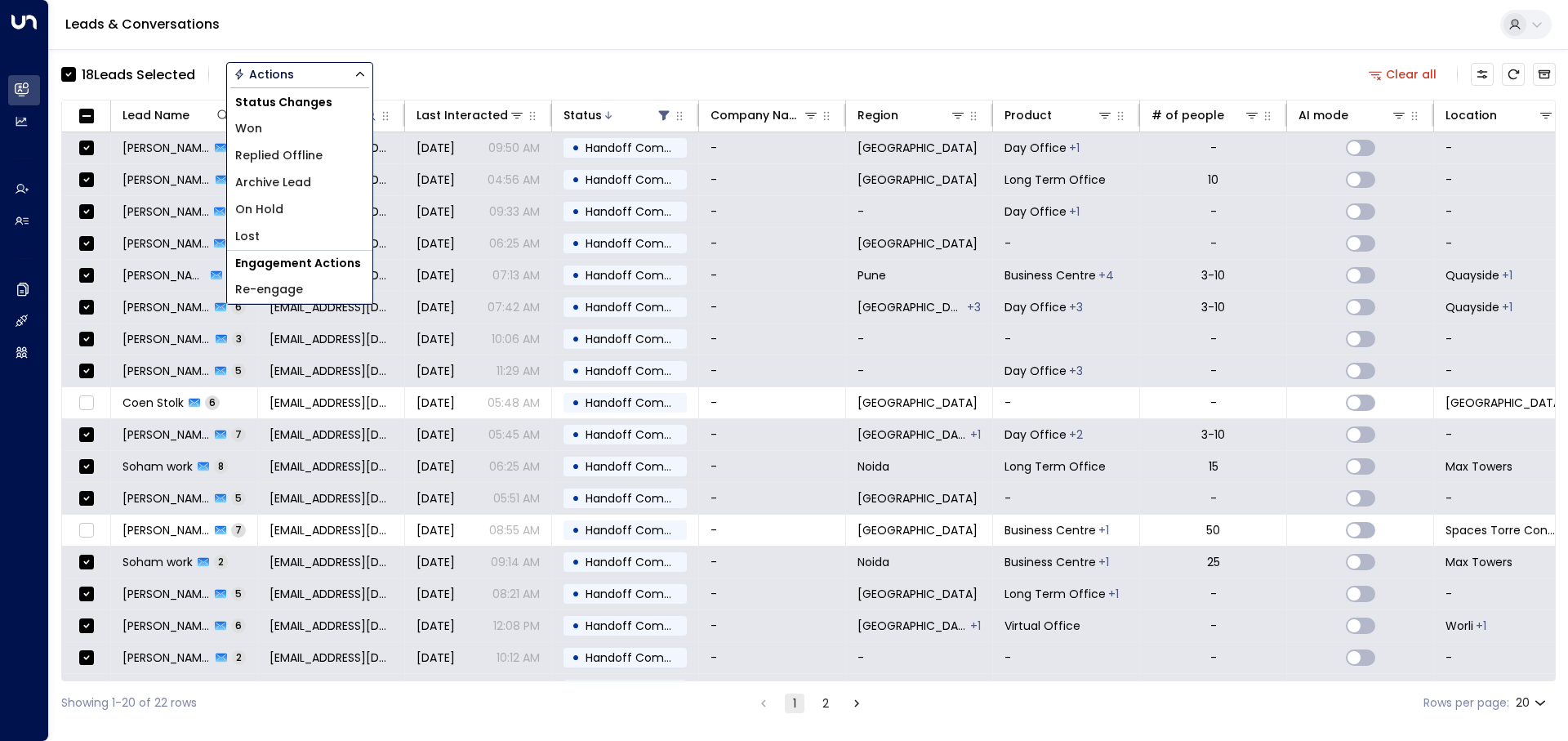
click at [282, 189] on span "Archive Lead" at bounding box center [274, 182] width 76 height 17
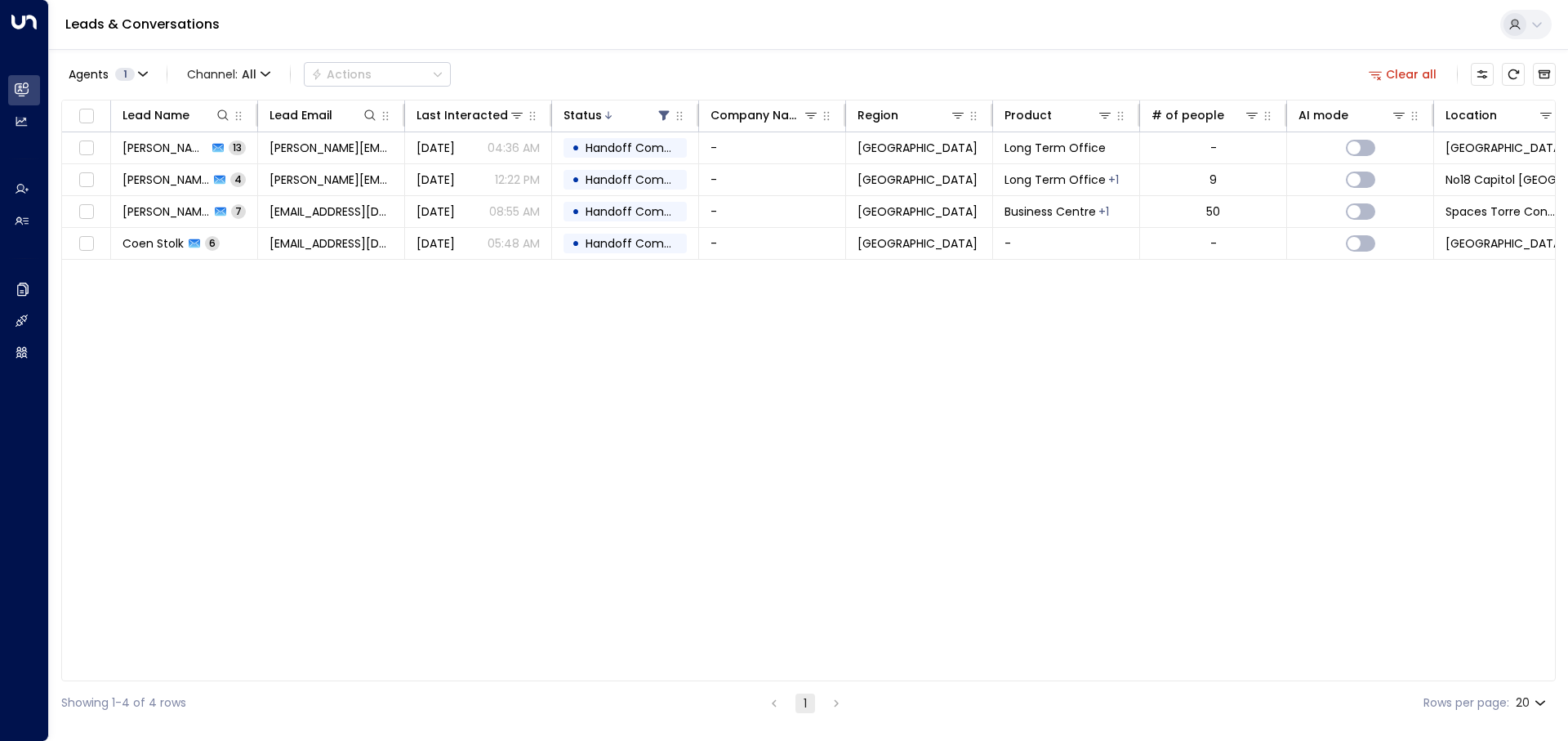
drag, startPoint x: 1165, startPoint y: 454, endPoint x: 1148, endPoint y: 469, distance: 22.7
click at [1165, 454] on div "Lead Name Lead Email Last Interacted Status Company Name Region Product # of pe…" at bounding box center [808, 390] width 1494 height 582
click at [664, 115] on icon at bounding box center [664, 115] width 10 height 10
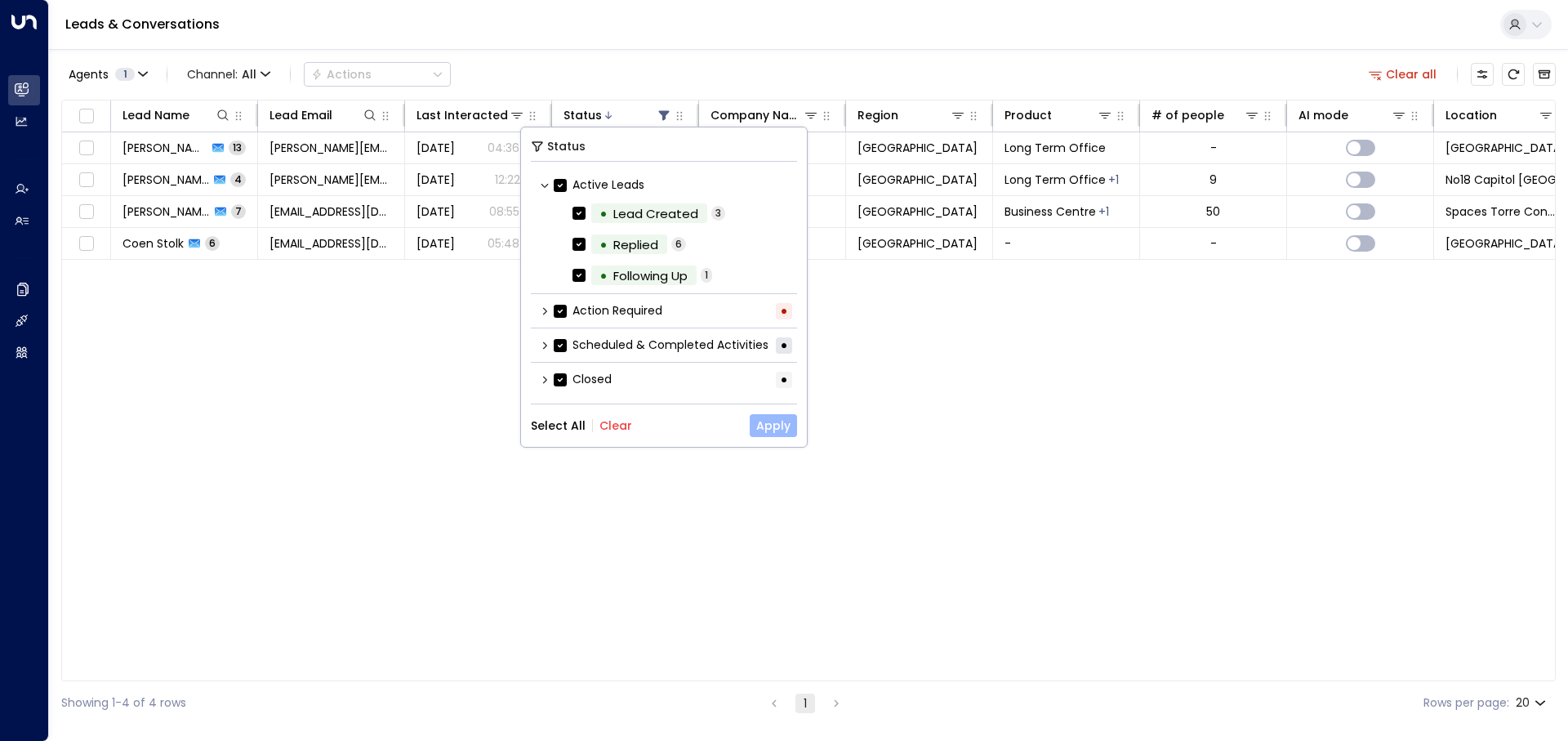
click at [778, 428] on button "Apply" at bounding box center [773, 425] width 47 height 23
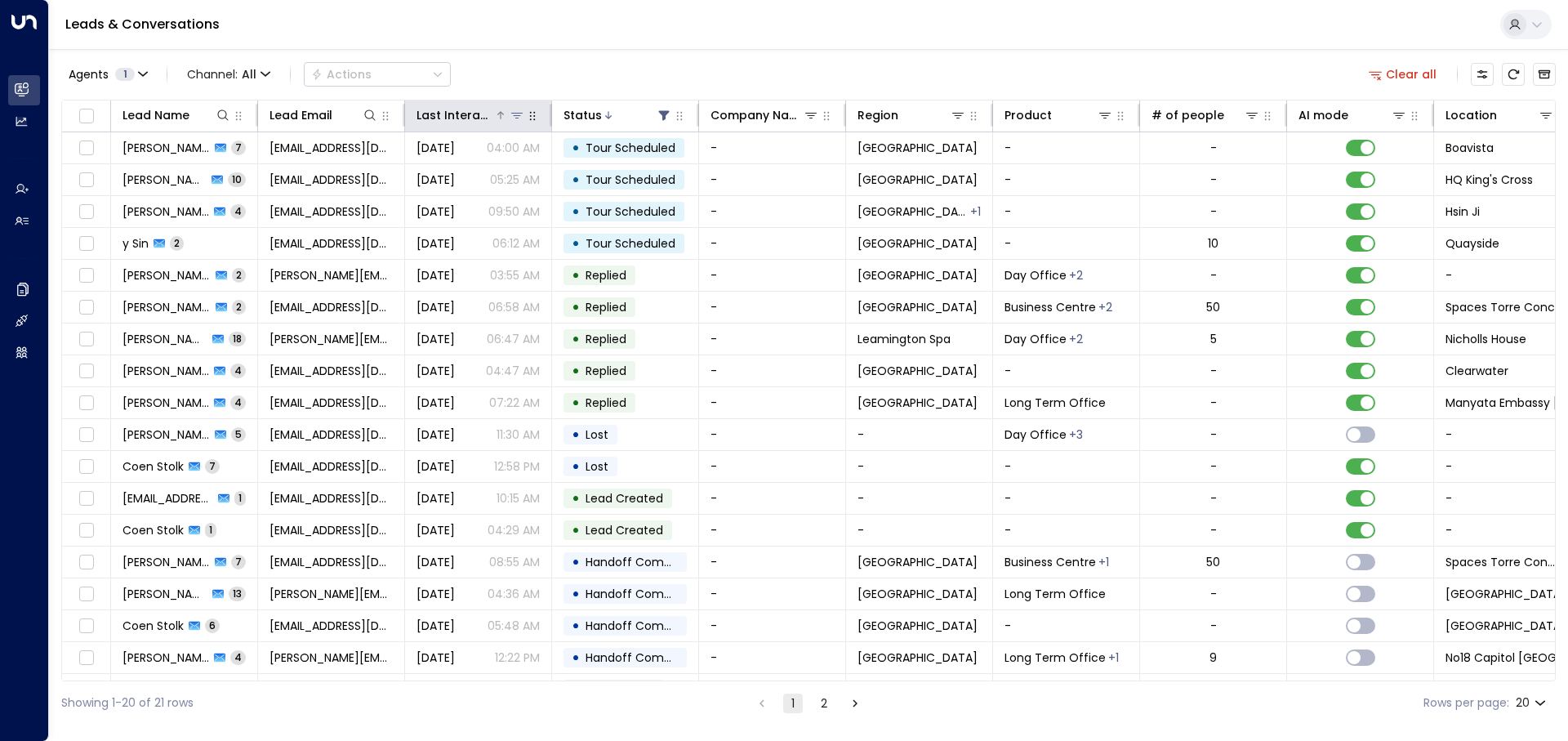
click at [471, 116] on div "Last Interacted" at bounding box center [454, 115] width 77 height 20
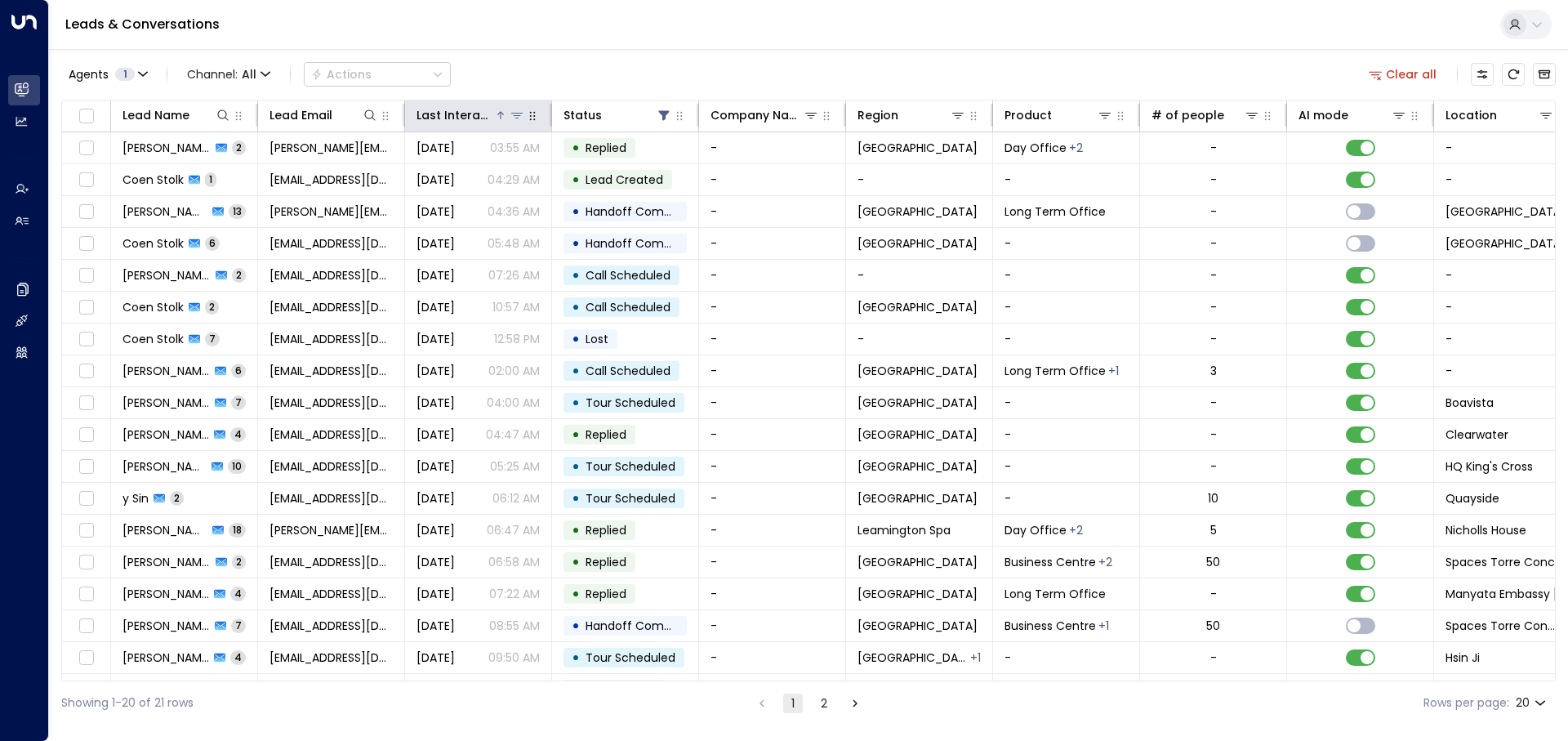
click at [471, 116] on div "Last Interacted" at bounding box center [454, 115] width 77 height 20
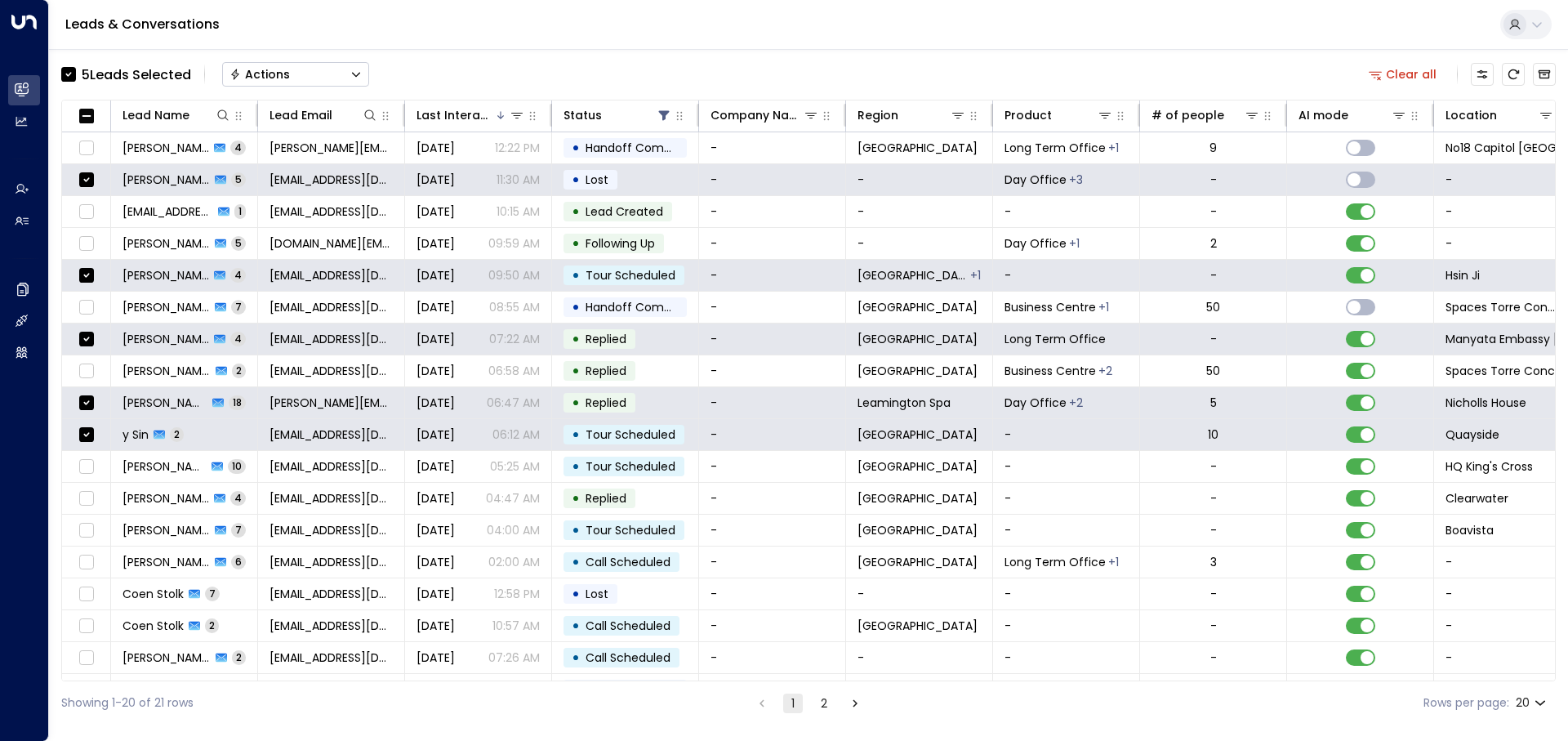
click at [263, 70] on div "Actions" at bounding box center [259, 74] width 61 height 15
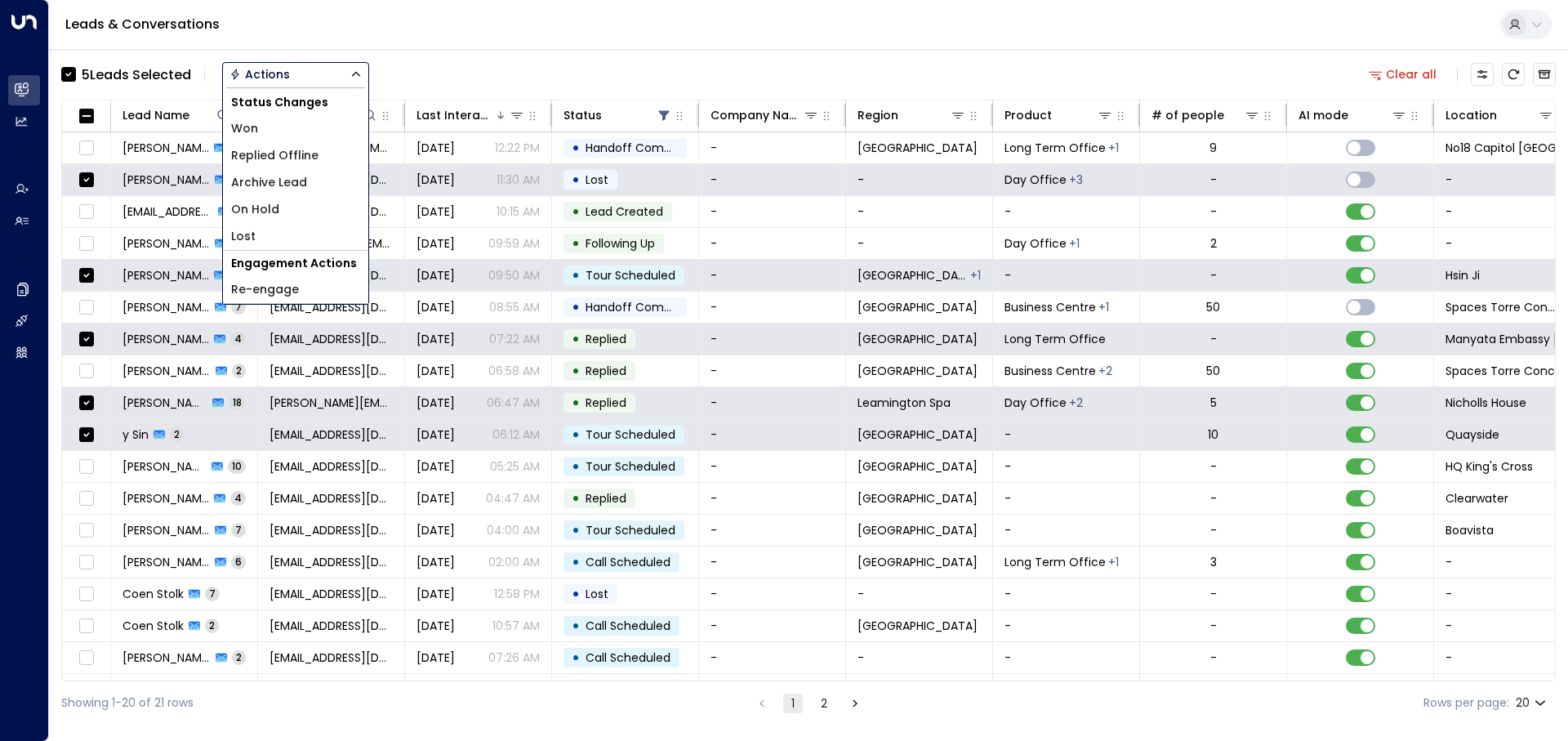
click at [313, 184] on li "Archive Lead" at bounding box center [295, 182] width 145 height 27
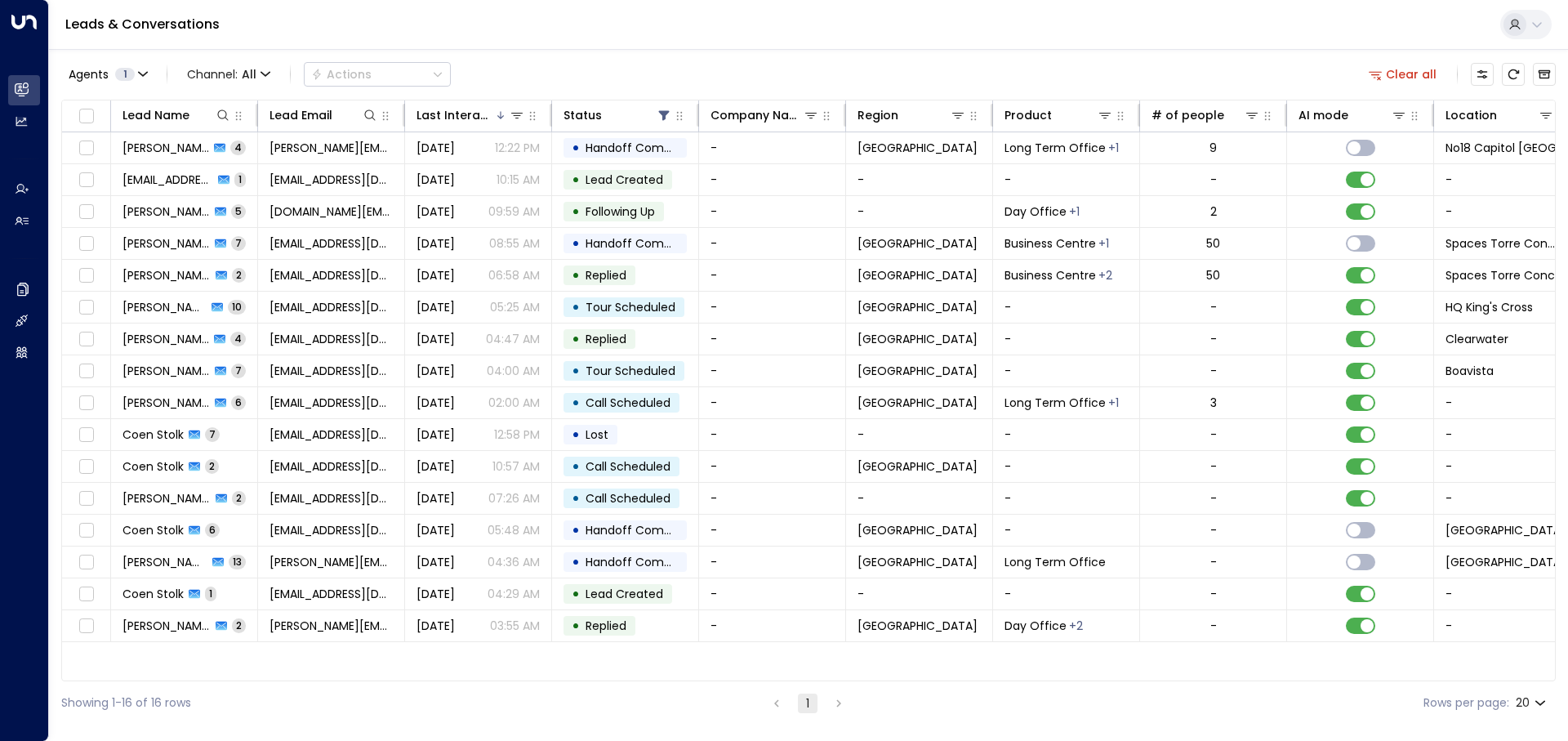
click at [656, 49] on div "Leads & Conversations Agents 1 Channel: All Actions Clear all Lead Name Lead Em…" at bounding box center [808, 362] width 1519 height 724
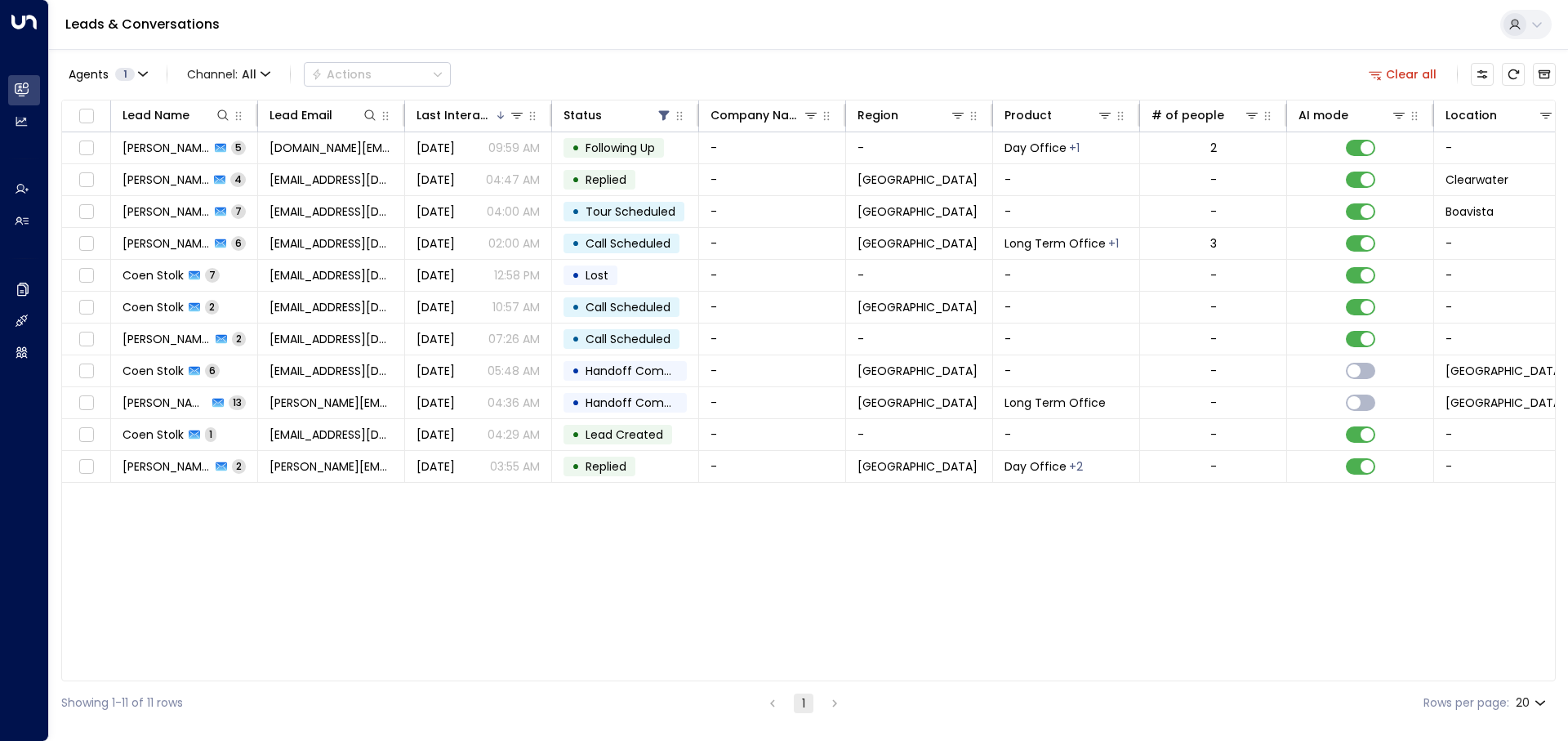
click at [563, 549] on div "Lead Name Lead Email Last Interacted Status Company Name Region Product # of pe…" at bounding box center [808, 390] width 1494 height 582
